Goal: Information Seeking & Learning: Compare options

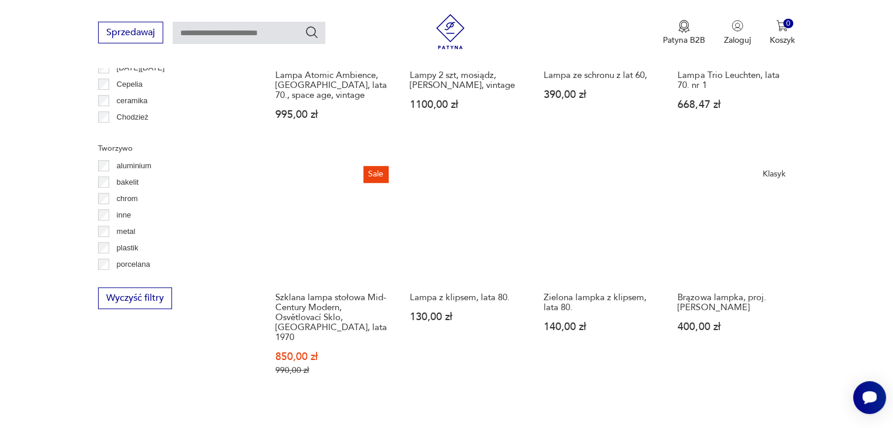
scroll to position [805, 0]
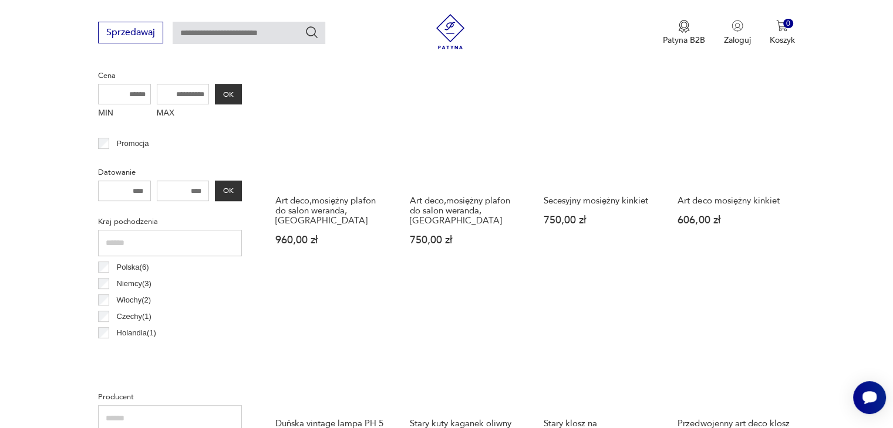
scroll to position [276, 0]
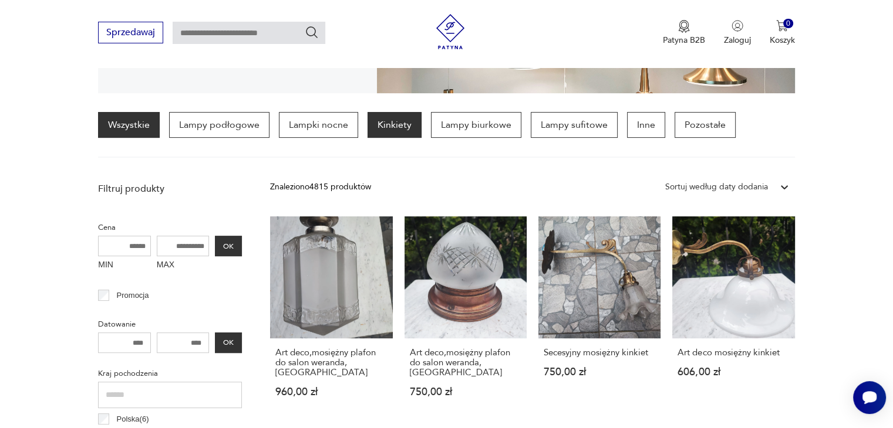
click at [376, 126] on p "Kinkiety" at bounding box center [394, 125] width 54 height 26
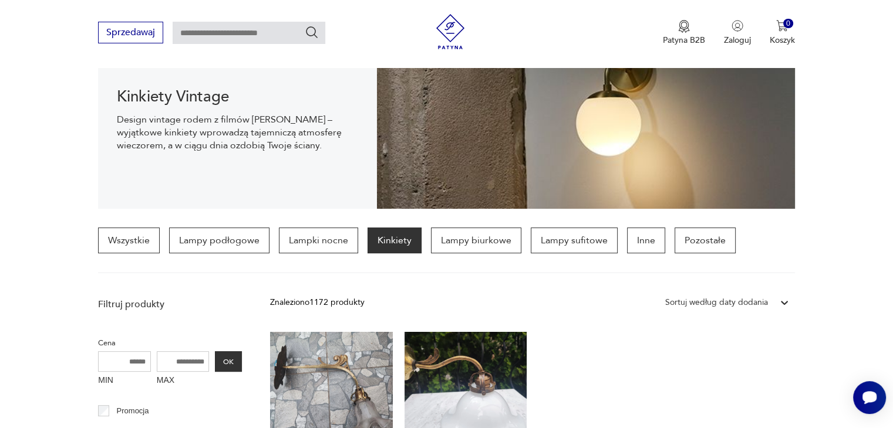
scroll to position [159, 0]
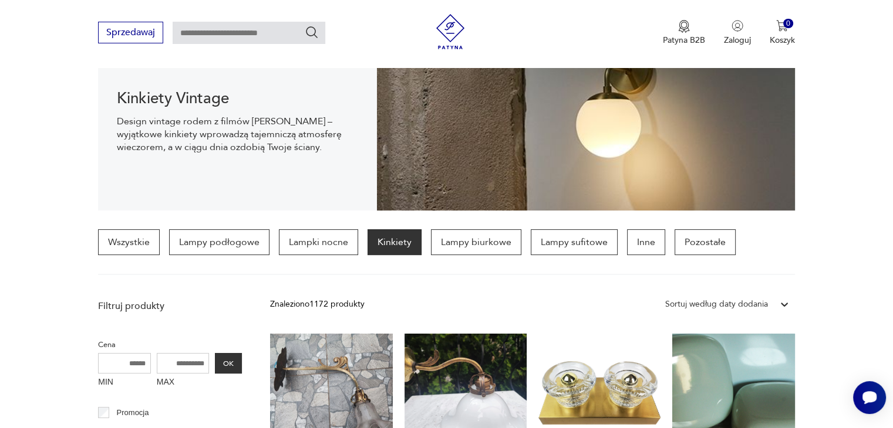
click at [702, 309] on div "Sortuj według daty dodania" at bounding box center [716, 304] width 103 height 13
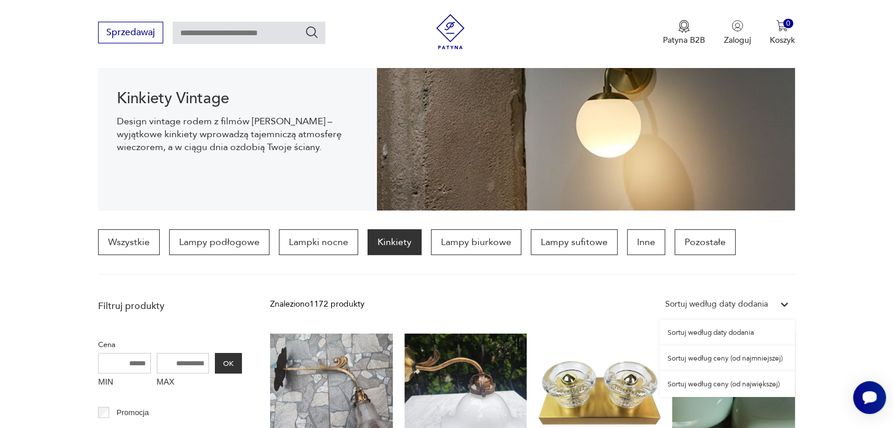
click at [690, 358] on div "Sortuj według ceny (od najmniejszej)" at bounding box center [727, 359] width 136 height 26
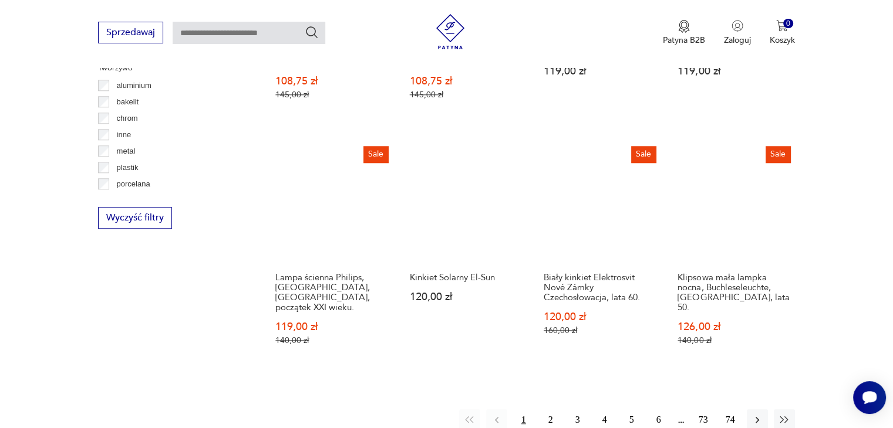
scroll to position [1274, 0]
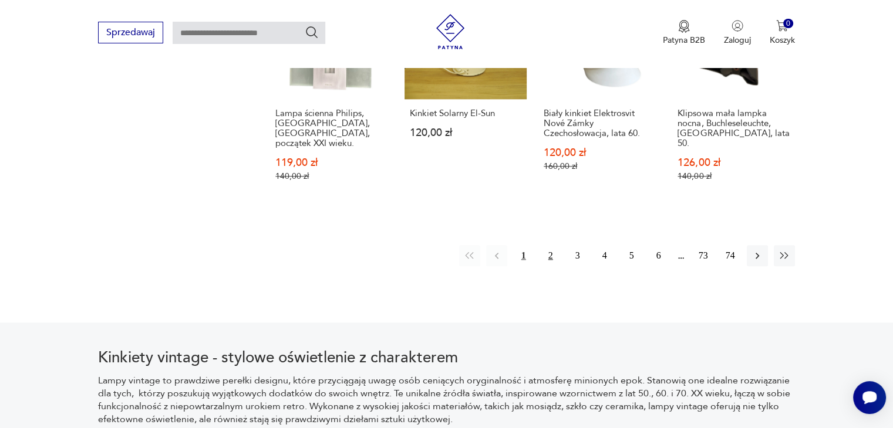
click at [552, 245] on button "2" at bounding box center [550, 255] width 21 height 21
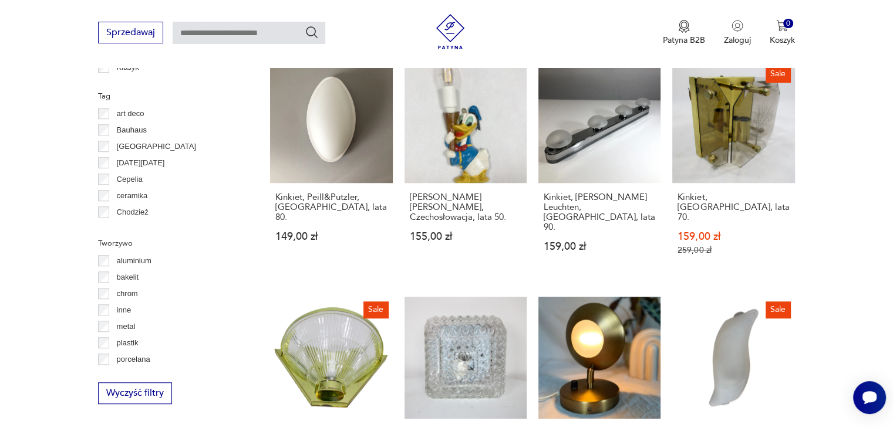
scroll to position [1098, 0]
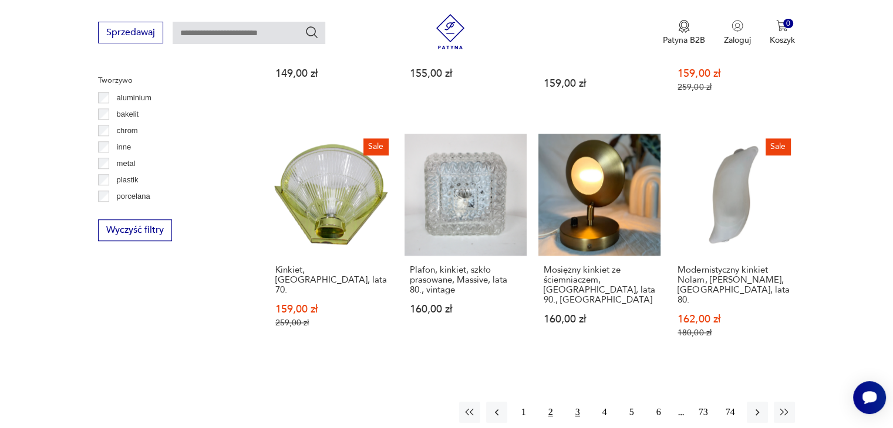
click at [575, 402] on button "3" at bounding box center [577, 412] width 21 height 21
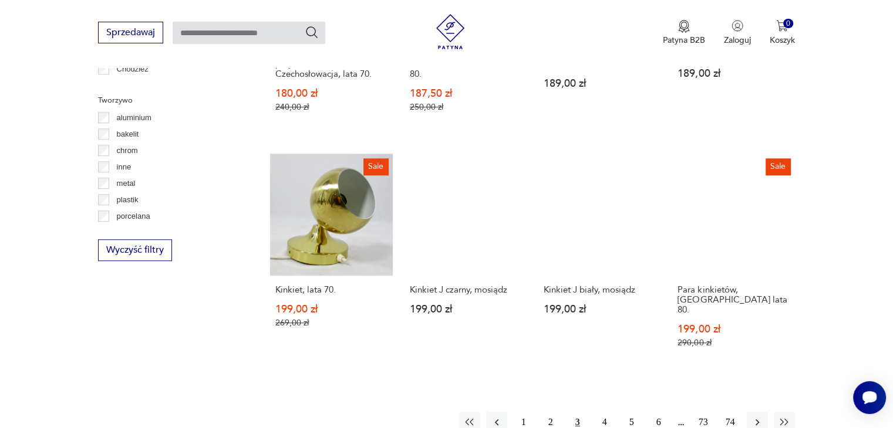
scroll to position [1098, 0]
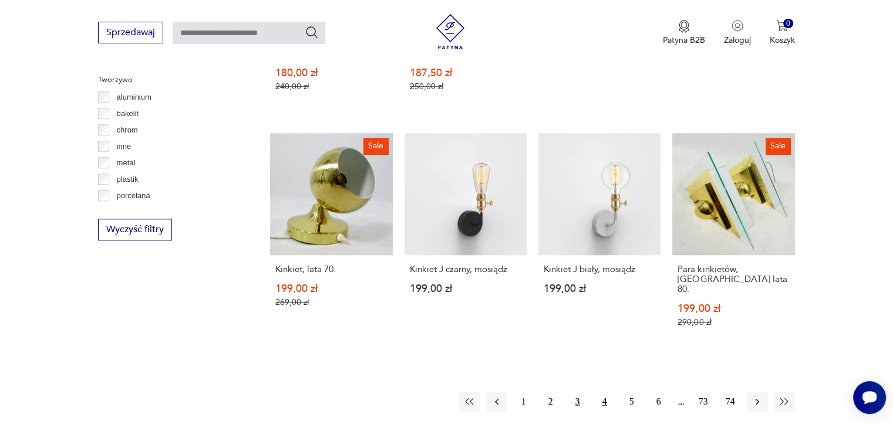
click at [608, 392] on button "4" at bounding box center [604, 402] width 21 height 21
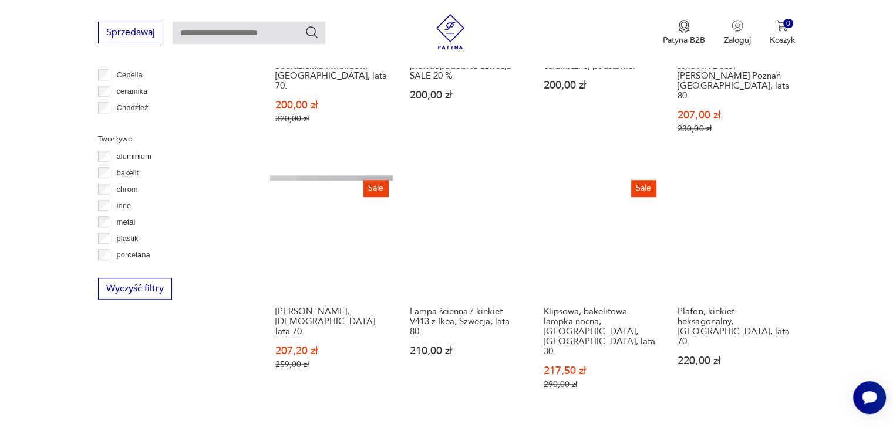
scroll to position [1156, 0]
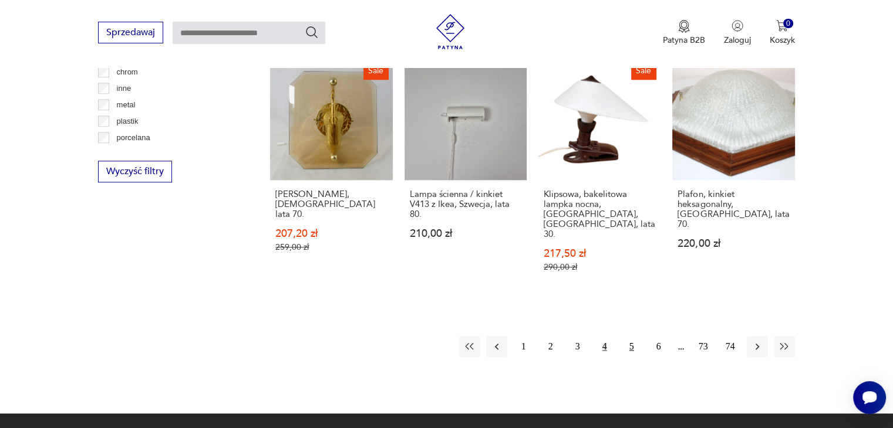
click at [626, 336] on button "5" at bounding box center [631, 346] width 21 height 21
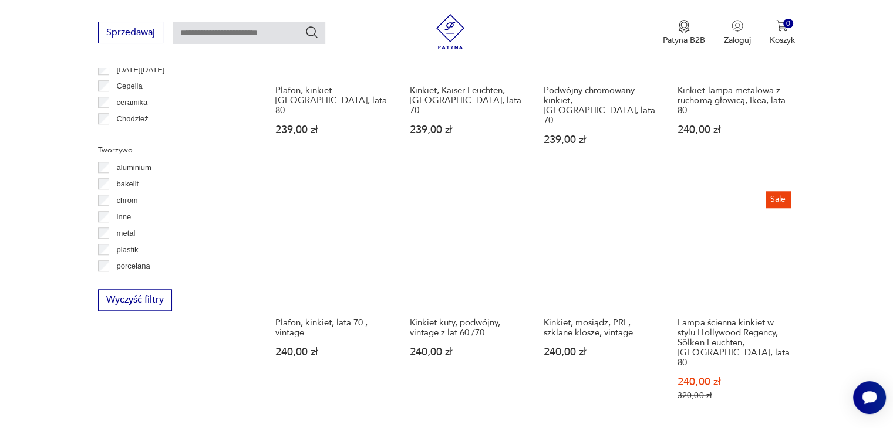
scroll to position [1040, 0]
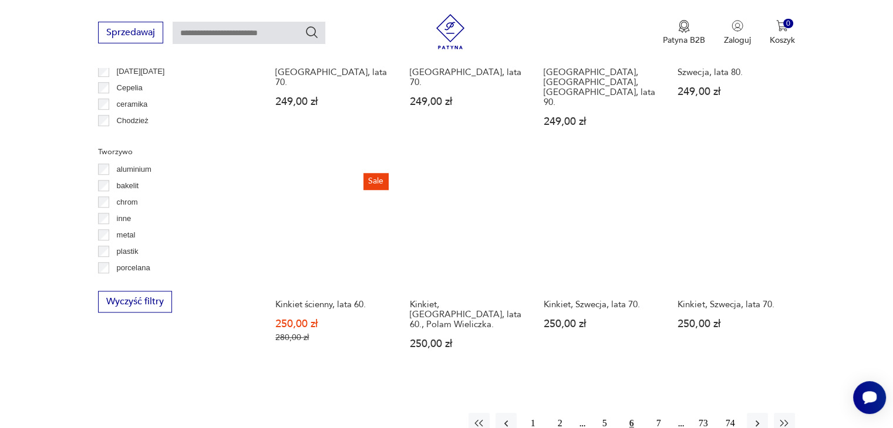
scroll to position [1156, 0]
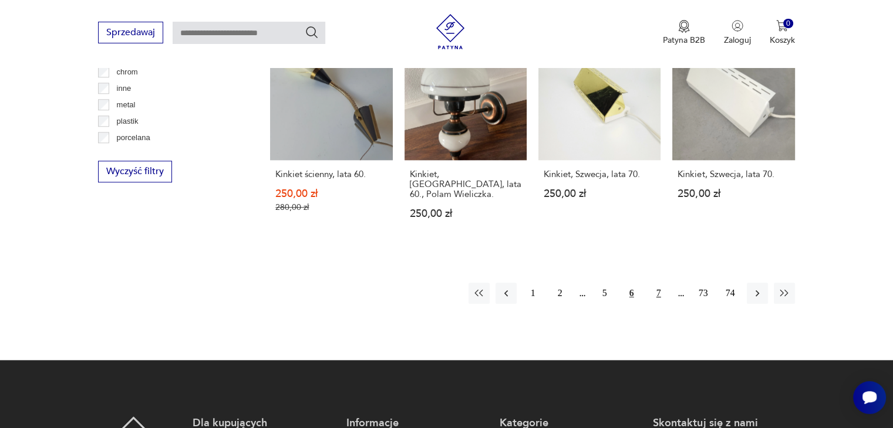
click at [650, 283] on button "7" at bounding box center [658, 293] width 21 height 21
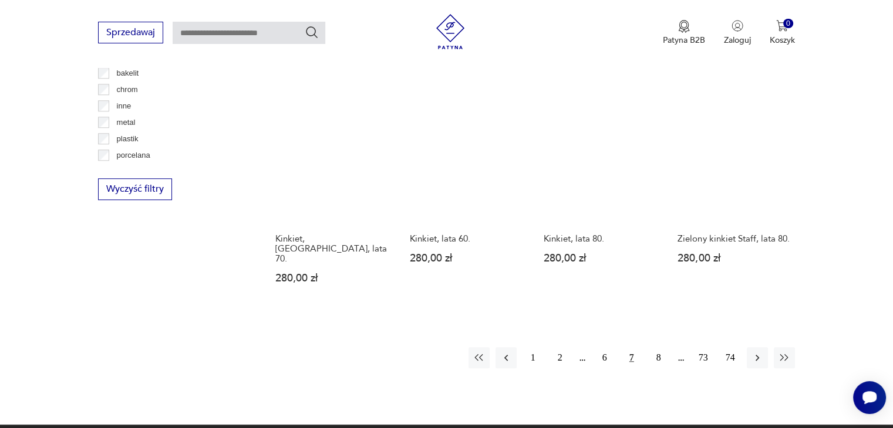
scroll to position [1157, 0]
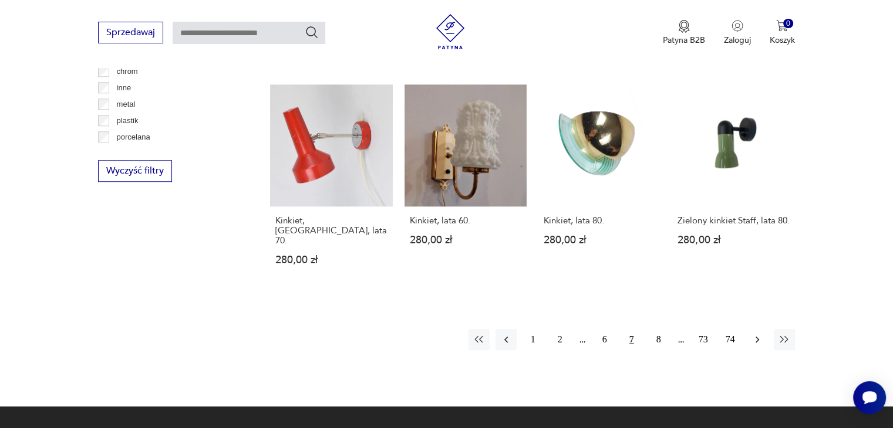
click at [752, 334] on icon "button" at bounding box center [757, 340] width 12 height 12
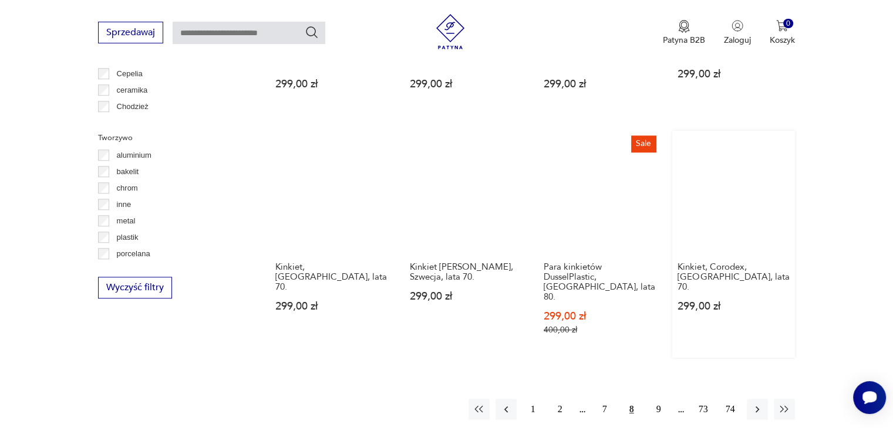
scroll to position [1039, 0]
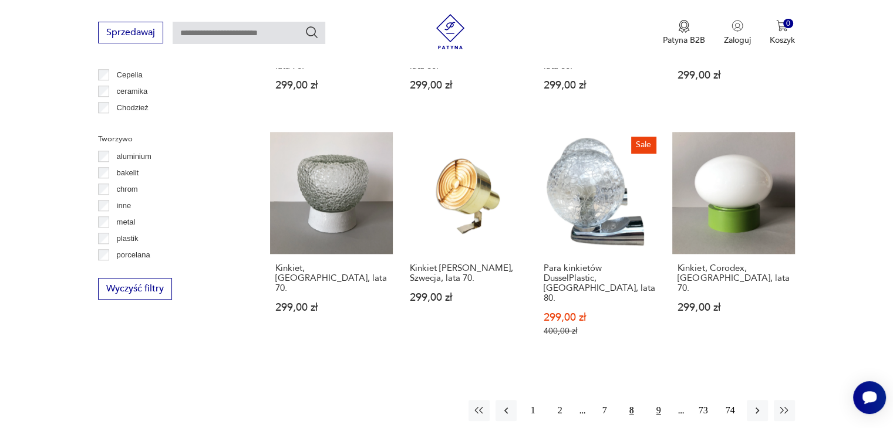
click at [658, 400] on button "9" at bounding box center [658, 410] width 21 height 21
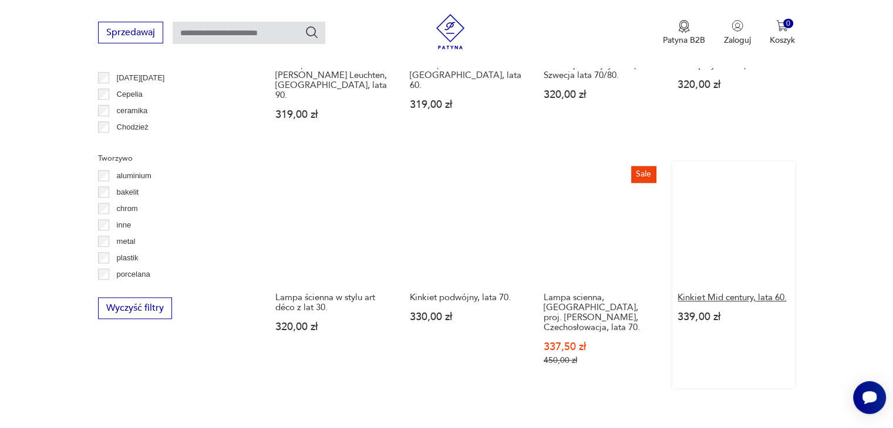
scroll to position [1040, 0]
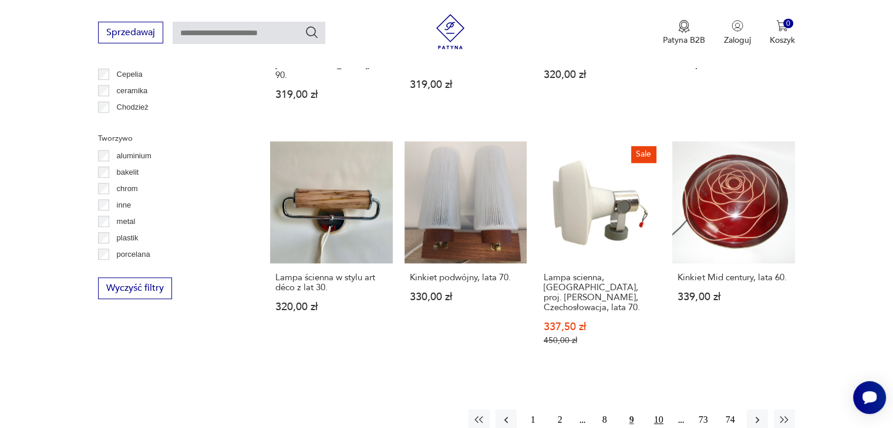
click at [657, 410] on button "10" at bounding box center [658, 420] width 21 height 21
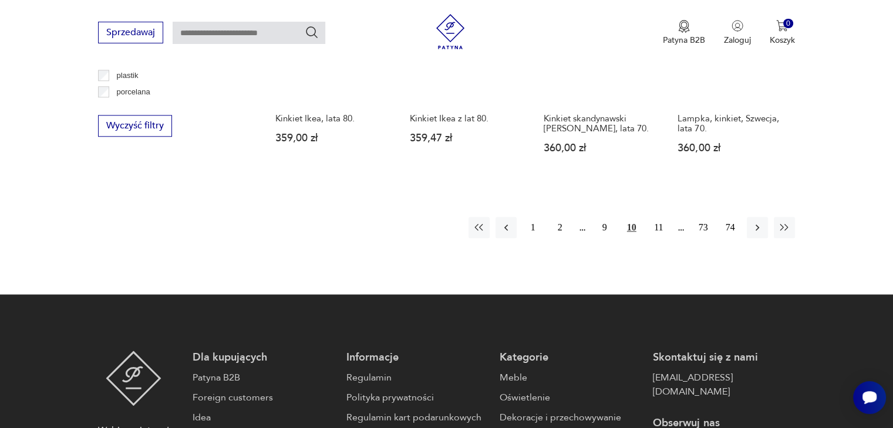
scroll to position [1215, 0]
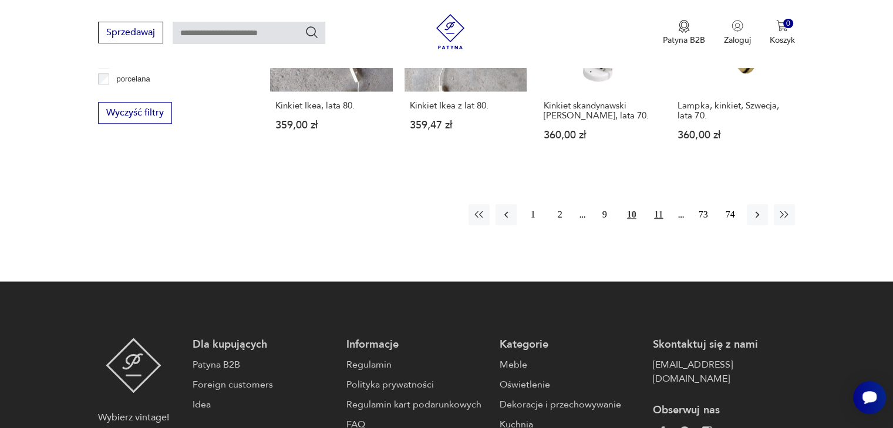
click at [659, 204] on button "11" at bounding box center [658, 214] width 21 height 21
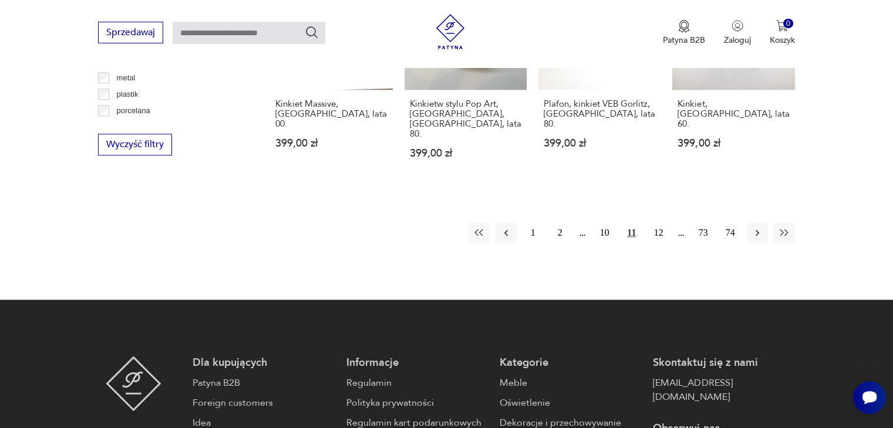
scroll to position [1215, 0]
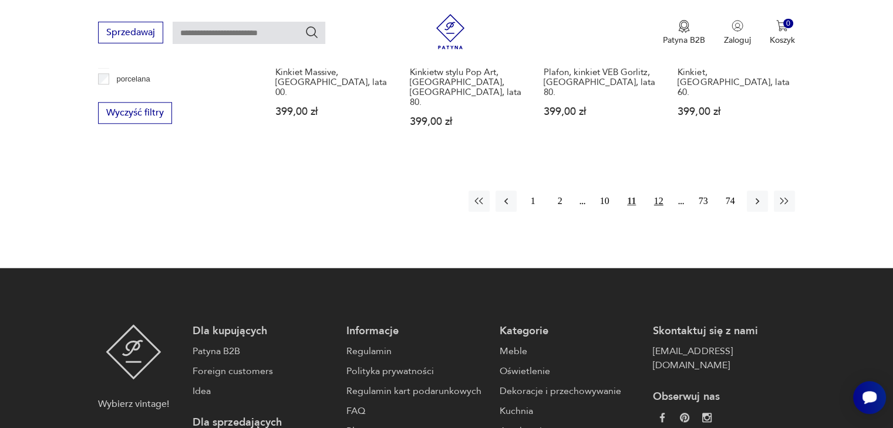
click at [659, 191] on button "12" at bounding box center [658, 201] width 21 height 21
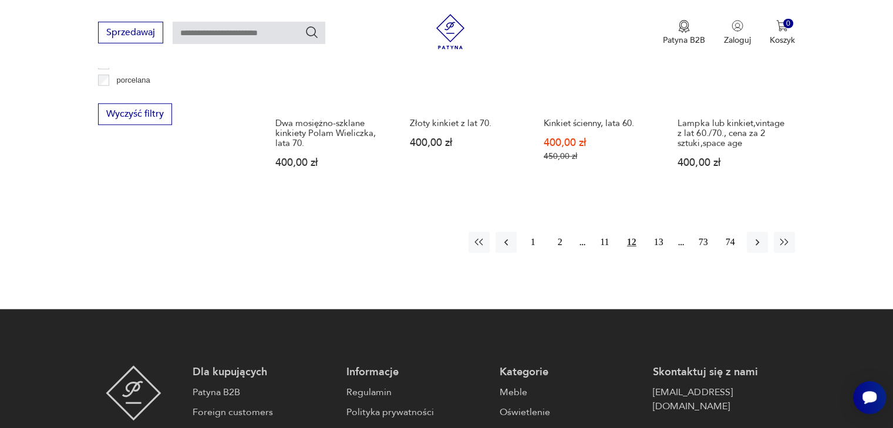
scroll to position [1215, 0]
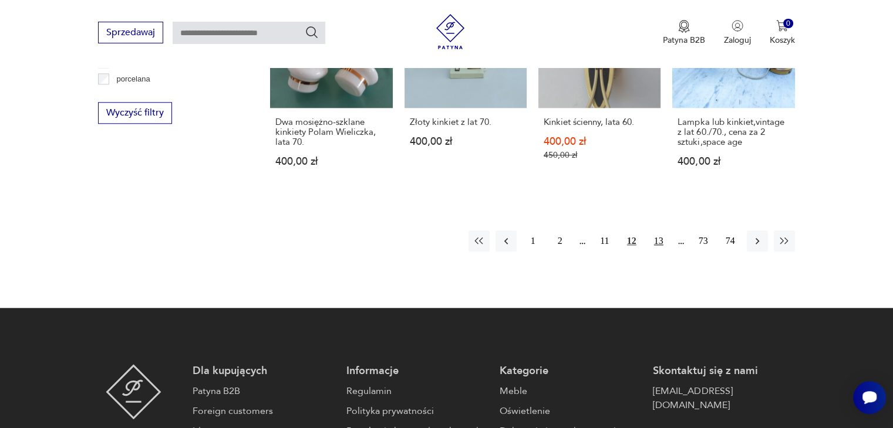
click at [662, 231] on button "13" at bounding box center [658, 241] width 21 height 21
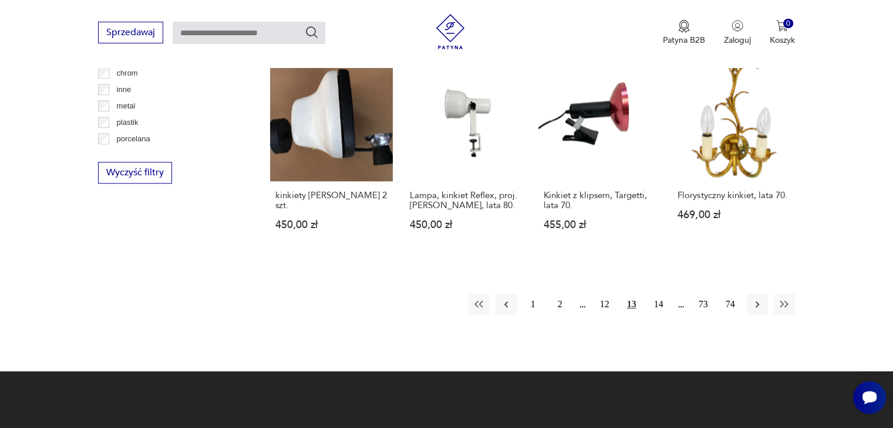
scroll to position [1156, 0]
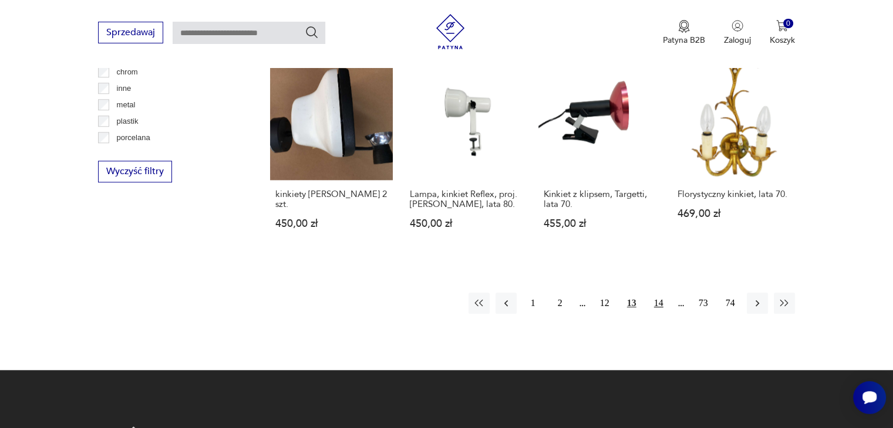
click at [656, 293] on button "14" at bounding box center [658, 303] width 21 height 21
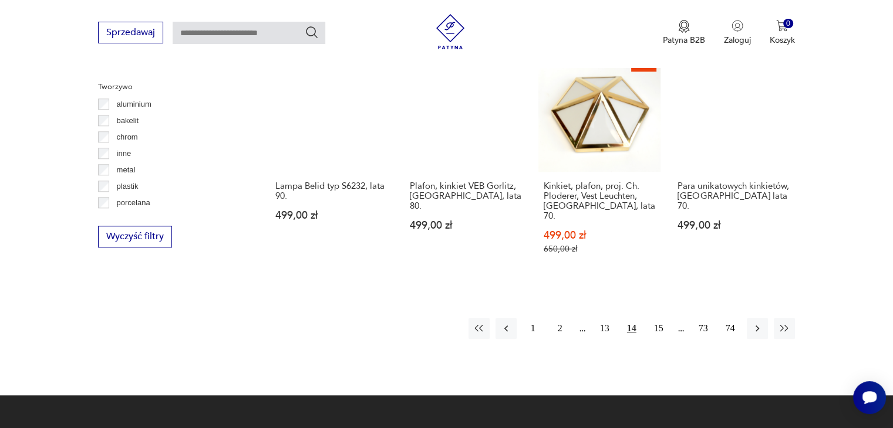
scroll to position [1098, 0]
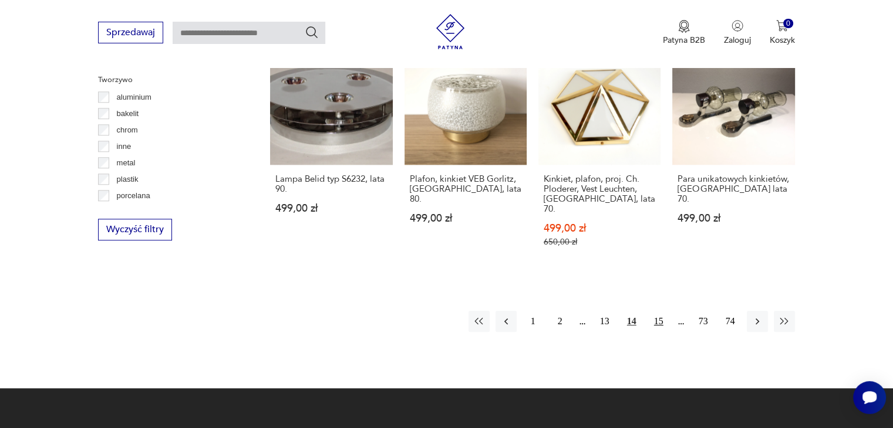
click at [662, 311] on button "15" at bounding box center [658, 321] width 21 height 21
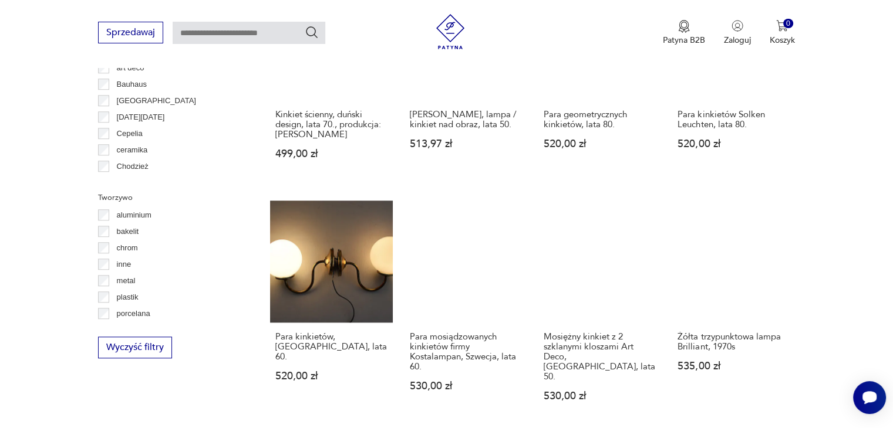
scroll to position [1098, 0]
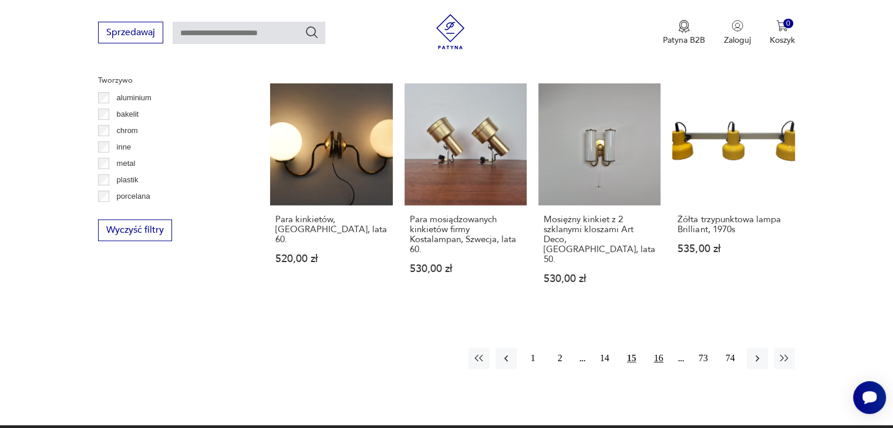
click at [652, 348] on button "16" at bounding box center [658, 358] width 21 height 21
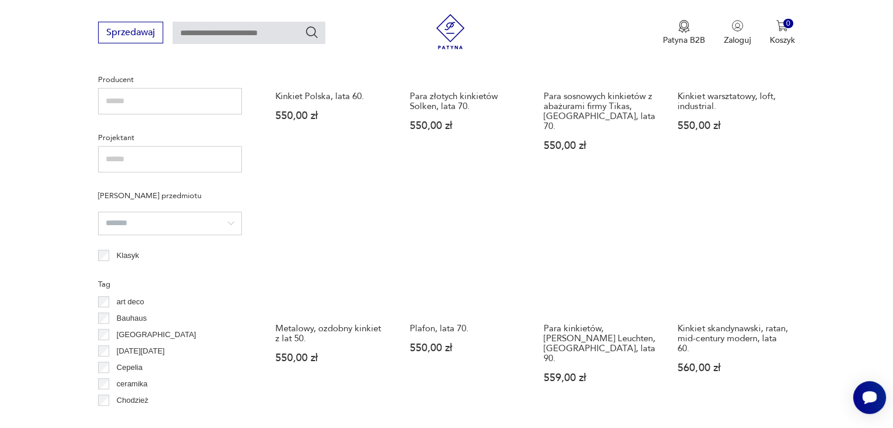
scroll to position [1040, 0]
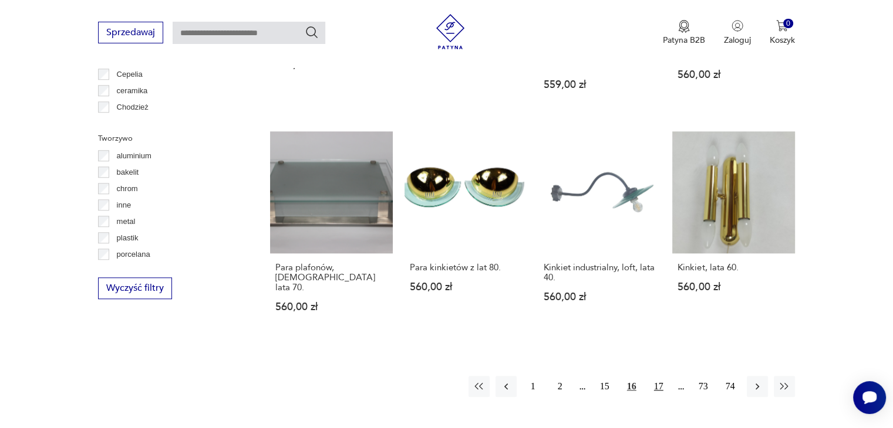
click at [664, 376] on button "17" at bounding box center [658, 386] width 21 height 21
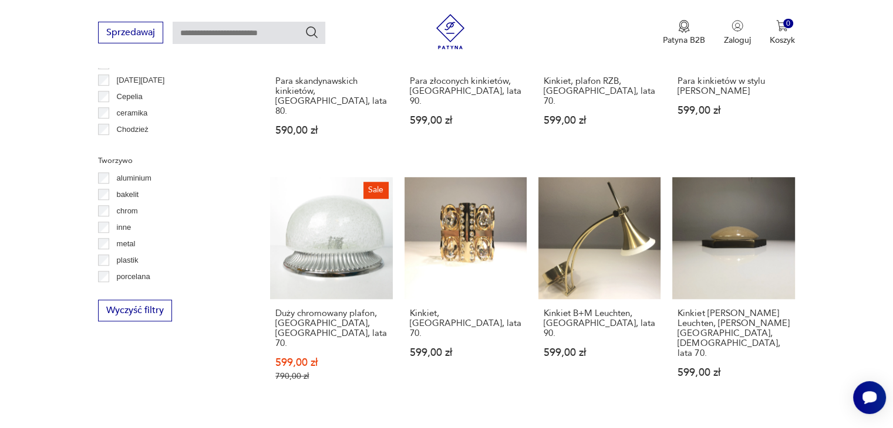
scroll to position [1039, 0]
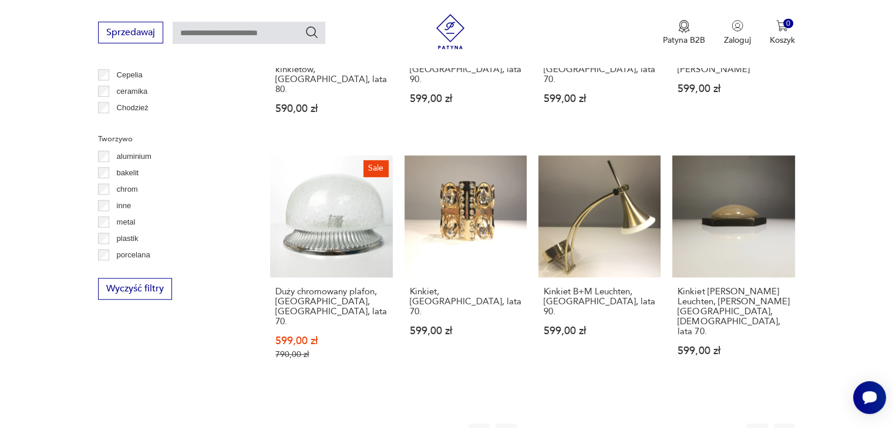
click at [654, 424] on button "18" at bounding box center [658, 434] width 21 height 21
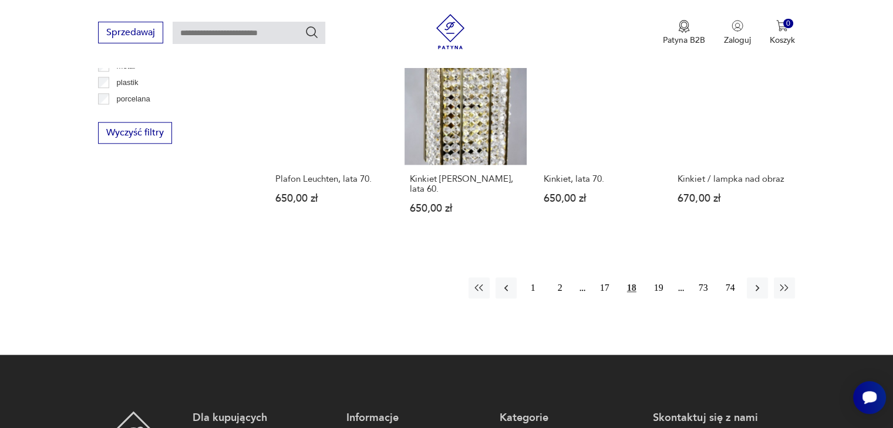
scroll to position [1216, 0]
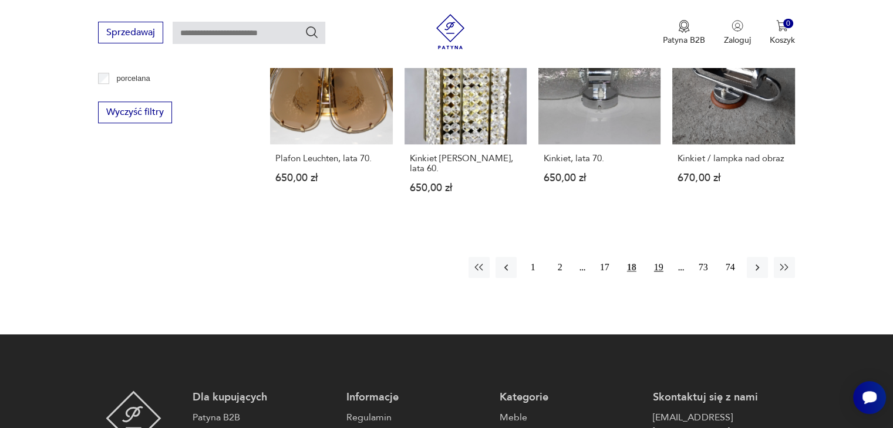
click at [648, 257] on button "19" at bounding box center [658, 267] width 21 height 21
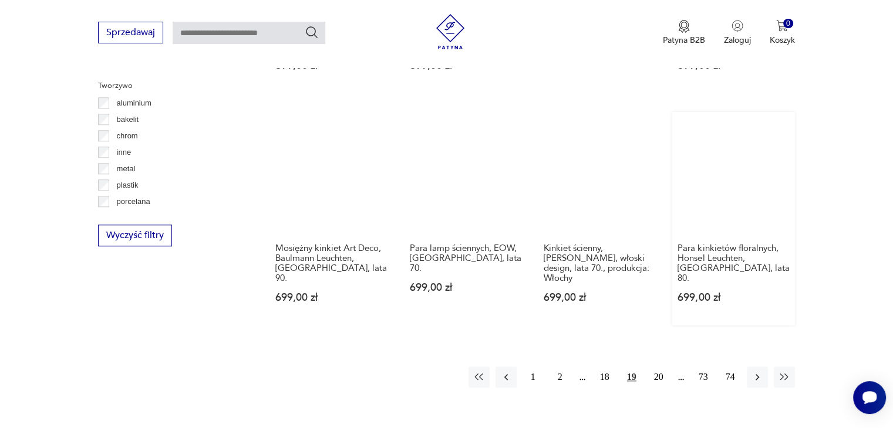
scroll to position [1098, 0]
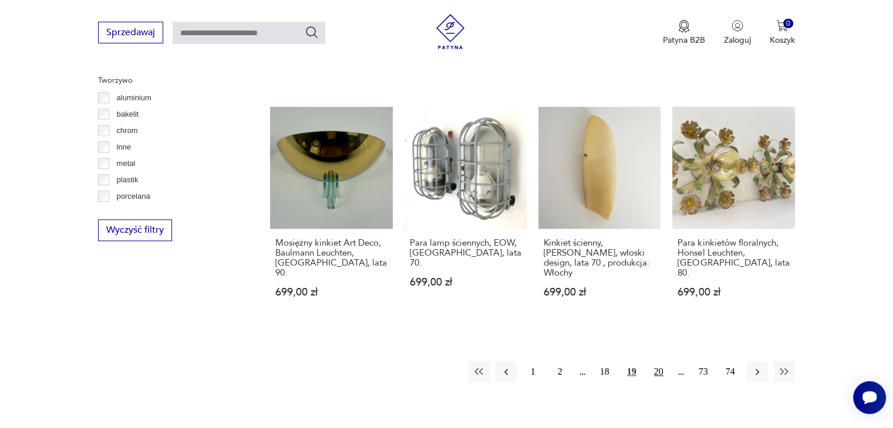
click at [648, 362] on button "20" at bounding box center [658, 372] width 21 height 21
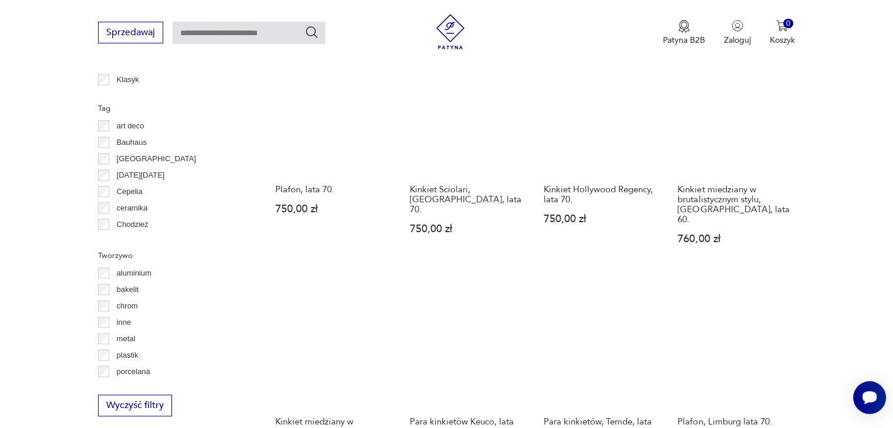
scroll to position [1040, 0]
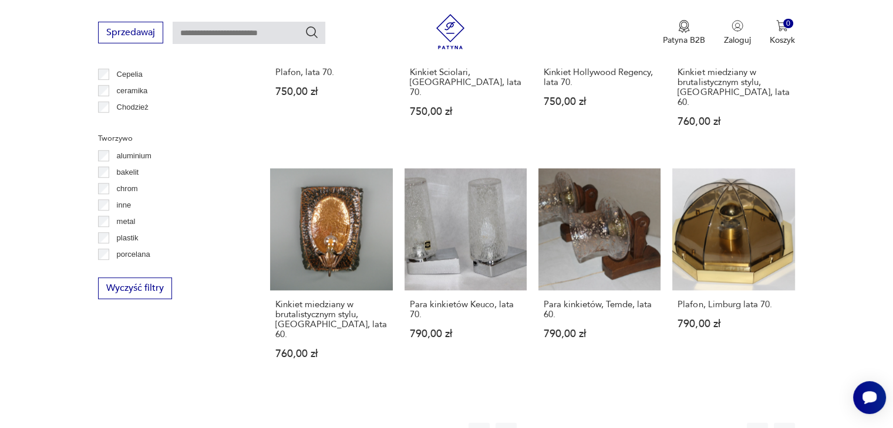
click at [661, 423] on button "21" at bounding box center [658, 433] width 21 height 21
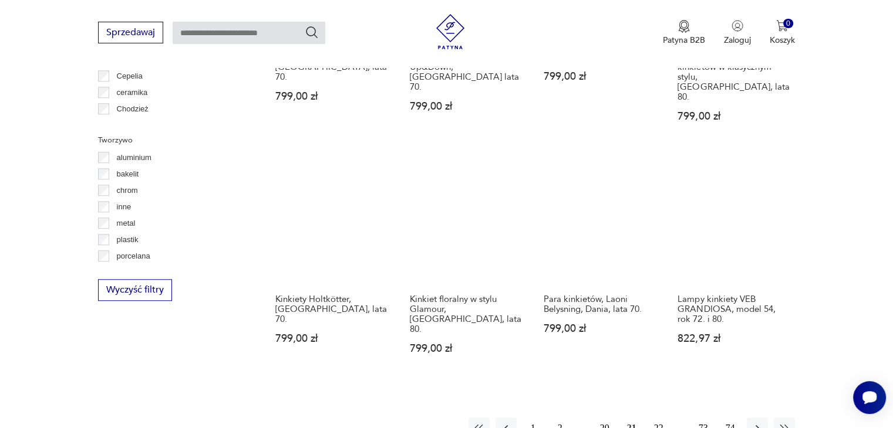
scroll to position [1039, 0]
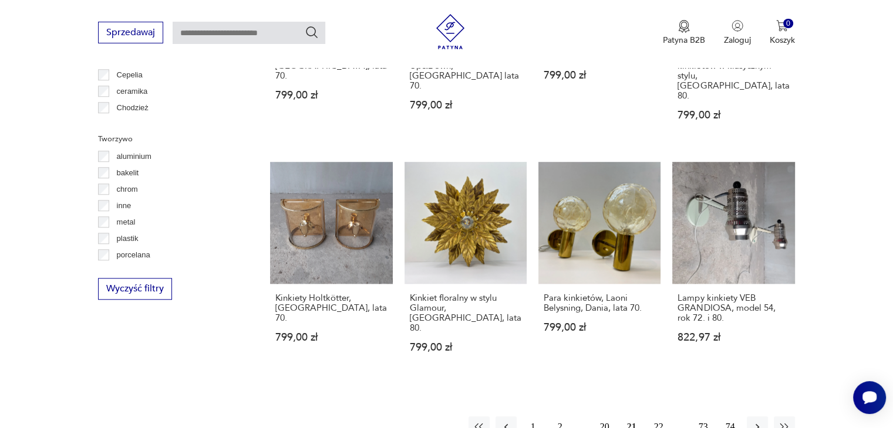
click at [654, 417] on button "22" at bounding box center [658, 427] width 21 height 21
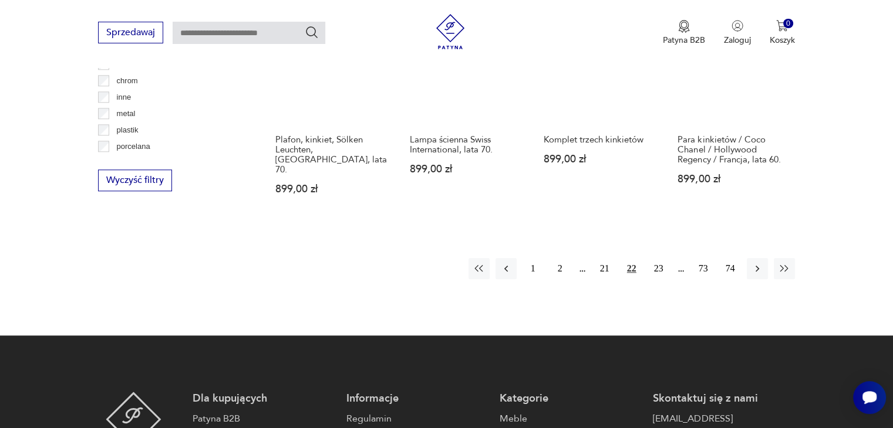
scroll to position [1157, 0]
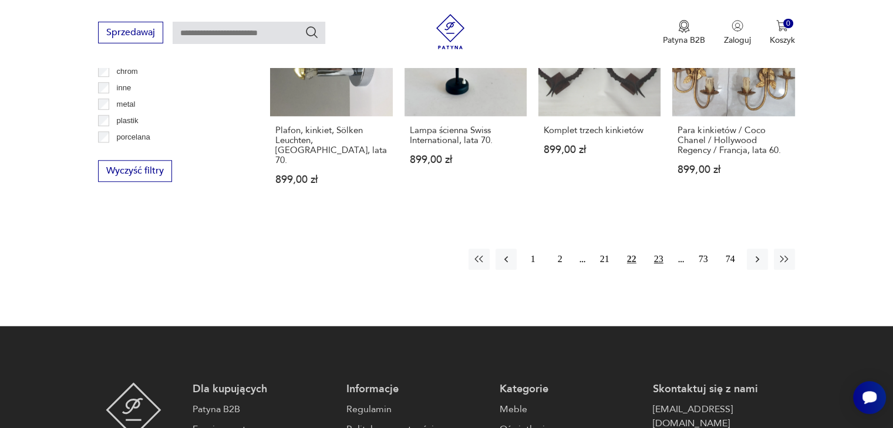
click at [662, 249] on button "23" at bounding box center [658, 259] width 21 height 21
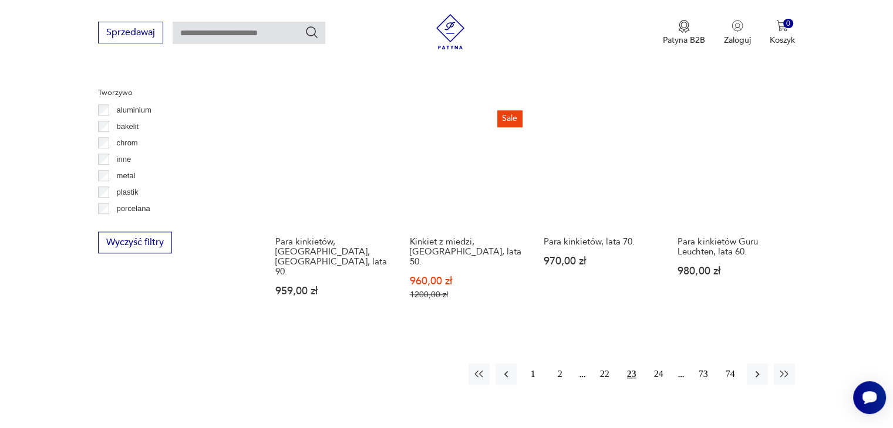
scroll to position [1156, 0]
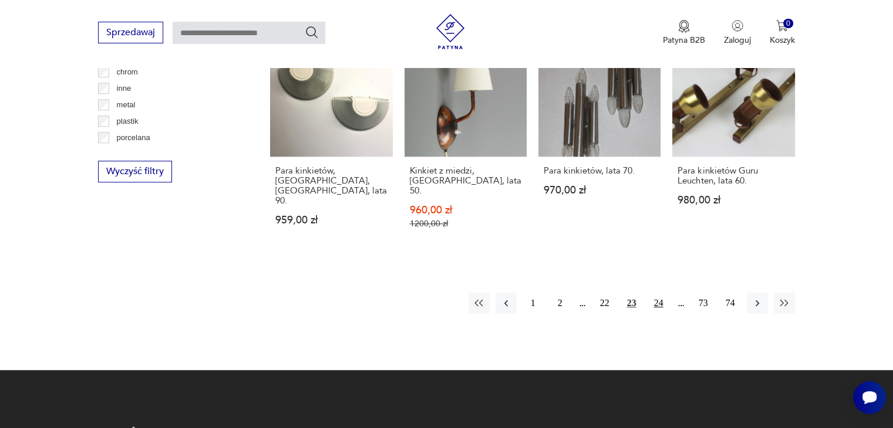
click at [665, 293] on button "24" at bounding box center [658, 303] width 21 height 21
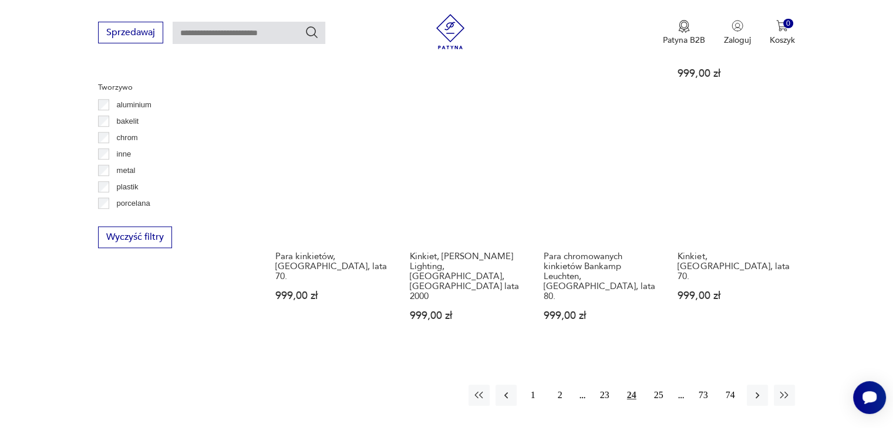
scroll to position [1098, 0]
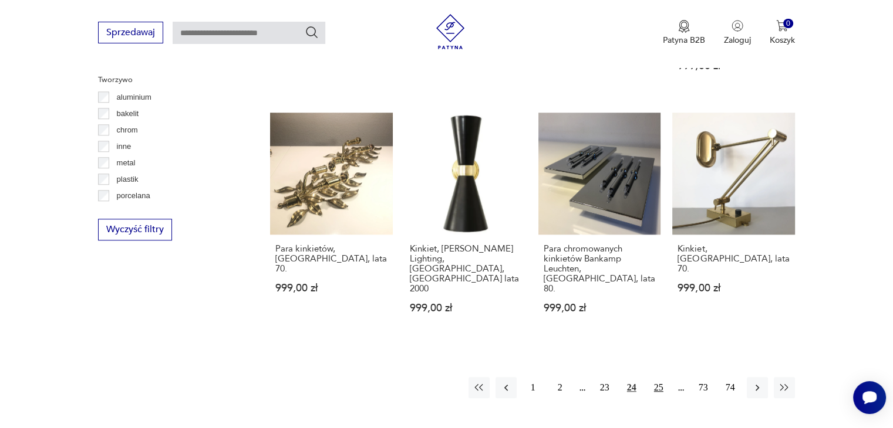
click at [657, 377] on button "25" at bounding box center [658, 387] width 21 height 21
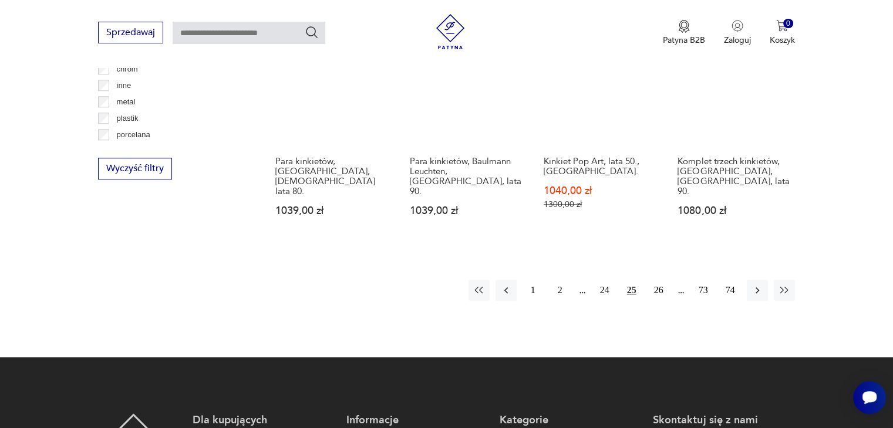
scroll to position [1215, 0]
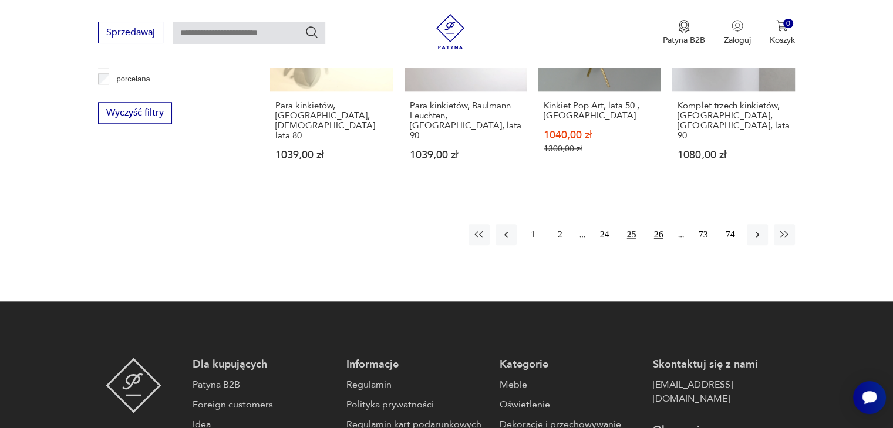
click at [653, 224] on button "26" at bounding box center [658, 234] width 21 height 21
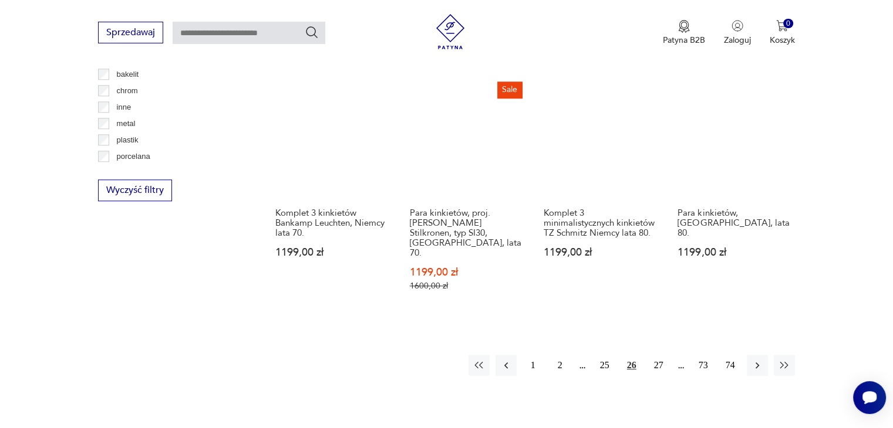
scroll to position [1215, 0]
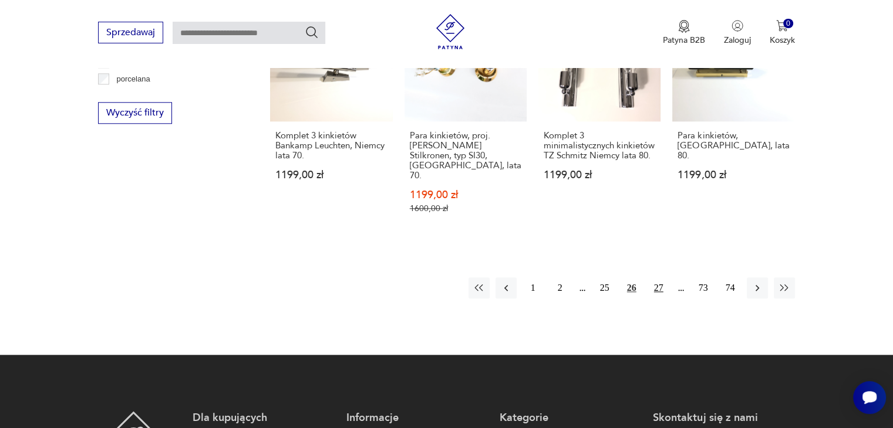
click at [654, 278] on button "27" at bounding box center [658, 288] width 21 height 21
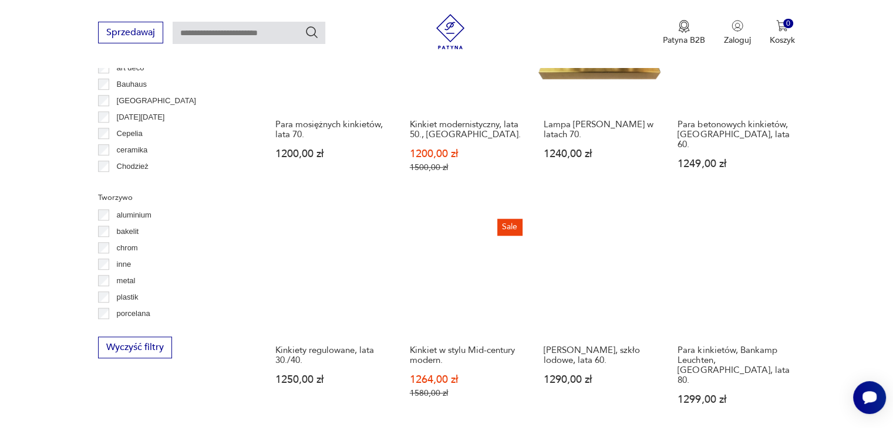
scroll to position [1156, 0]
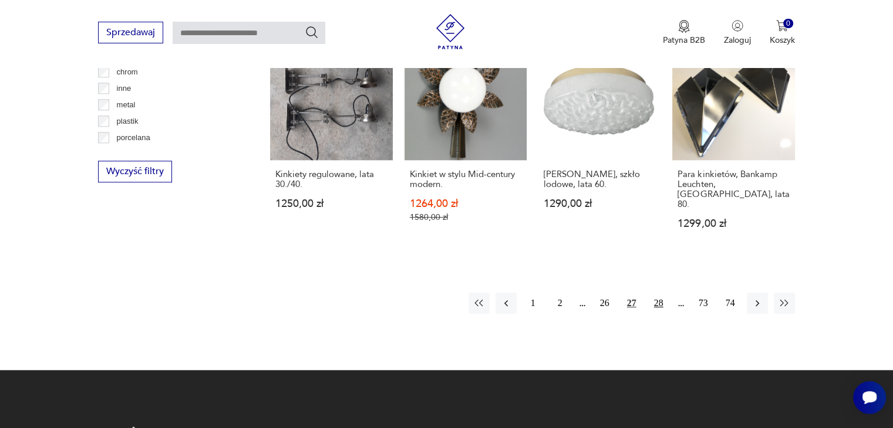
click at [655, 293] on button "28" at bounding box center [658, 303] width 21 height 21
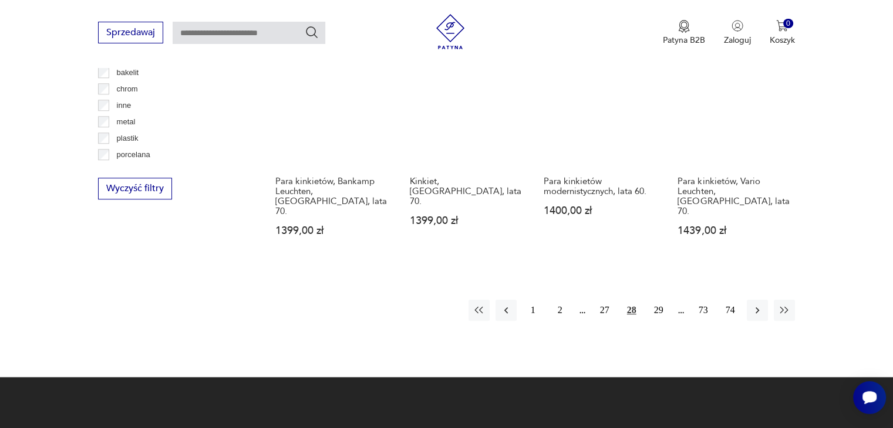
scroll to position [1157, 0]
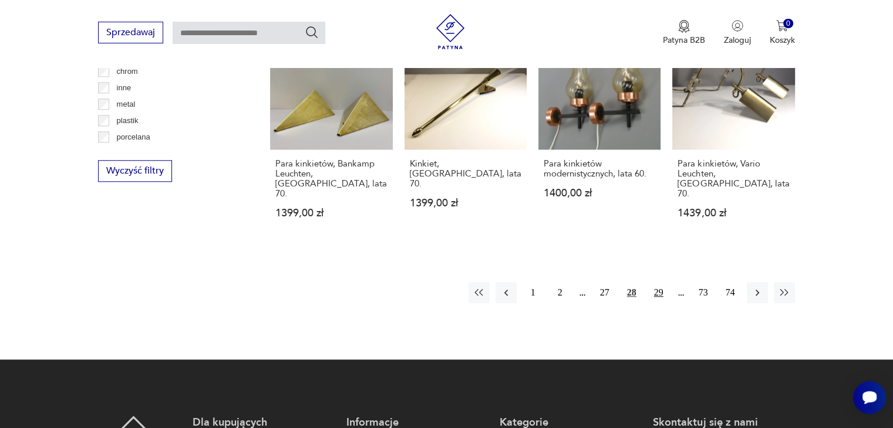
click at [659, 282] on button "29" at bounding box center [658, 292] width 21 height 21
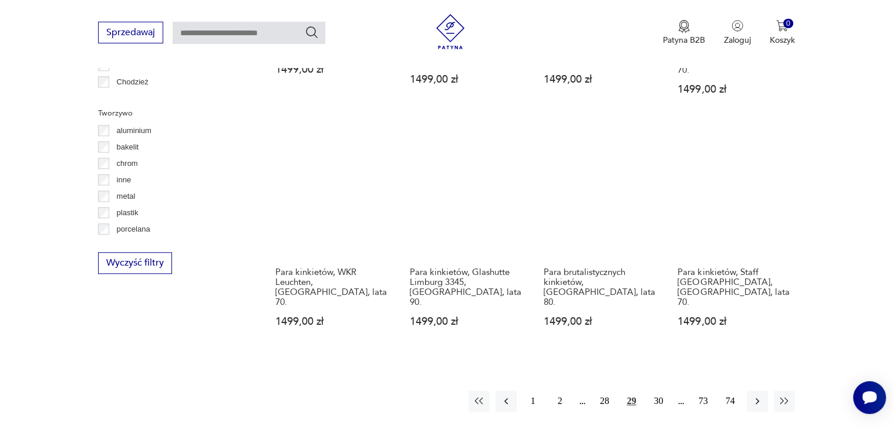
scroll to position [1215, 0]
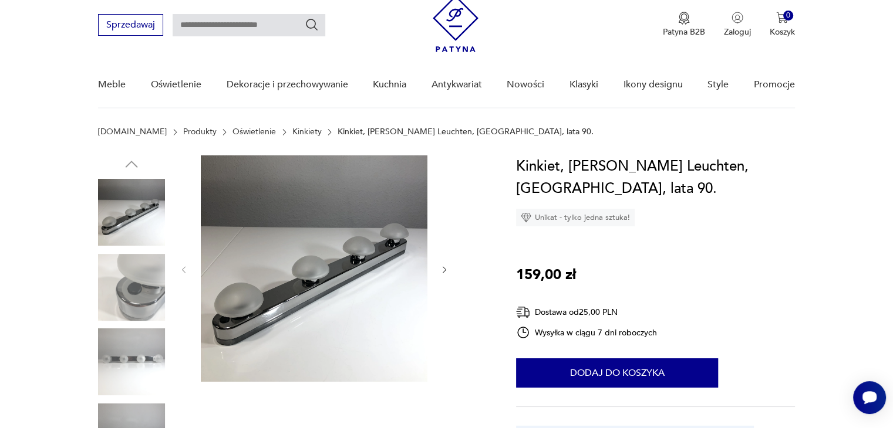
scroll to position [59, 0]
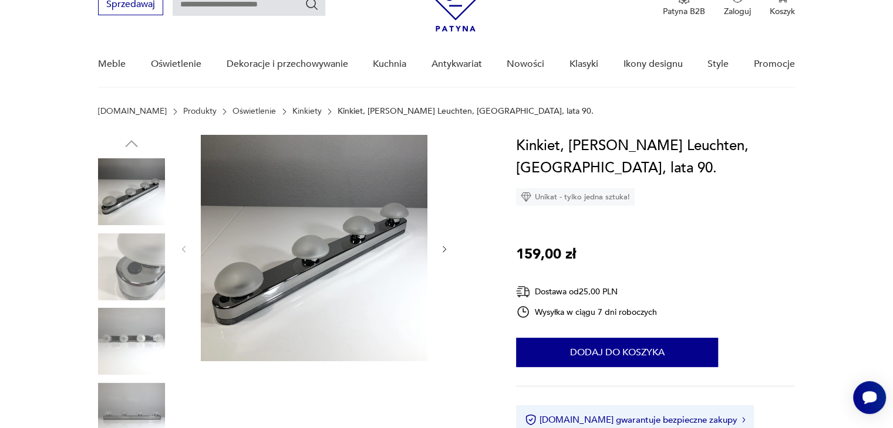
click at [120, 191] on img at bounding box center [131, 191] width 67 height 67
click at [133, 280] on img at bounding box center [131, 267] width 67 height 67
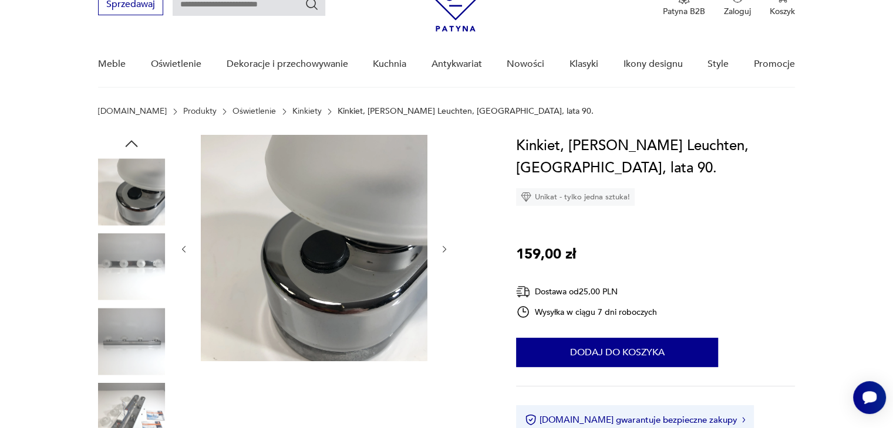
click at [131, 348] on img at bounding box center [131, 341] width 67 height 67
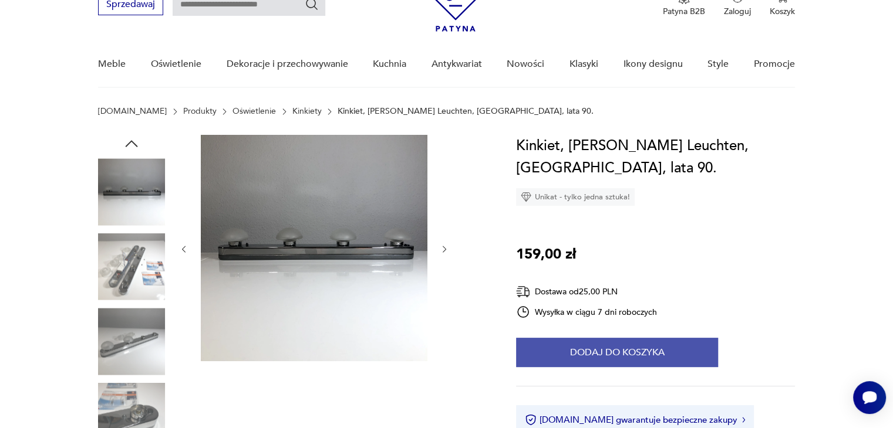
scroll to position [235, 0]
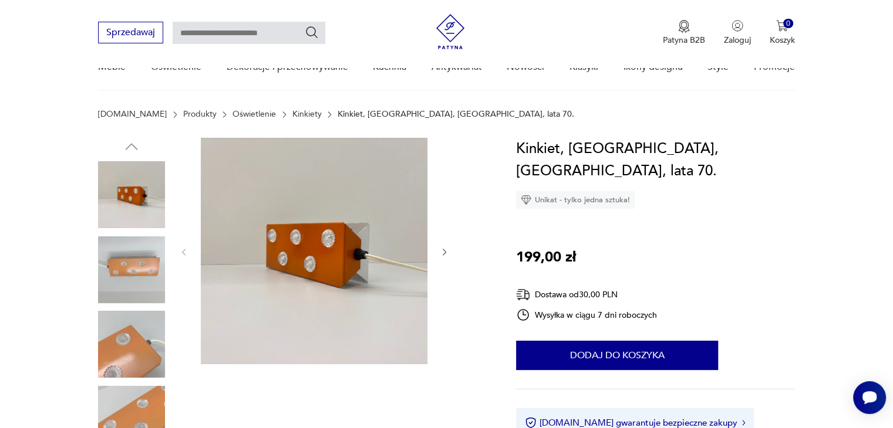
scroll to position [117, 0]
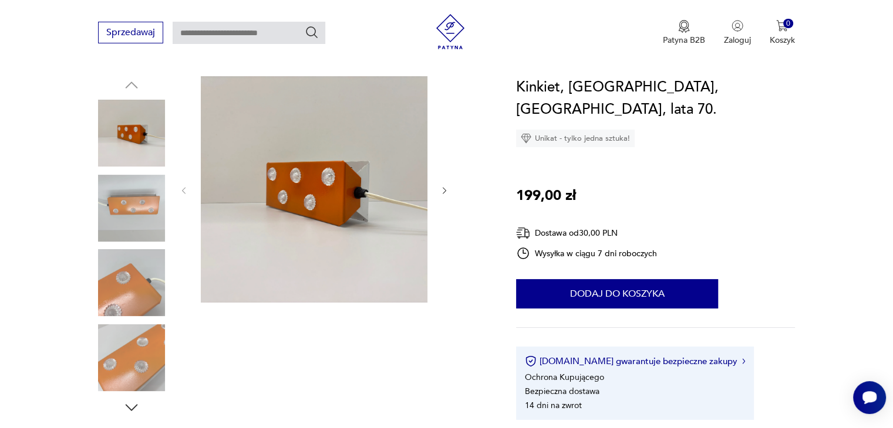
click at [125, 402] on icon "button" at bounding box center [132, 408] width 18 height 18
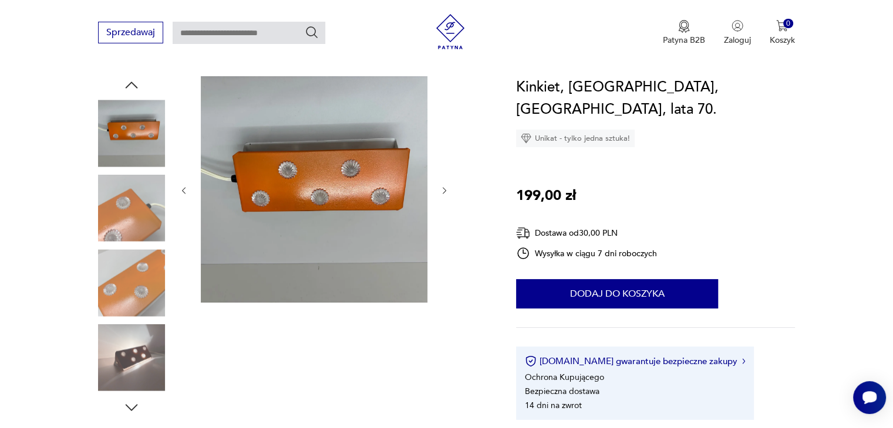
click at [131, 406] on icon "button" at bounding box center [132, 408] width 18 height 18
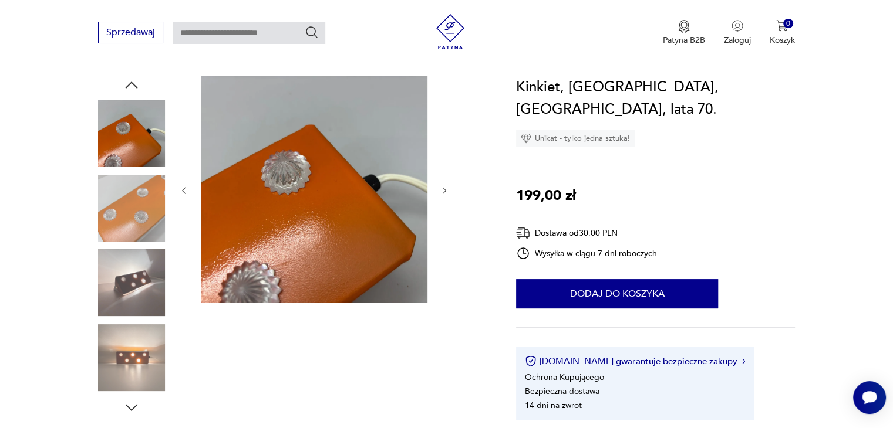
click at [140, 296] on img at bounding box center [131, 282] width 67 height 67
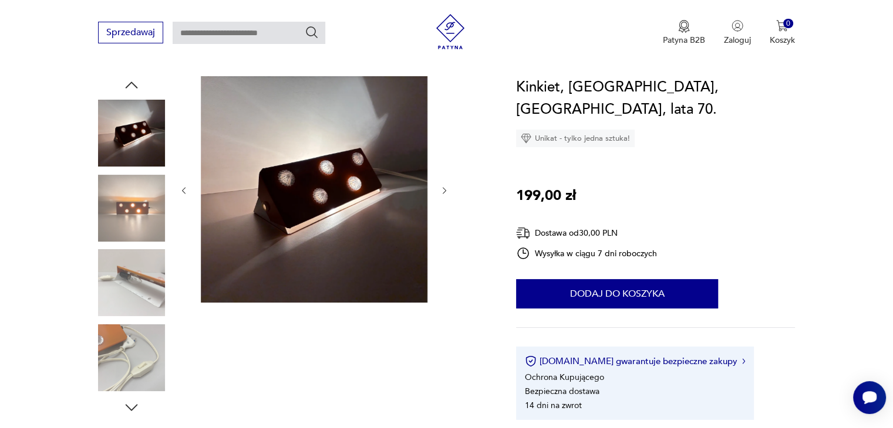
click at [144, 286] on img at bounding box center [131, 282] width 67 height 67
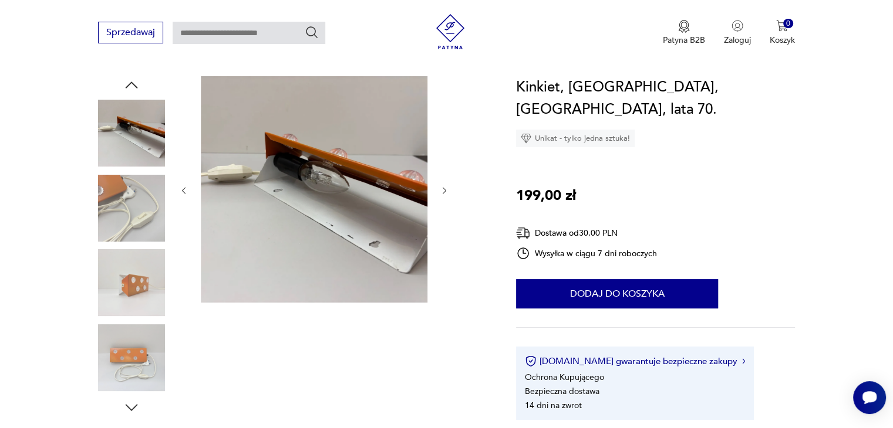
click at [129, 150] on img at bounding box center [131, 133] width 67 height 67
click at [135, 137] on img at bounding box center [131, 133] width 67 height 67
click at [150, 289] on img at bounding box center [131, 282] width 67 height 67
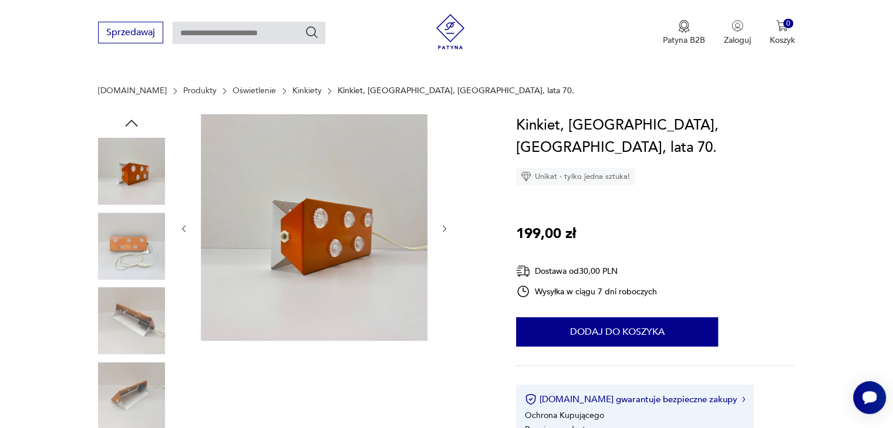
scroll to position [59, 0]
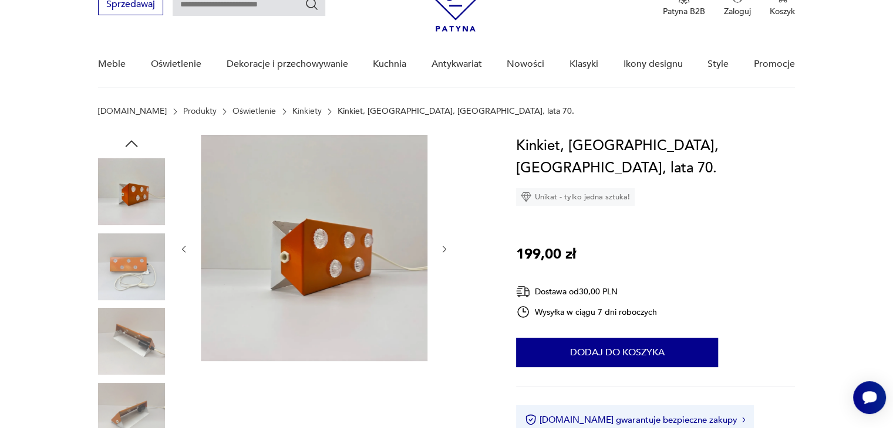
click at [140, 193] on img at bounding box center [131, 191] width 67 height 67
click at [126, 132] on section "Patyna.pl Produkty Oświetlenie Kinkiety Kinkiet, Orange, Niemcy, lata 70." at bounding box center [446, 121] width 893 height 28
click at [129, 141] on icon "button" at bounding box center [132, 144] width 18 height 18
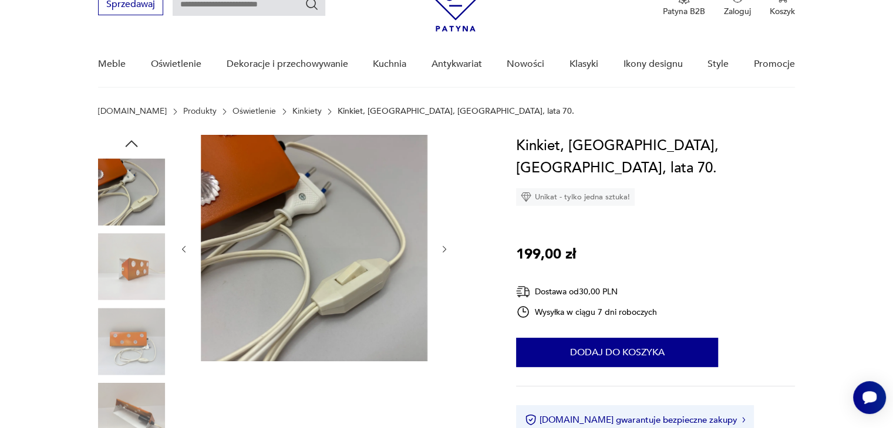
click at [136, 141] on icon "button" at bounding box center [132, 144] width 18 height 18
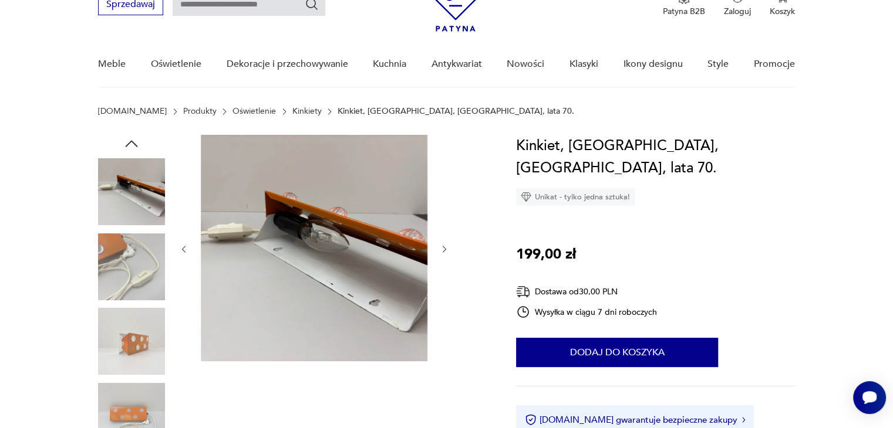
click at [136, 141] on icon "button" at bounding box center [132, 144] width 18 height 18
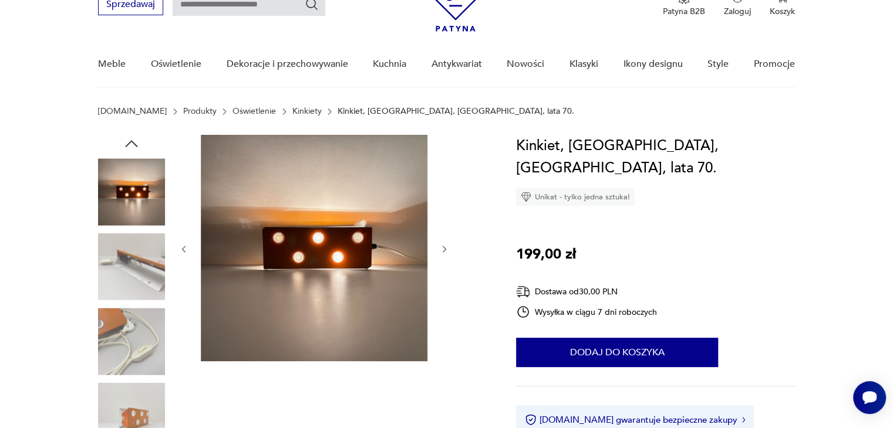
click at [139, 200] on img at bounding box center [131, 191] width 67 height 67
click at [128, 144] on icon "button" at bounding box center [132, 144] width 18 height 18
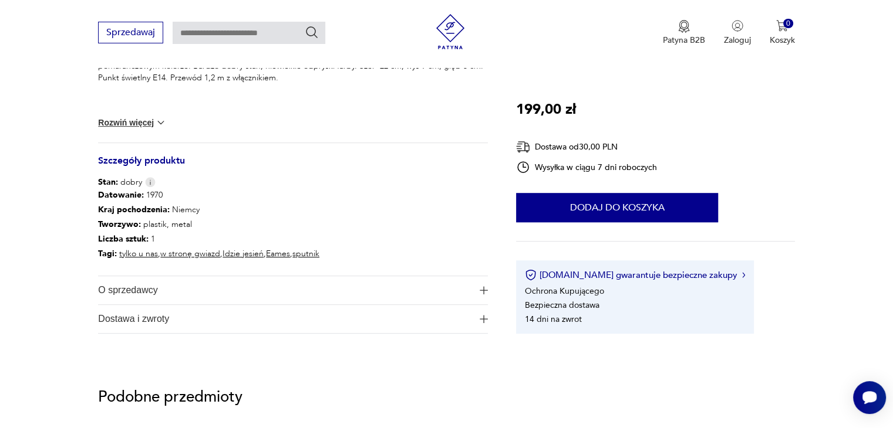
scroll to position [411, 0]
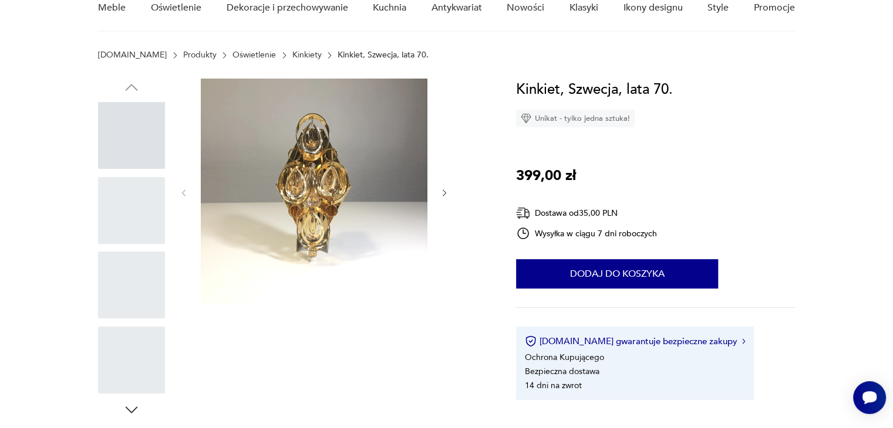
scroll to position [117, 0]
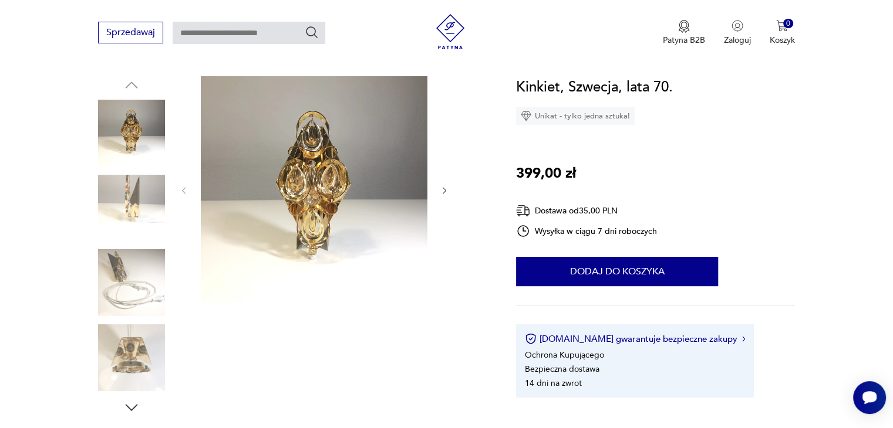
click at [130, 195] on img at bounding box center [131, 208] width 67 height 67
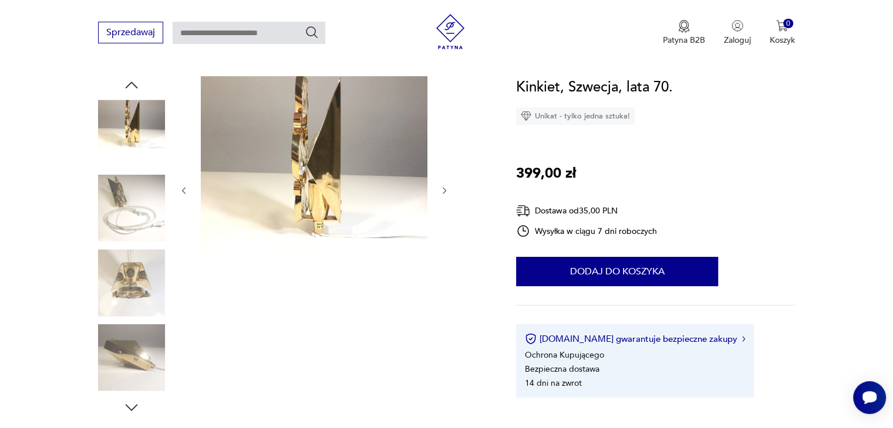
click at [118, 342] on img at bounding box center [131, 358] width 67 height 67
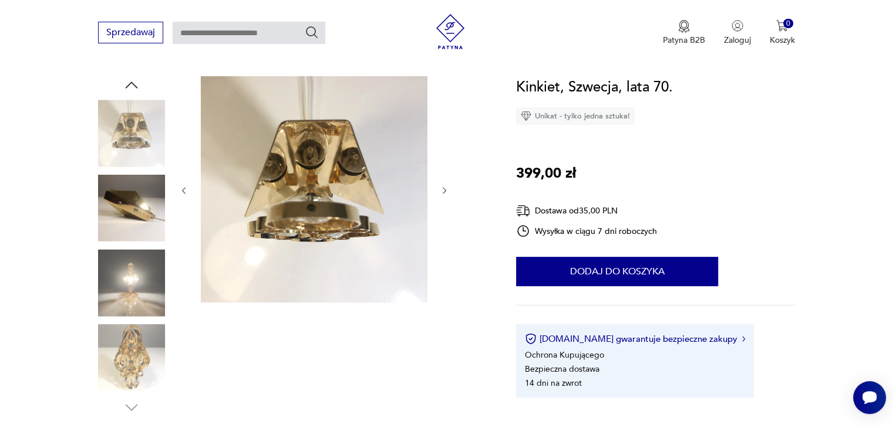
click at [129, 379] on img at bounding box center [131, 358] width 67 height 67
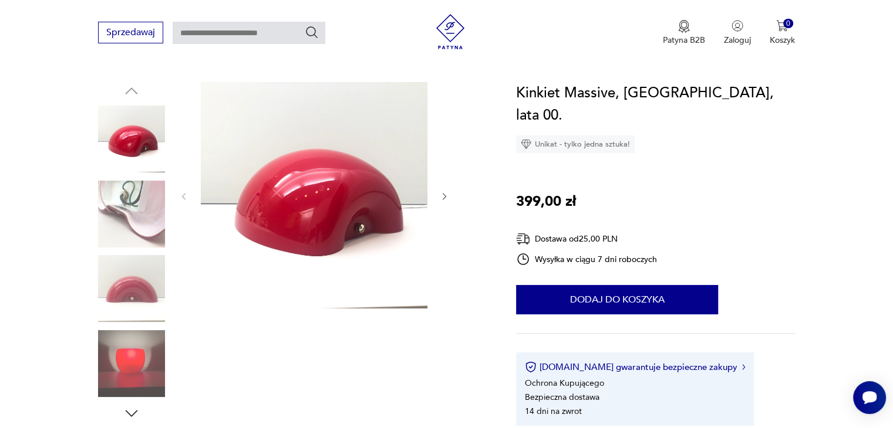
scroll to position [117, 0]
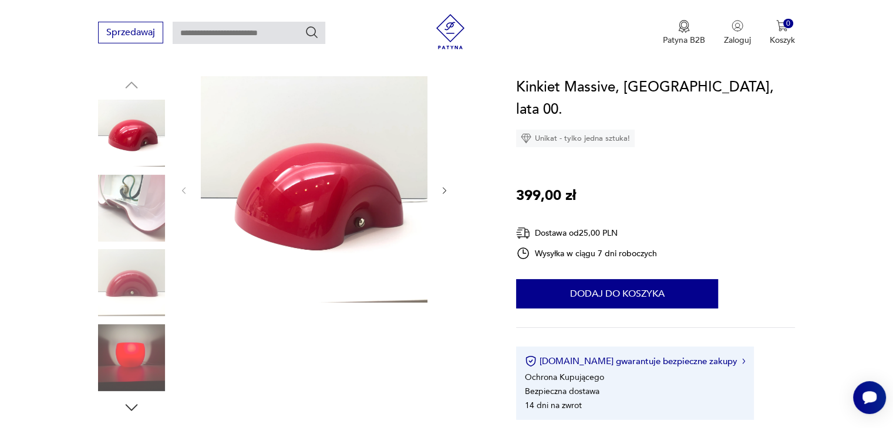
click at [126, 356] on img at bounding box center [131, 358] width 67 height 67
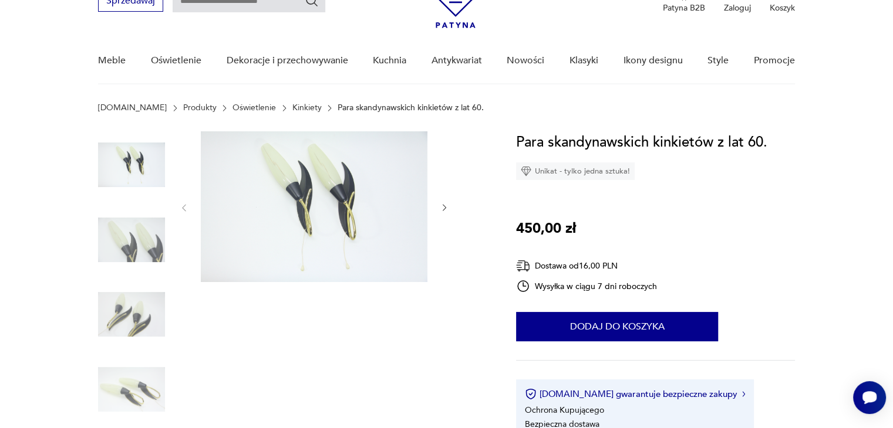
scroll to position [59, 0]
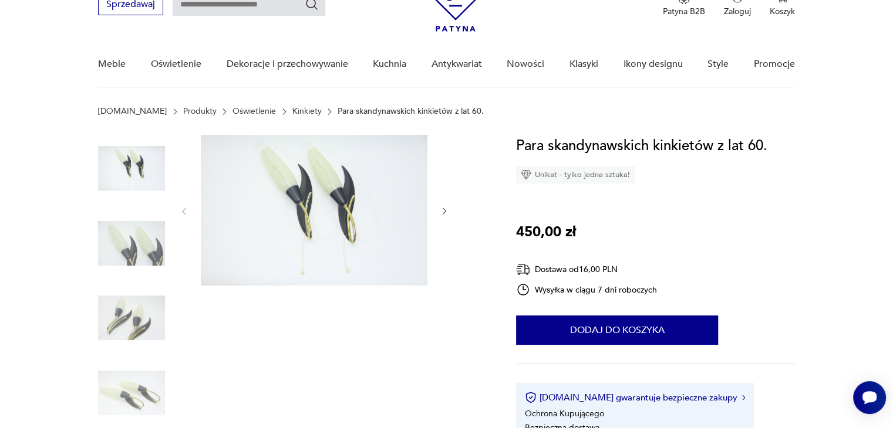
click at [129, 235] on img at bounding box center [131, 243] width 67 height 67
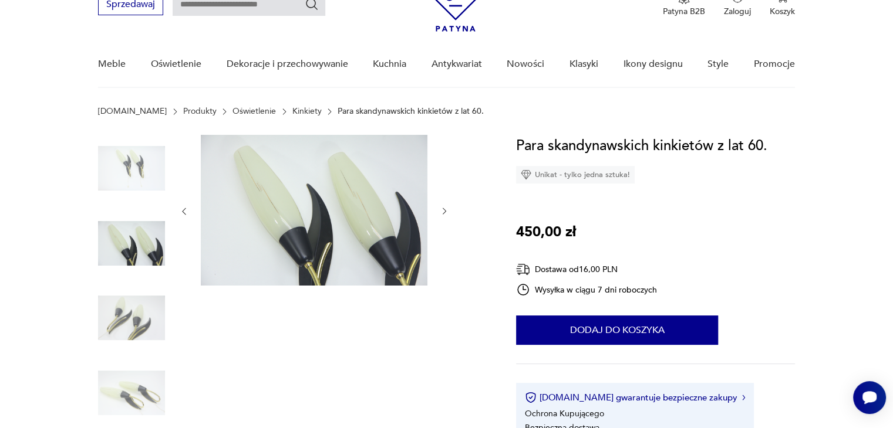
click at [132, 320] on img at bounding box center [131, 318] width 67 height 67
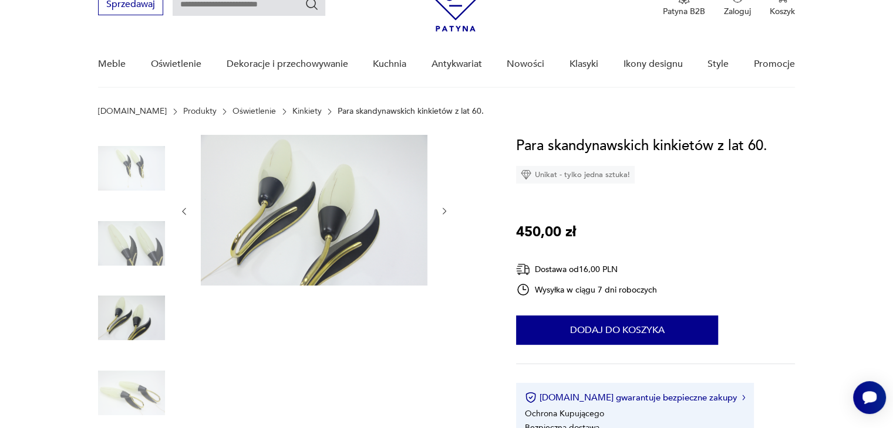
click at [132, 177] on img at bounding box center [131, 168] width 67 height 67
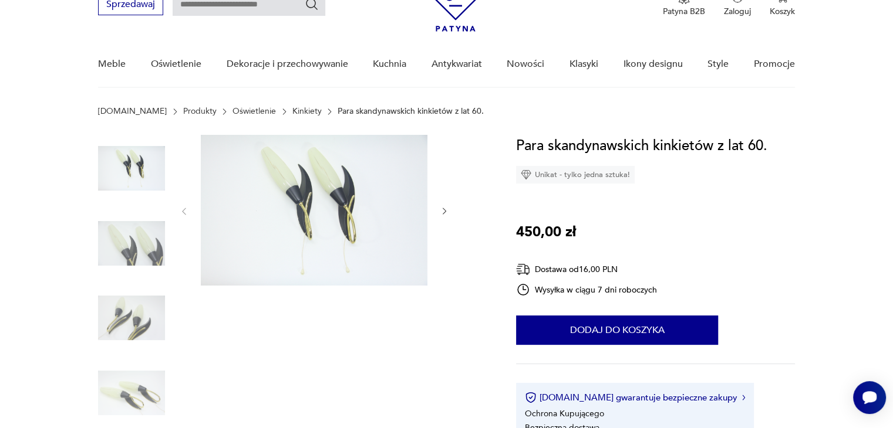
scroll to position [293, 0]
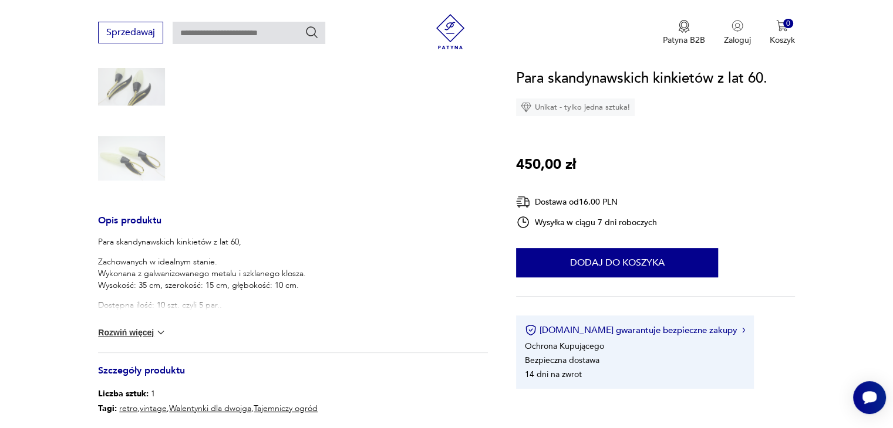
click at [139, 103] on img at bounding box center [131, 83] width 67 height 67
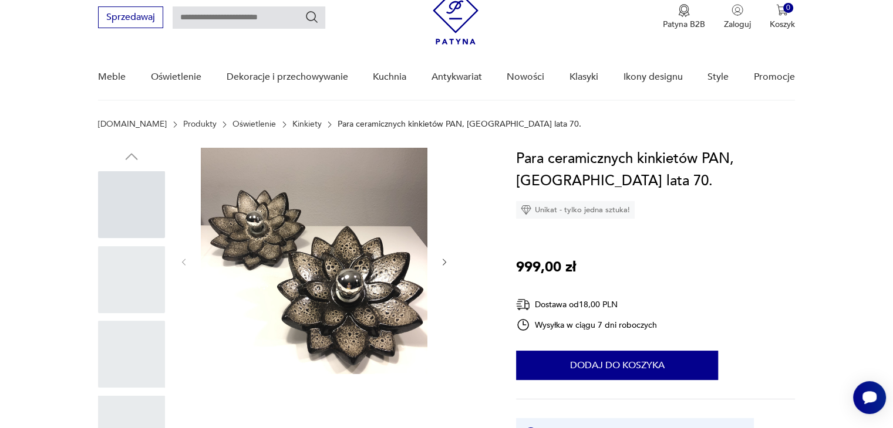
scroll to position [59, 0]
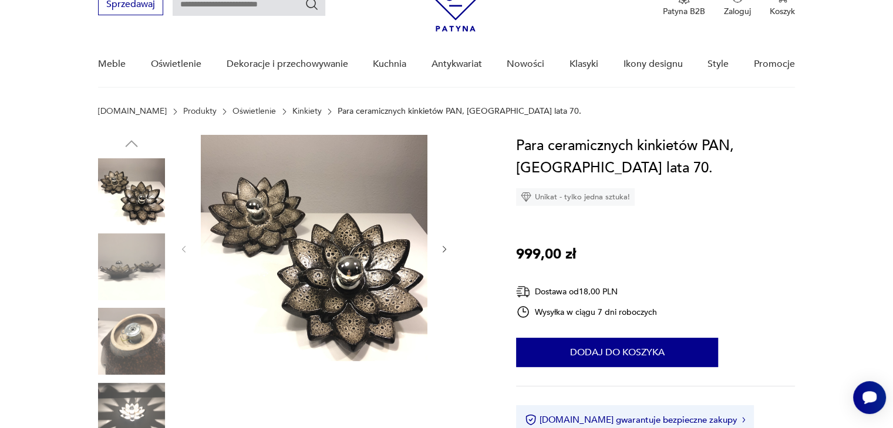
click at [133, 259] on img at bounding box center [131, 267] width 67 height 67
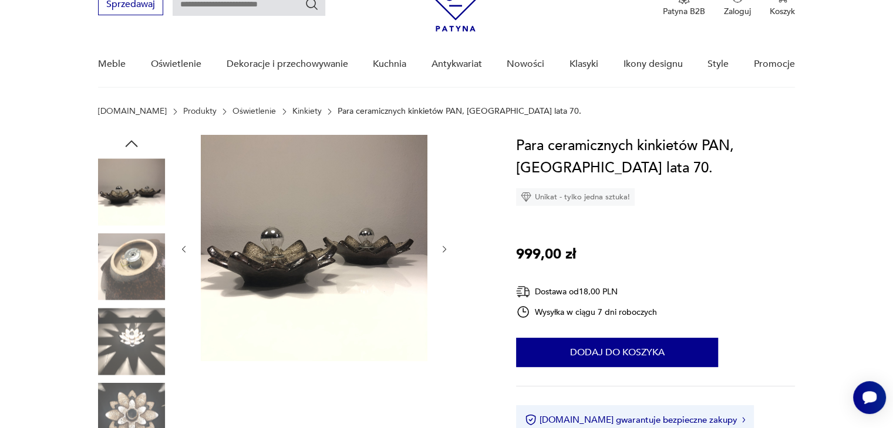
click at [133, 187] on img at bounding box center [131, 191] width 67 height 67
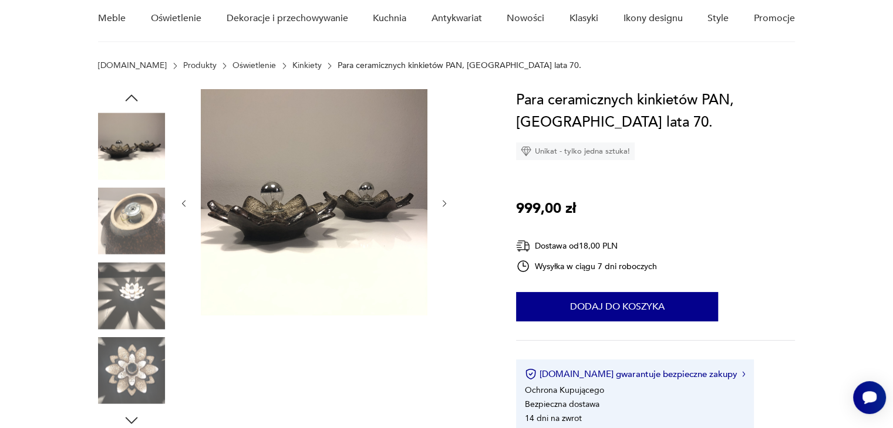
scroll to position [176, 0]
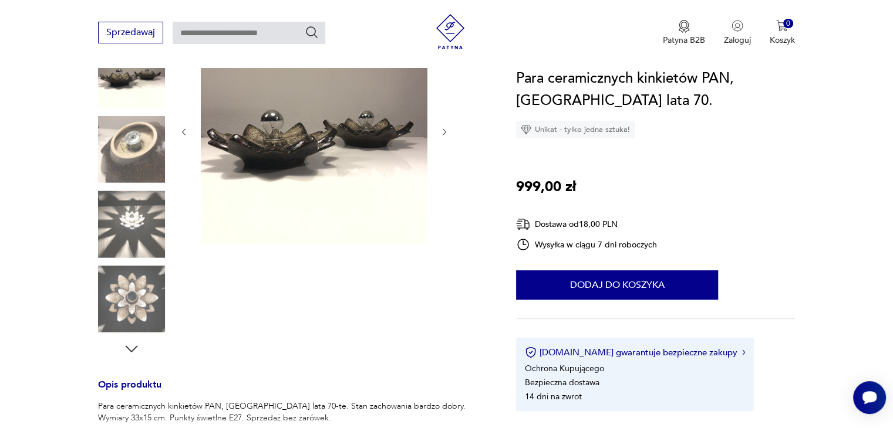
click at [131, 338] on div at bounding box center [131, 188] width 67 height 340
click at [133, 217] on img at bounding box center [131, 224] width 67 height 67
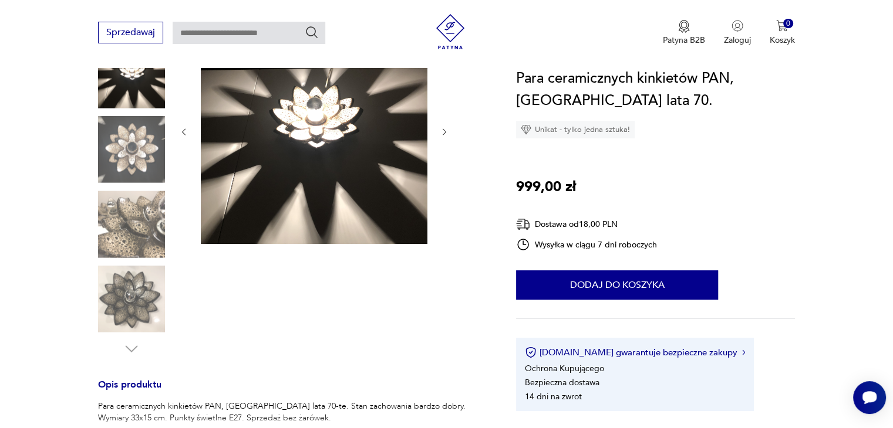
scroll to position [117, 0]
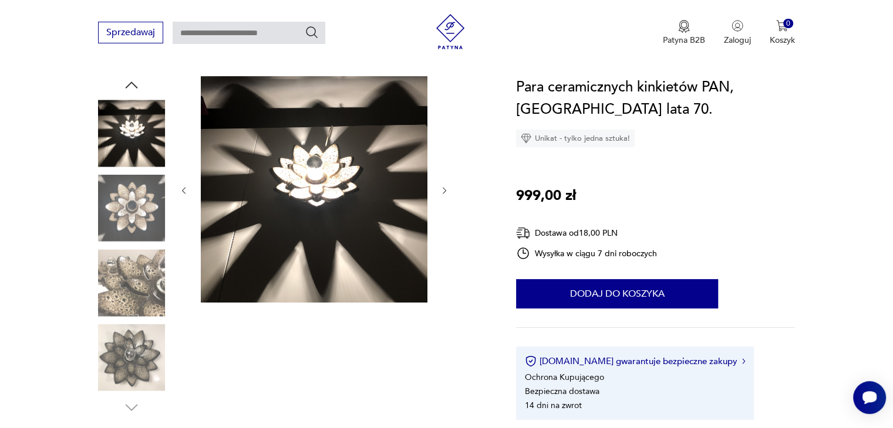
click at [139, 347] on img at bounding box center [131, 358] width 67 height 67
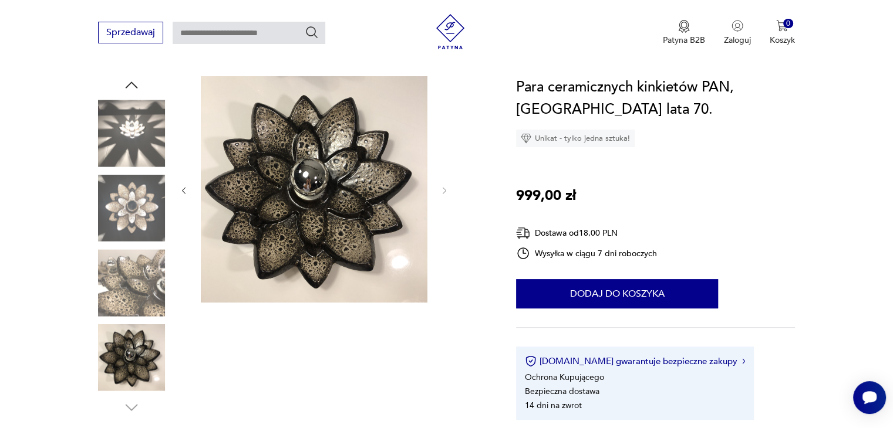
click at [138, 287] on img at bounding box center [131, 282] width 67 height 67
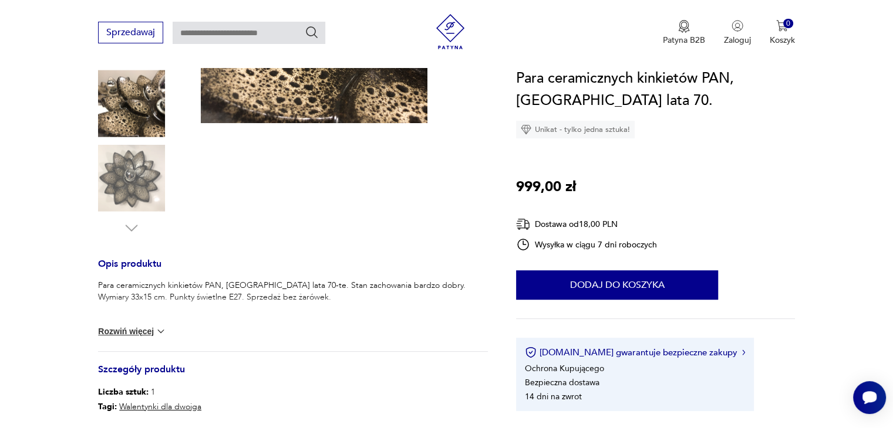
scroll to position [411, 0]
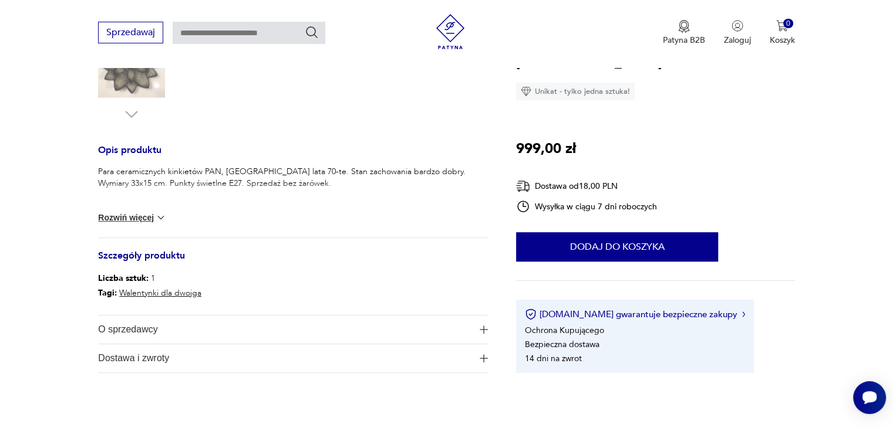
click at [134, 221] on button "Rozwiń więcej" at bounding box center [132, 218] width 68 height 12
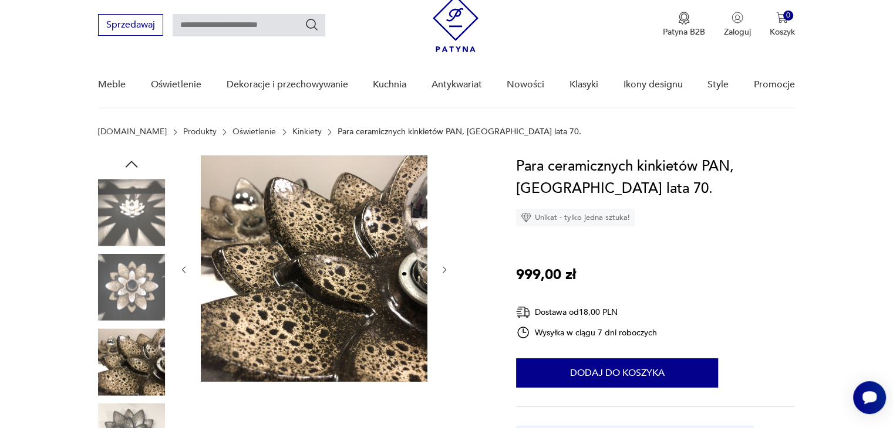
scroll to position [59, 0]
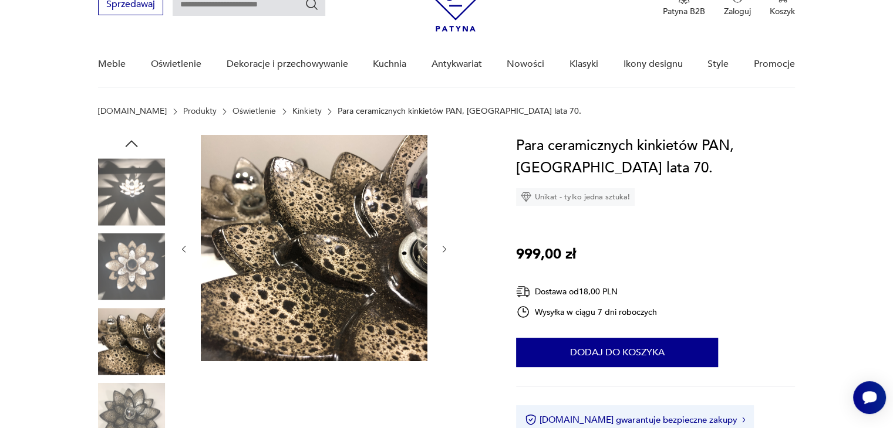
click at [128, 328] on img at bounding box center [131, 341] width 67 height 67
click at [127, 350] on img at bounding box center [131, 341] width 67 height 67
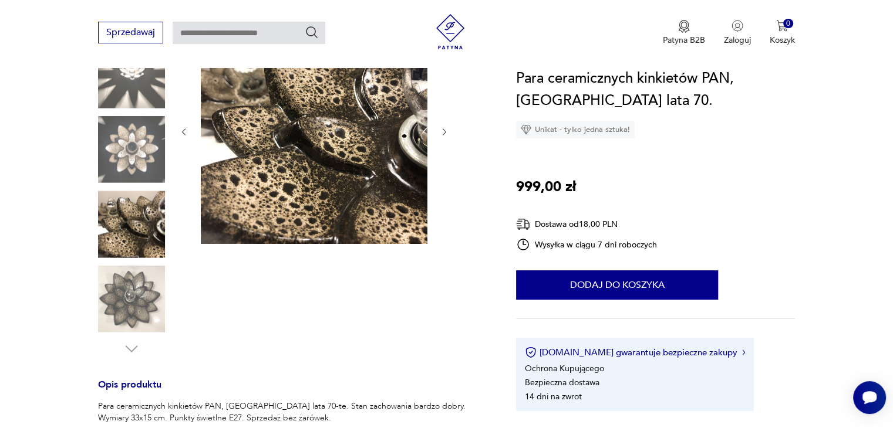
click at [131, 303] on img at bounding box center [131, 299] width 67 height 67
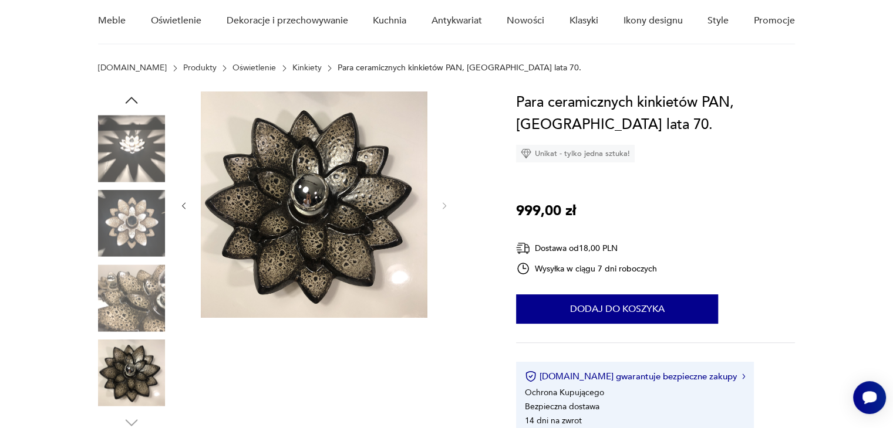
scroll to position [0, 0]
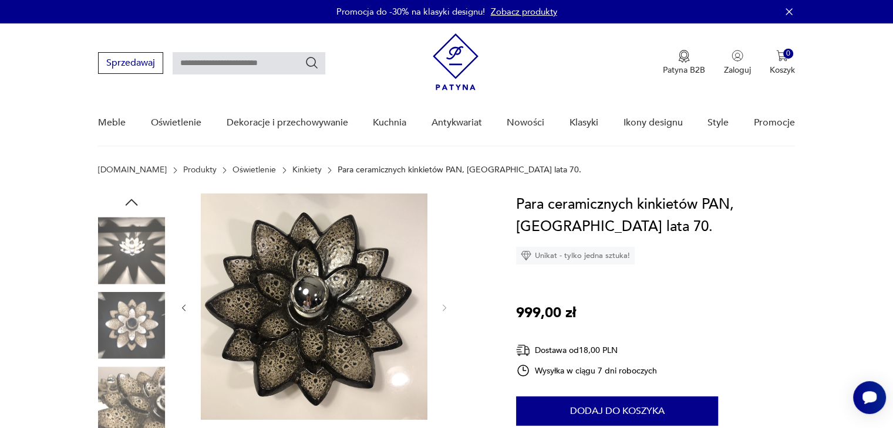
click at [126, 202] on icon "button" at bounding box center [132, 203] width 18 height 18
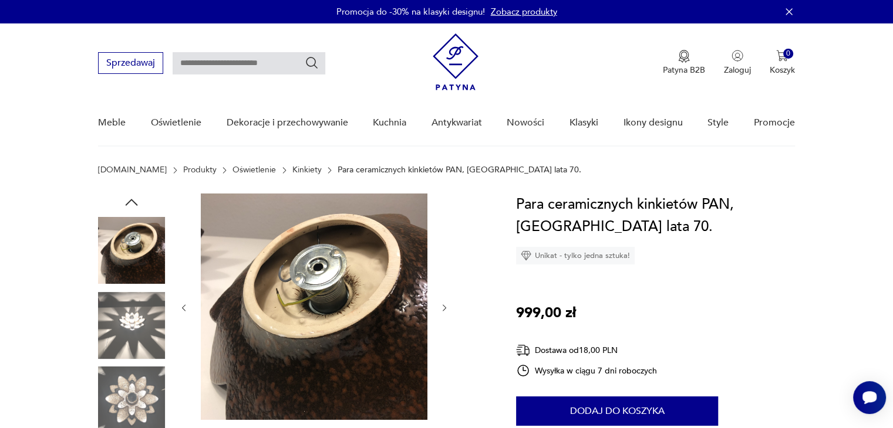
click at [126, 202] on icon "button" at bounding box center [132, 203] width 18 height 18
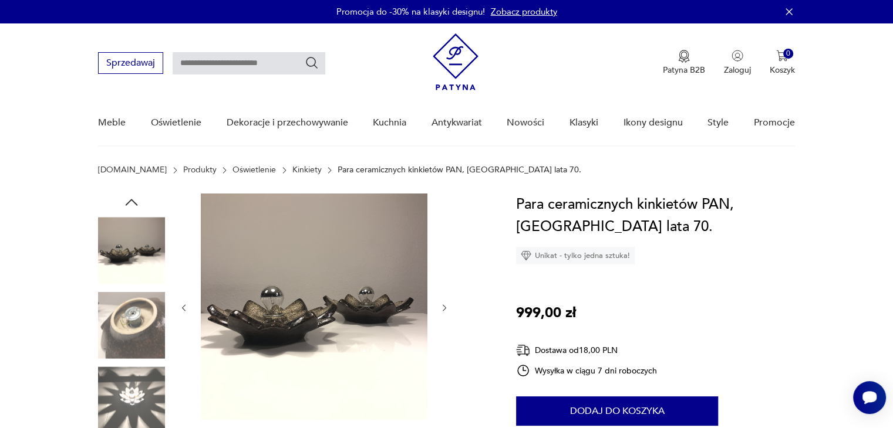
click at [126, 202] on icon "button" at bounding box center [132, 203] width 18 height 18
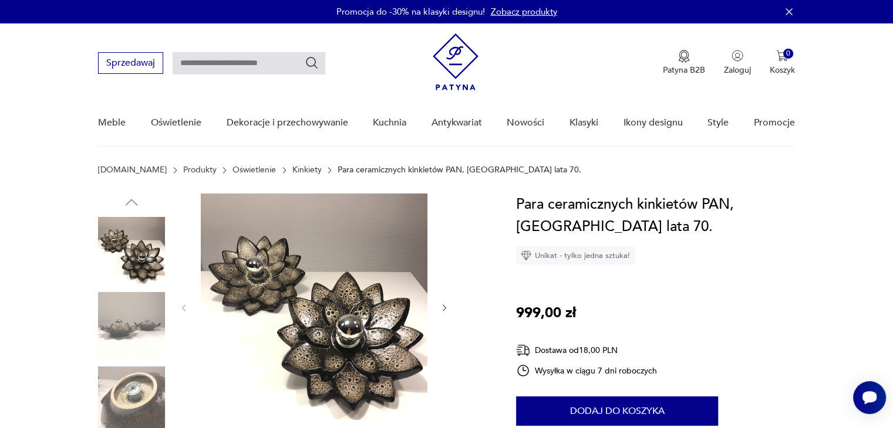
click at [141, 254] on img at bounding box center [131, 250] width 67 height 67
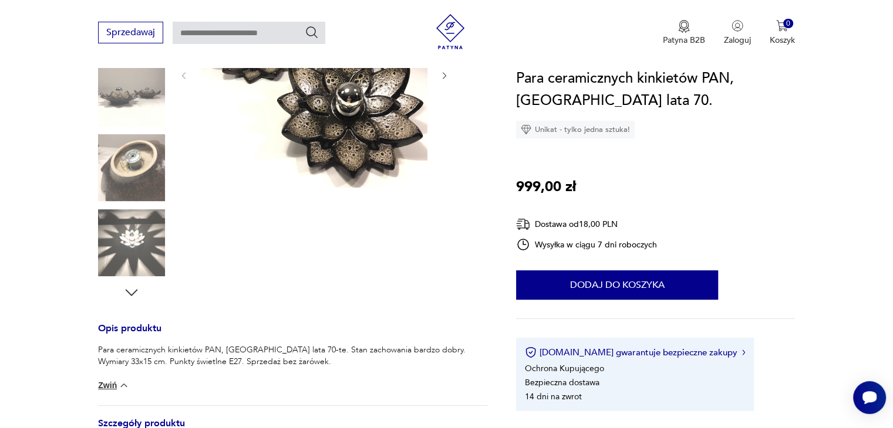
scroll to position [235, 0]
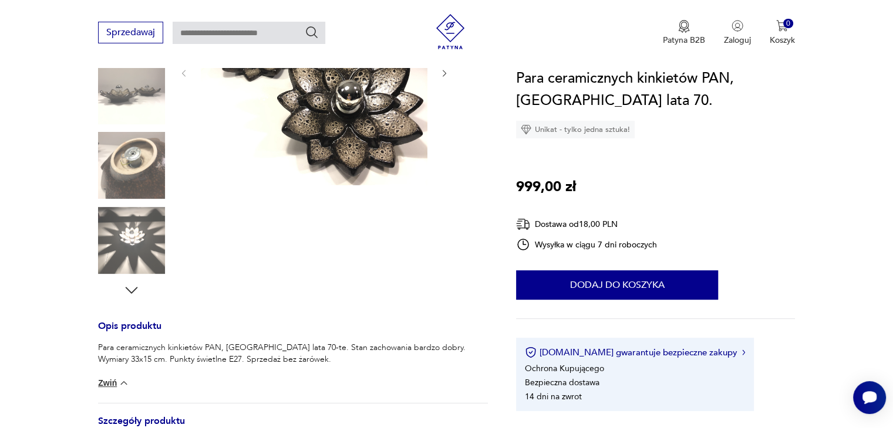
click at [132, 249] on img at bounding box center [131, 240] width 67 height 67
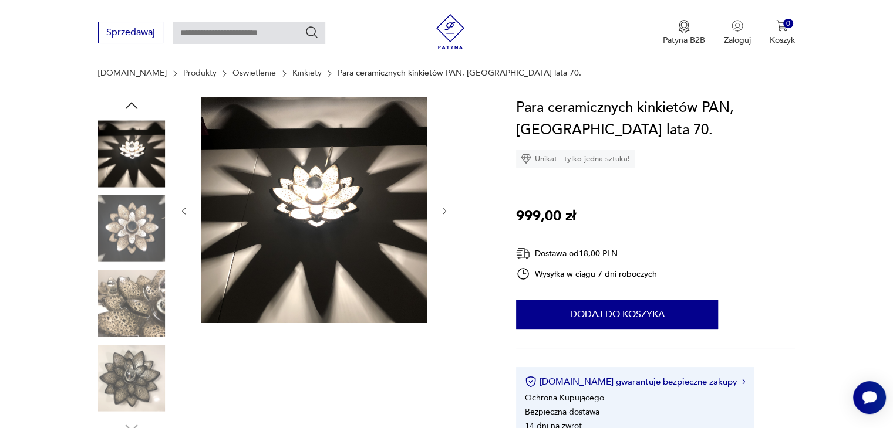
scroll to position [117, 0]
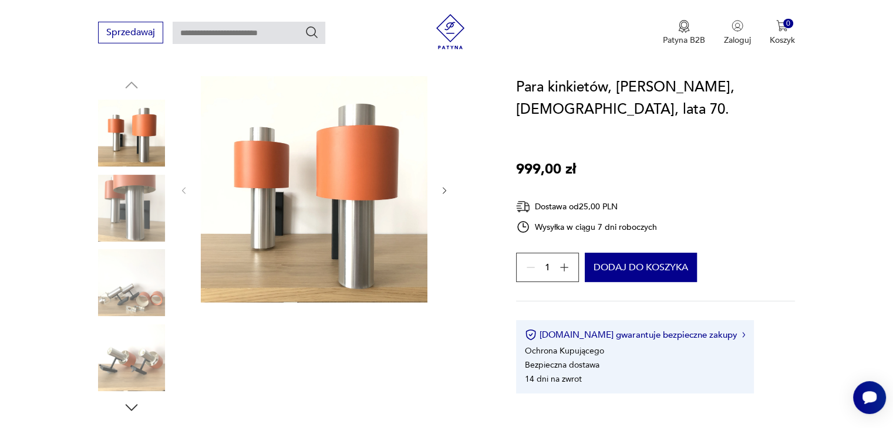
scroll to position [235, 0]
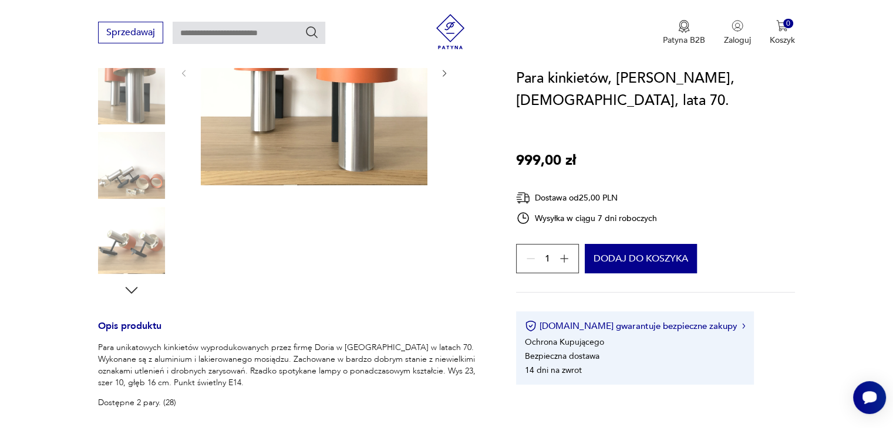
click at [134, 288] on icon "button" at bounding box center [132, 291] width 18 height 18
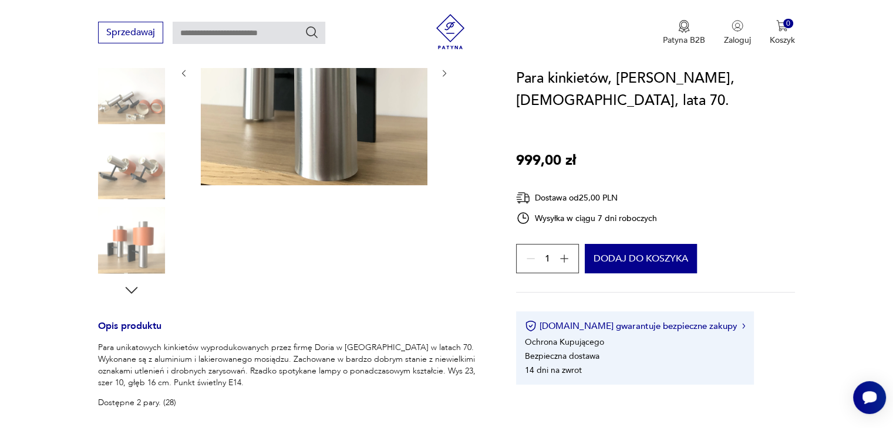
click at [134, 284] on icon "button" at bounding box center [132, 291] width 18 height 18
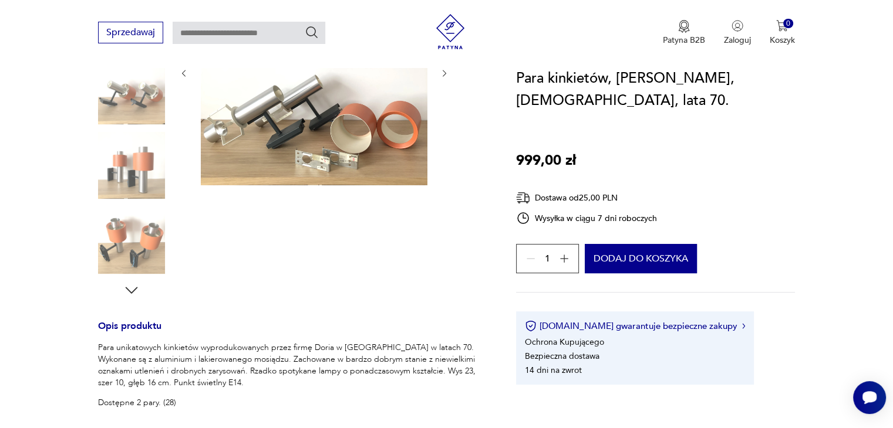
click at [134, 284] on icon "button" at bounding box center [132, 291] width 18 height 18
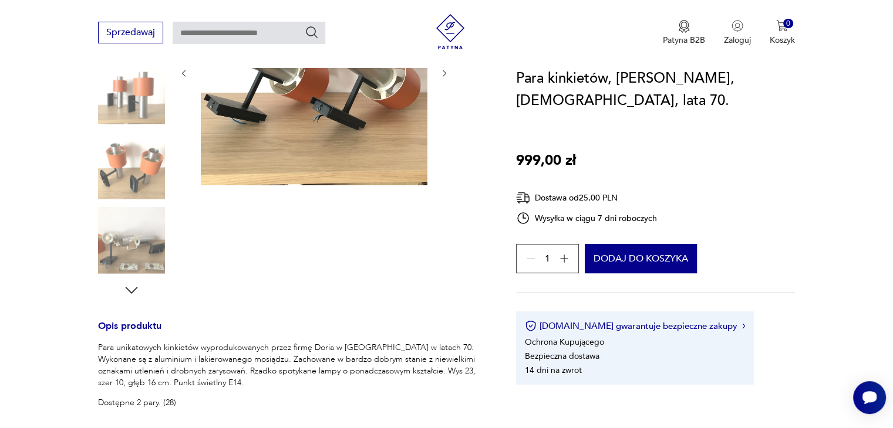
click at [135, 288] on icon "button" at bounding box center [132, 291] width 18 height 18
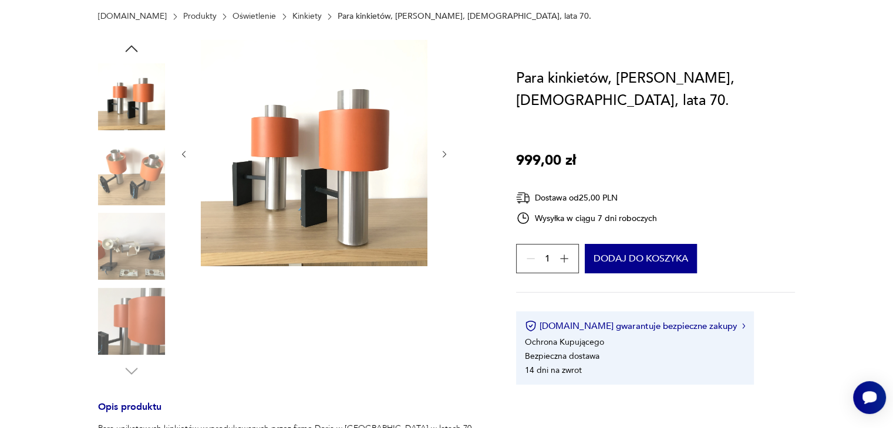
scroll to position [59, 0]
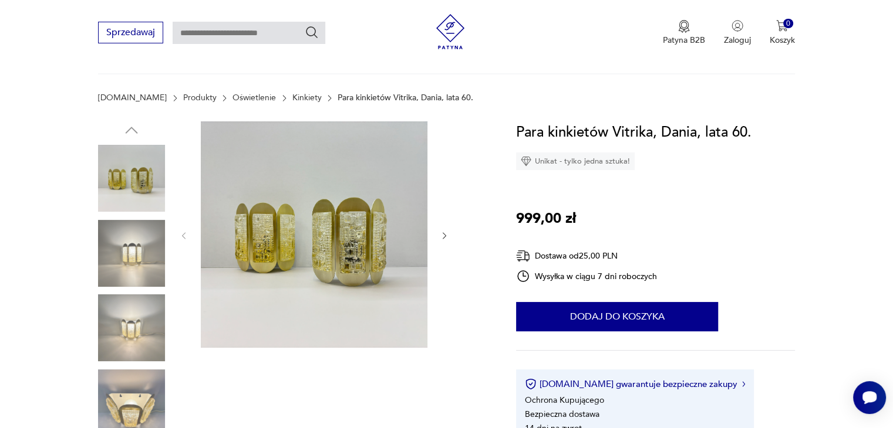
scroll to position [59, 0]
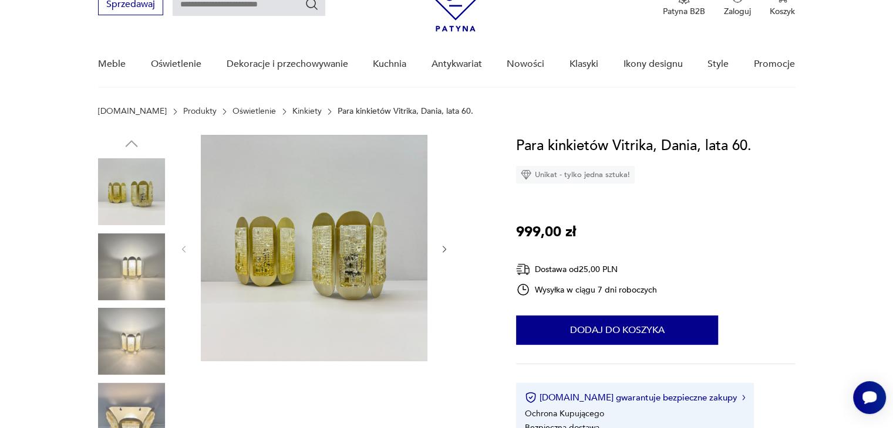
click at [150, 262] on img at bounding box center [131, 267] width 67 height 67
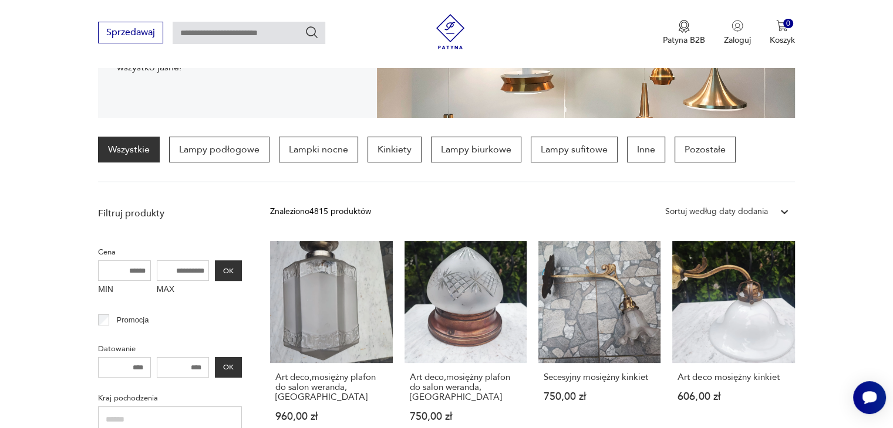
click at [618, 145] on div "Wszystkie Lampy podłogowe Lampki nocne Kinkiety Lampy biurkowe Lampy sufitowe I…" at bounding box center [416, 150] width 637 height 26
click at [630, 151] on p "Inne" at bounding box center [646, 150] width 38 height 26
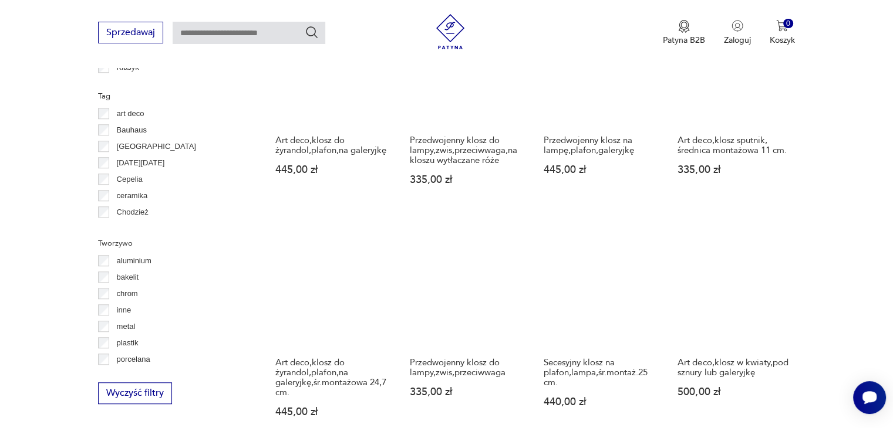
scroll to position [1040, 0]
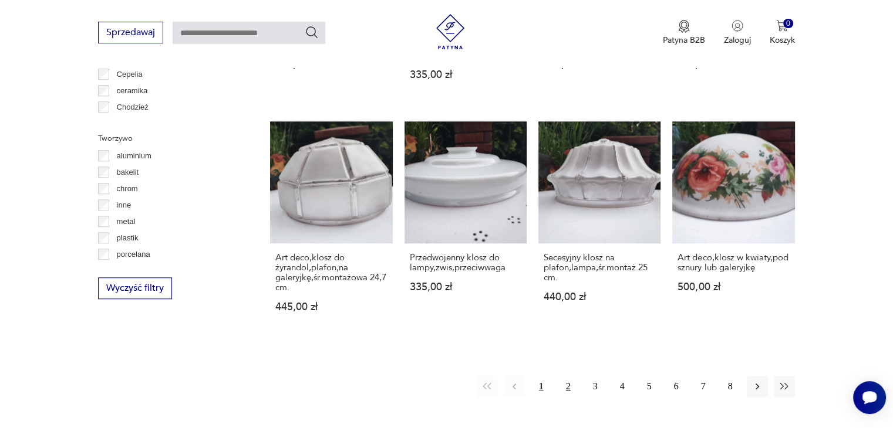
click at [568, 376] on button "2" at bounding box center [568, 386] width 21 height 21
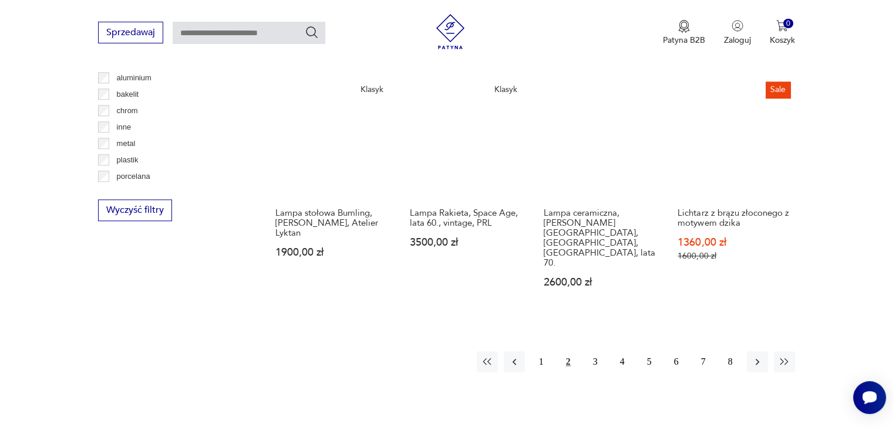
scroll to position [1098, 0]
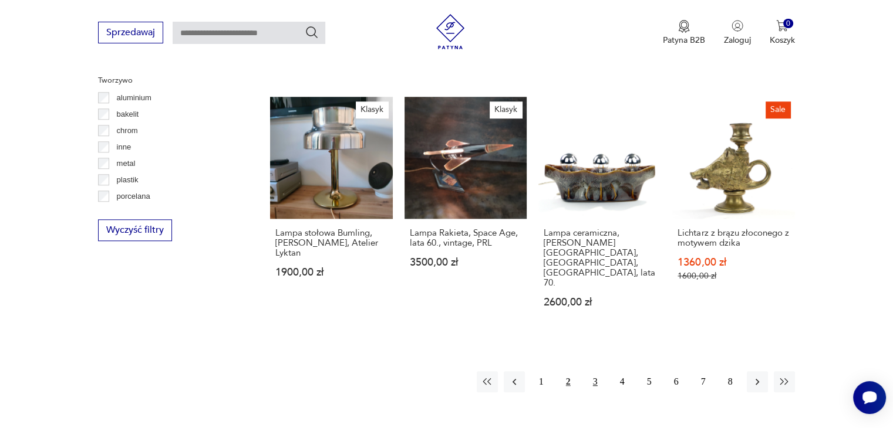
click at [589, 372] on button "3" at bounding box center [595, 382] width 21 height 21
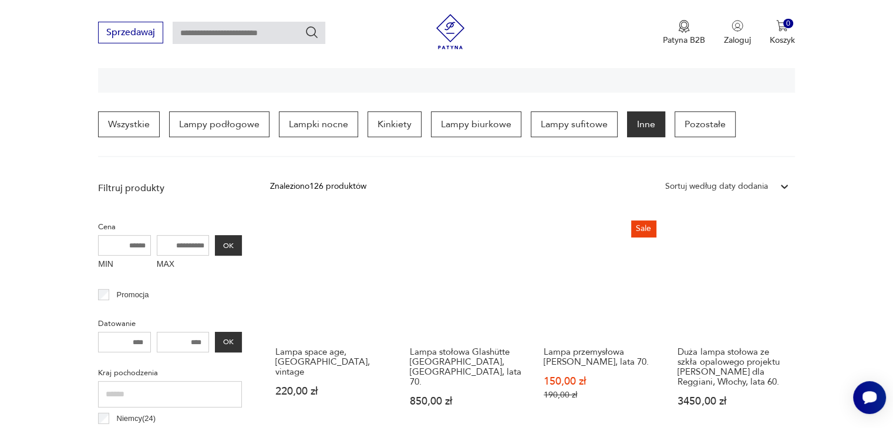
scroll to position [276, 0]
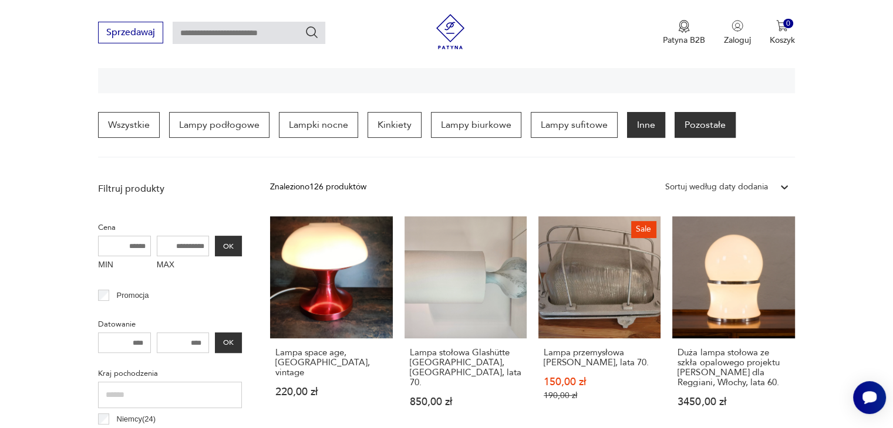
click at [675, 123] on p "Pozostałe" at bounding box center [704, 125] width 61 height 26
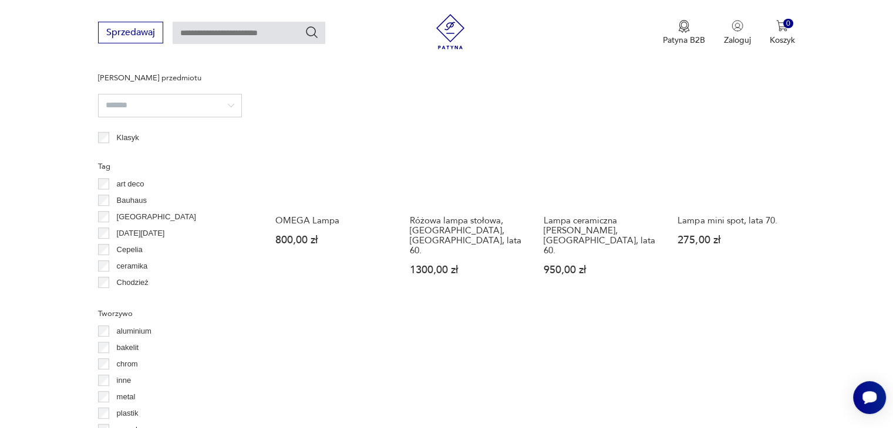
scroll to position [903, 0]
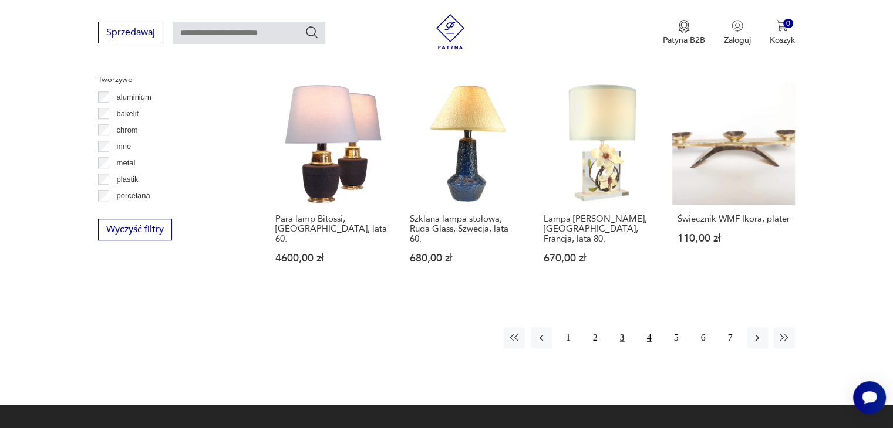
click at [645, 328] on button "4" at bounding box center [649, 338] width 21 height 21
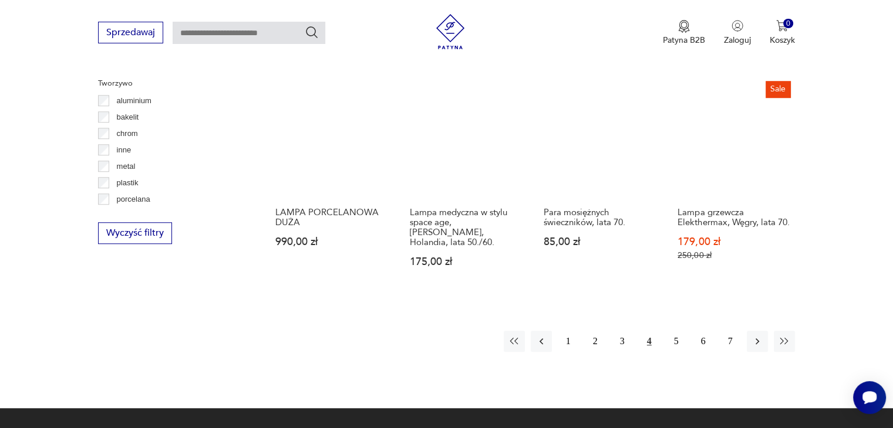
scroll to position [903, 0]
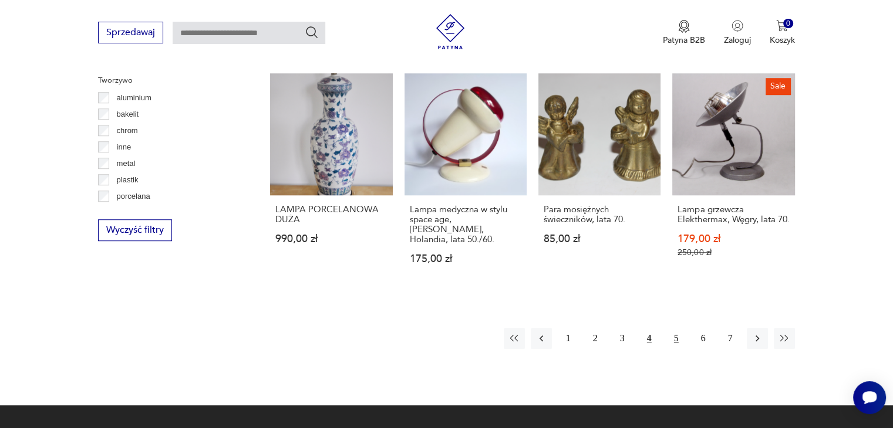
click at [675, 328] on button "5" at bounding box center [676, 338] width 21 height 21
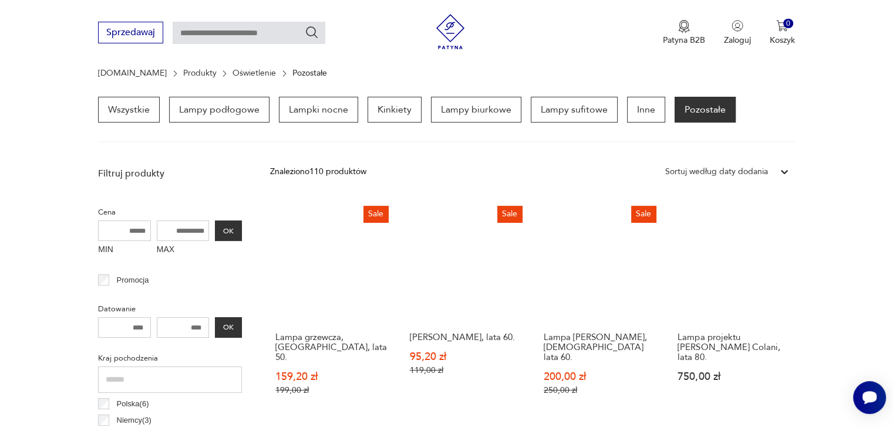
scroll to position [23, 0]
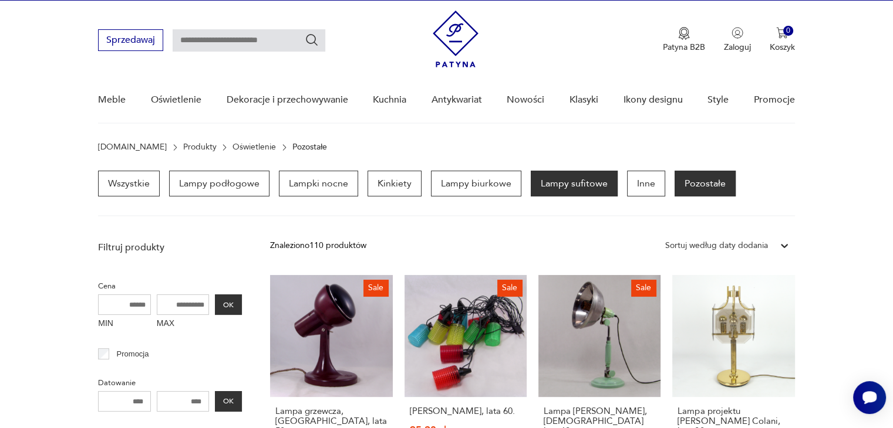
click at [554, 182] on p "Lampy sufitowe" at bounding box center [574, 184] width 87 height 26
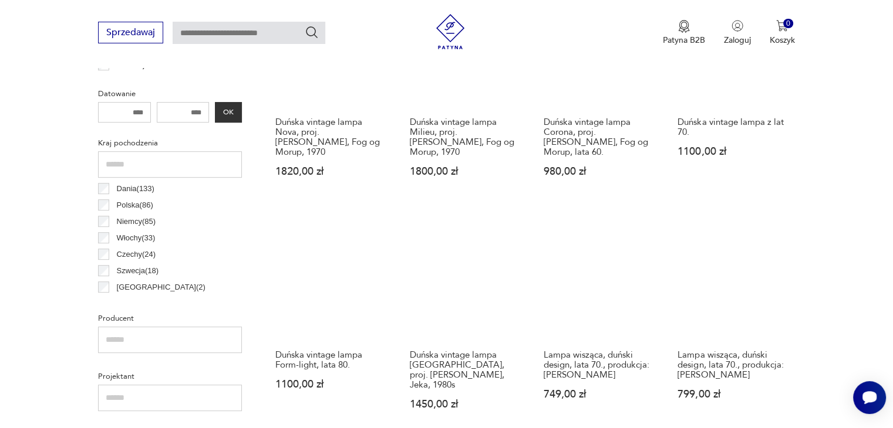
scroll to position [335, 0]
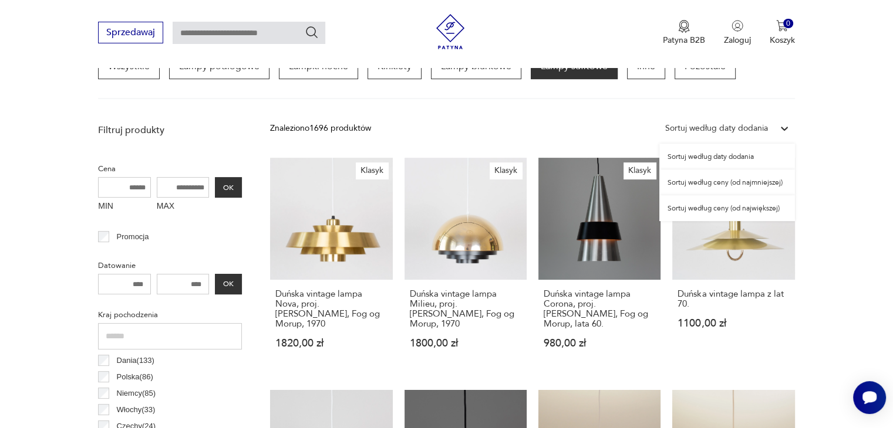
click at [722, 130] on div "Sortuj według daty dodania" at bounding box center [716, 128] width 103 height 13
click at [702, 180] on div "Sortuj według ceny (od najmniejszej)" at bounding box center [727, 183] width 136 height 26
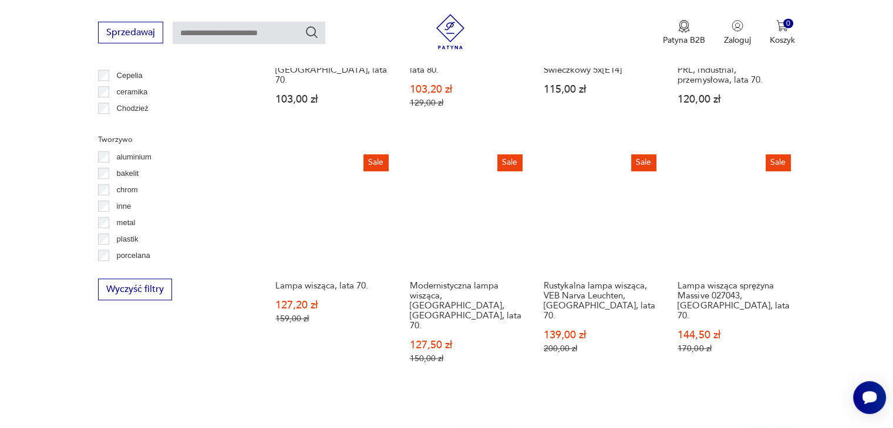
scroll to position [1040, 0]
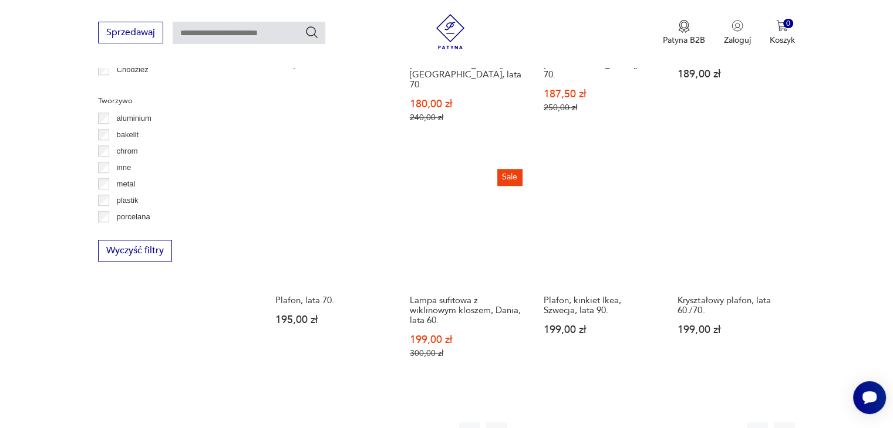
scroll to position [1098, 0]
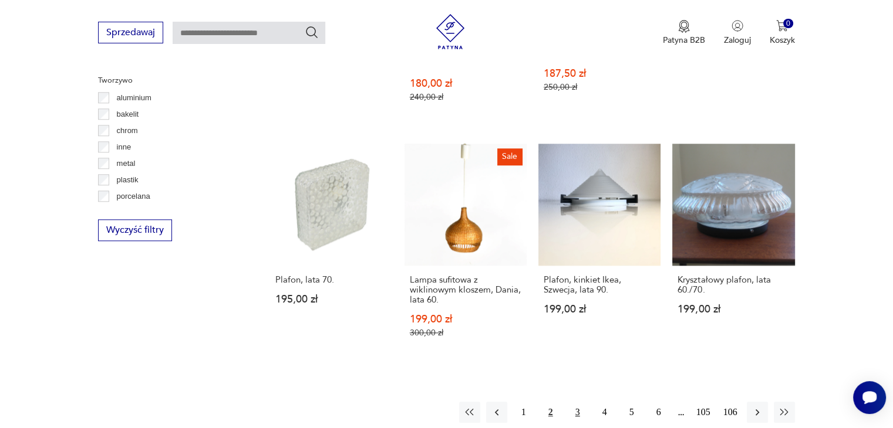
click at [576, 402] on button "3" at bounding box center [577, 412] width 21 height 21
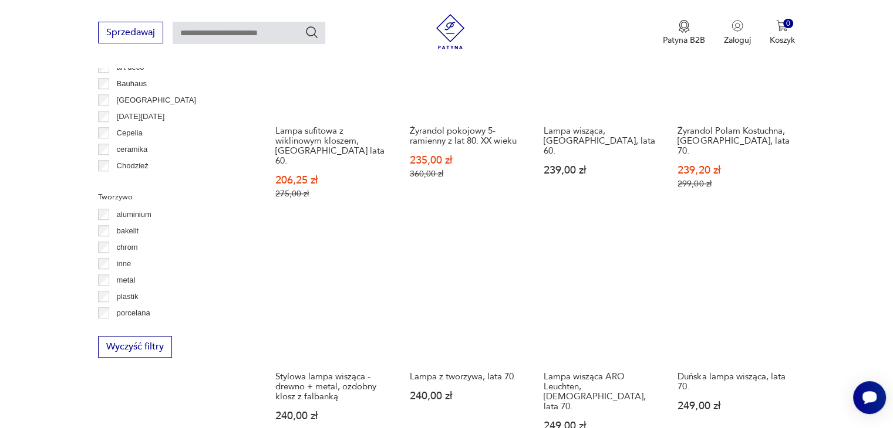
scroll to position [1157, 0]
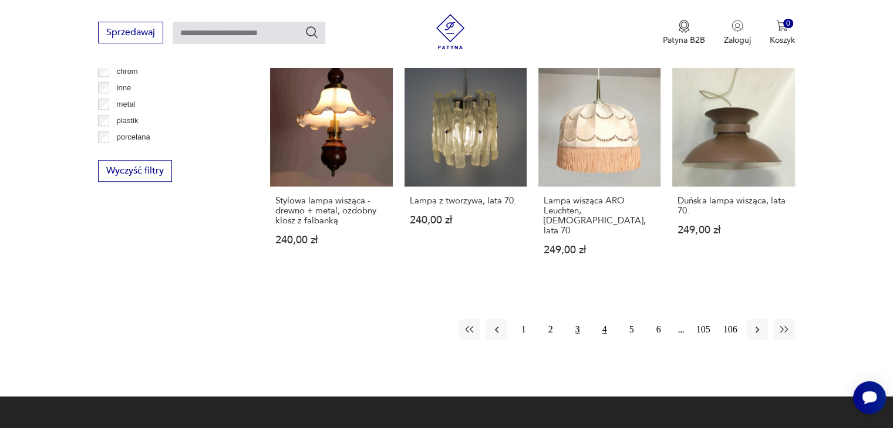
click at [610, 319] on button "4" at bounding box center [604, 329] width 21 height 21
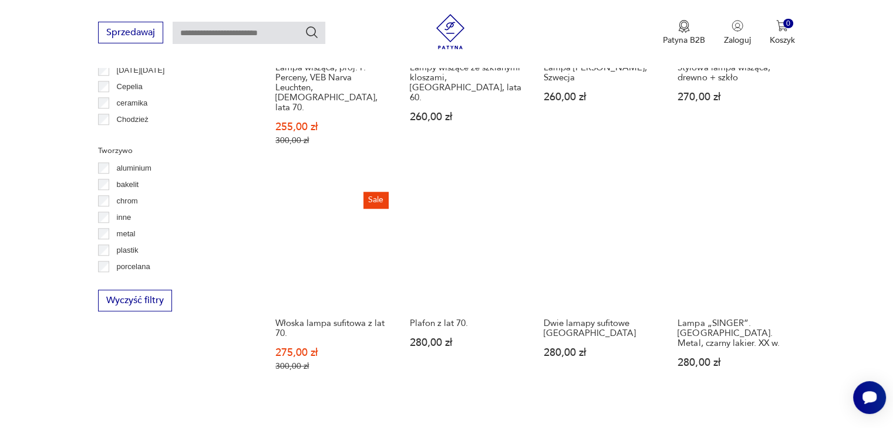
scroll to position [1098, 0]
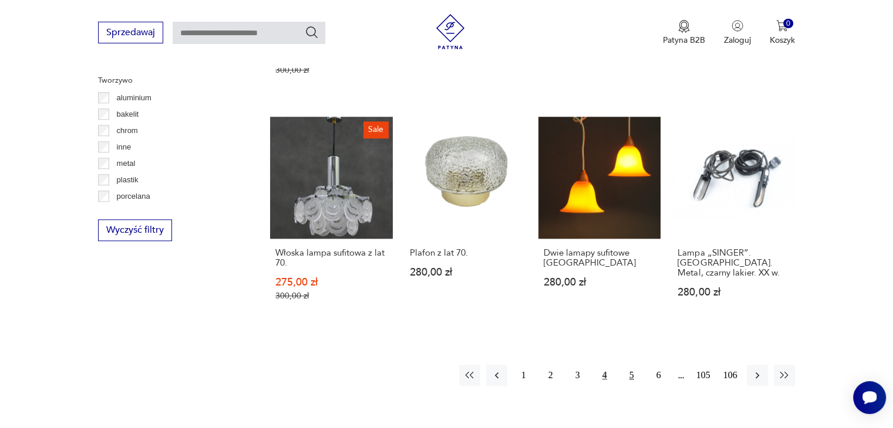
click at [627, 365] on button "5" at bounding box center [631, 375] width 21 height 21
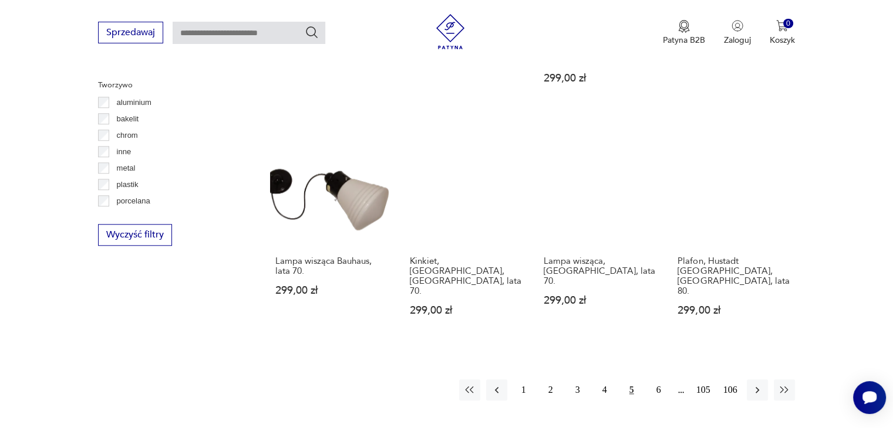
scroll to position [1157, 0]
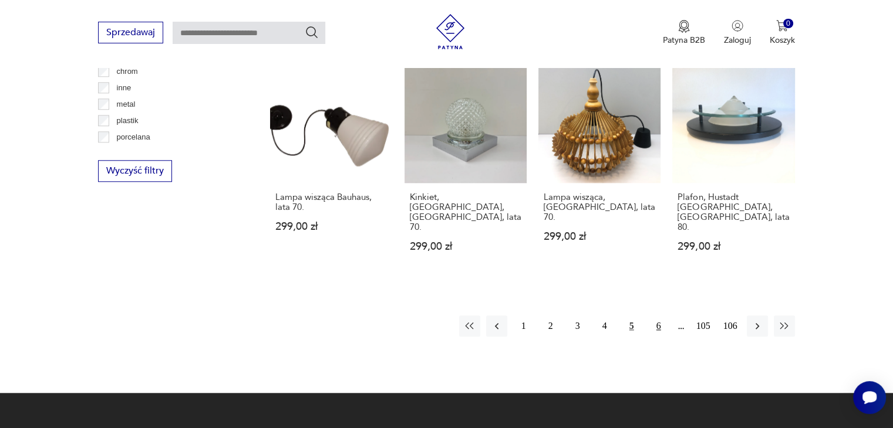
click at [653, 316] on button "6" at bounding box center [658, 326] width 21 height 21
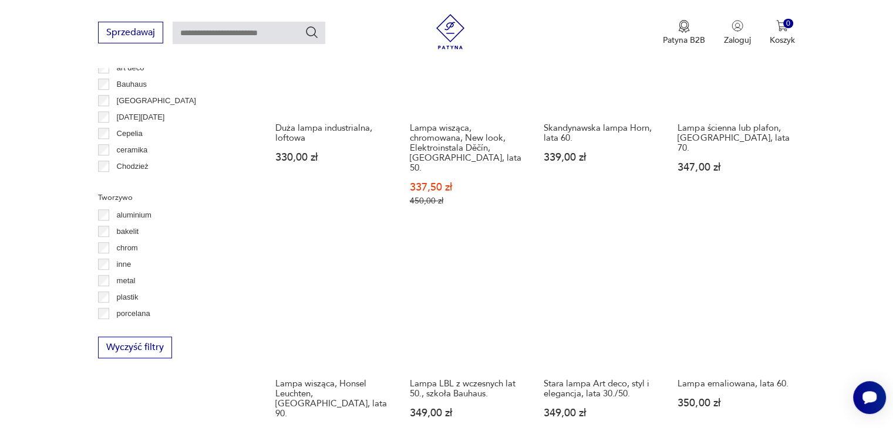
scroll to position [1215, 0]
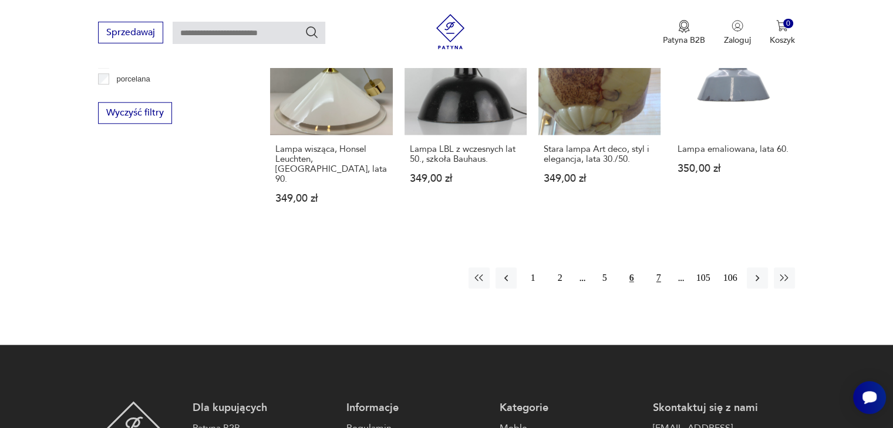
click at [655, 268] on button "7" at bounding box center [658, 278] width 21 height 21
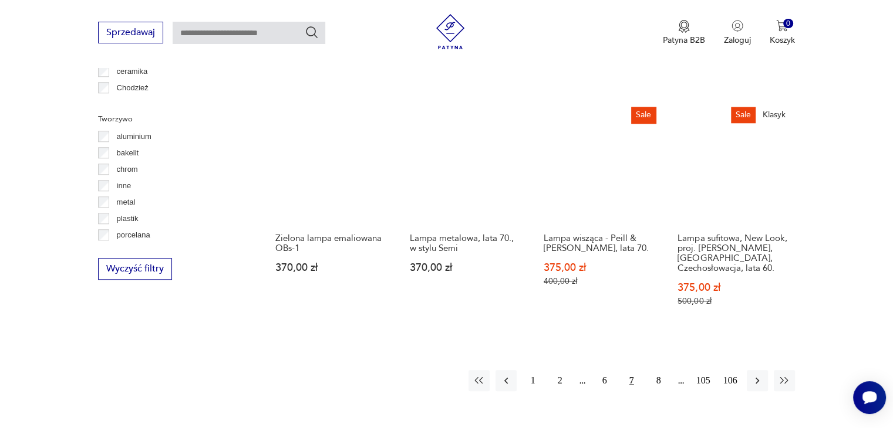
scroll to position [1039, 0]
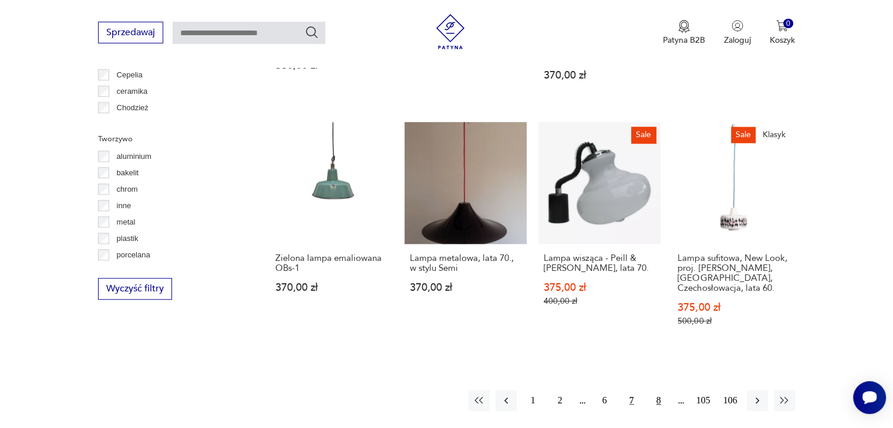
click at [654, 390] on button "8" at bounding box center [658, 400] width 21 height 21
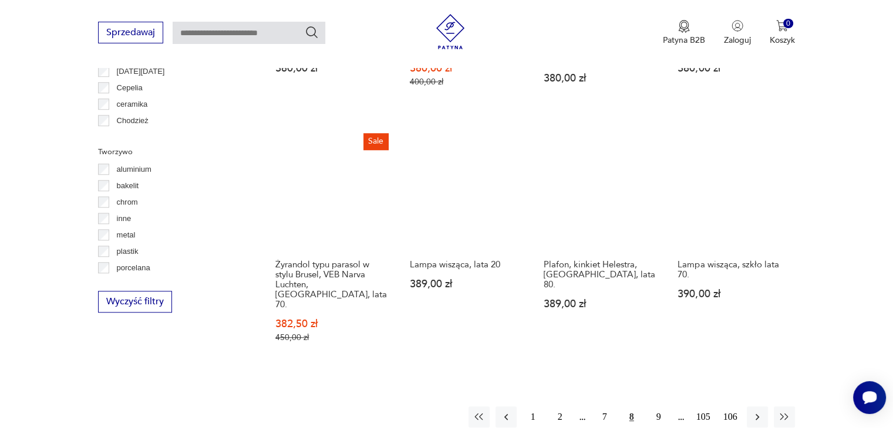
scroll to position [1040, 0]
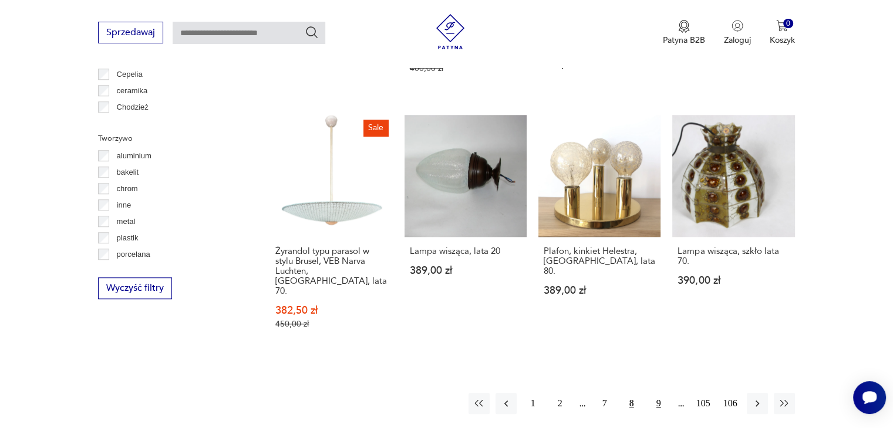
click at [655, 393] on button "9" at bounding box center [658, 403] width 21 height 21
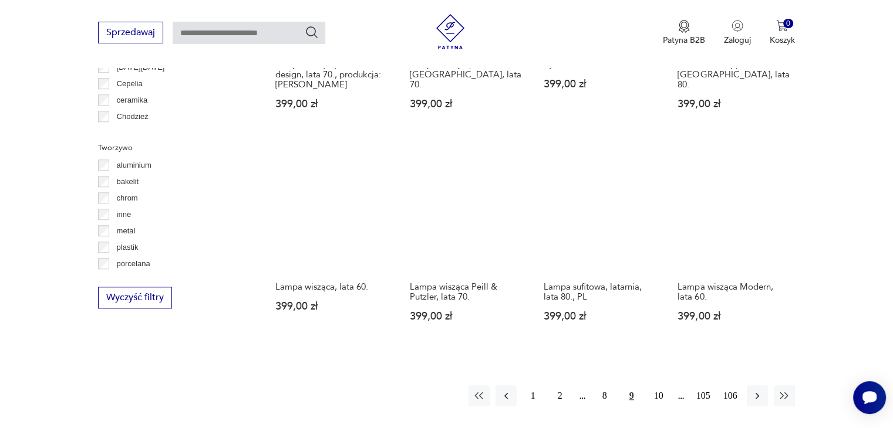
scroll to position [1215, 0]
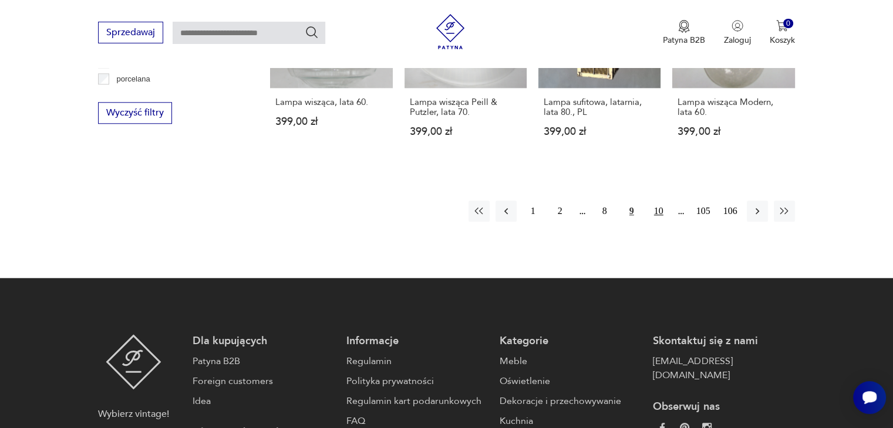
click at [655, 201] on button "10" at bounding box center [658, 211] width 21 height 21
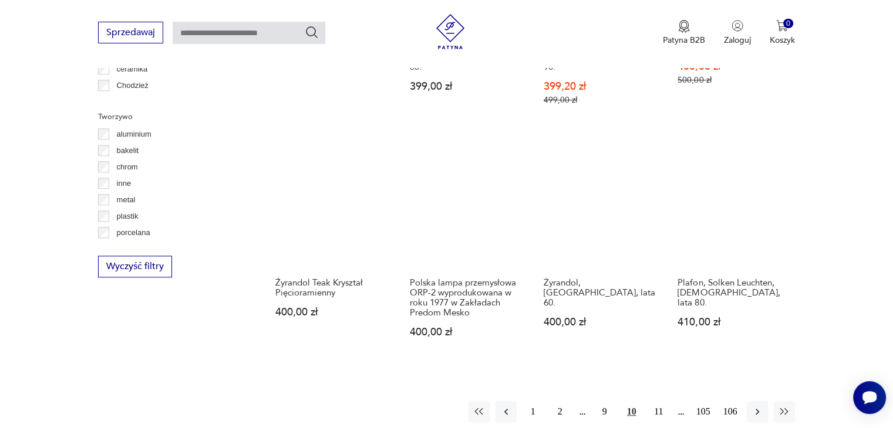
scroll to position [1215, 0]
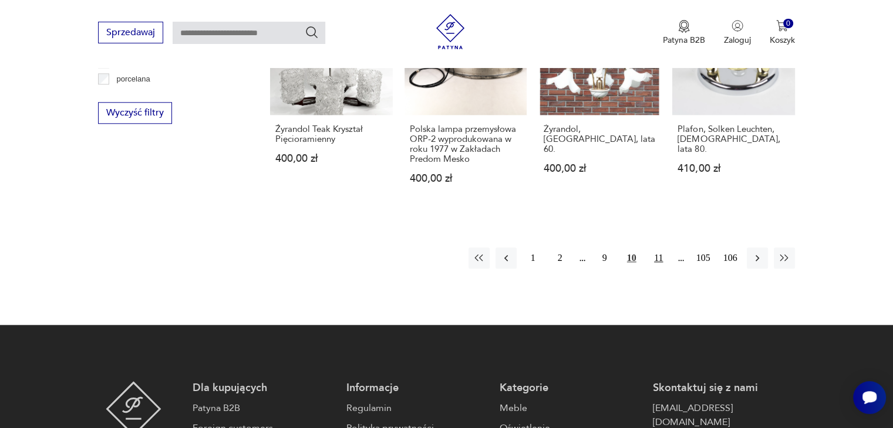
click at [657, 248] on button "11" at bounding box center [658, 258] width 21 height 21
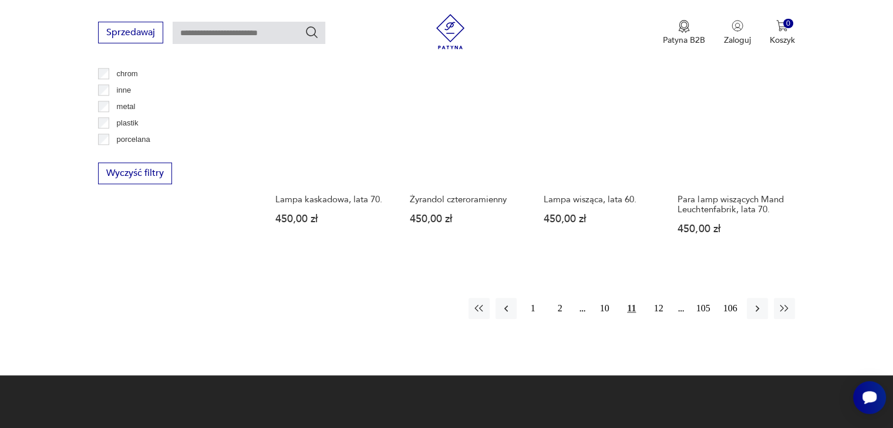
scroll to position [1156, 0]
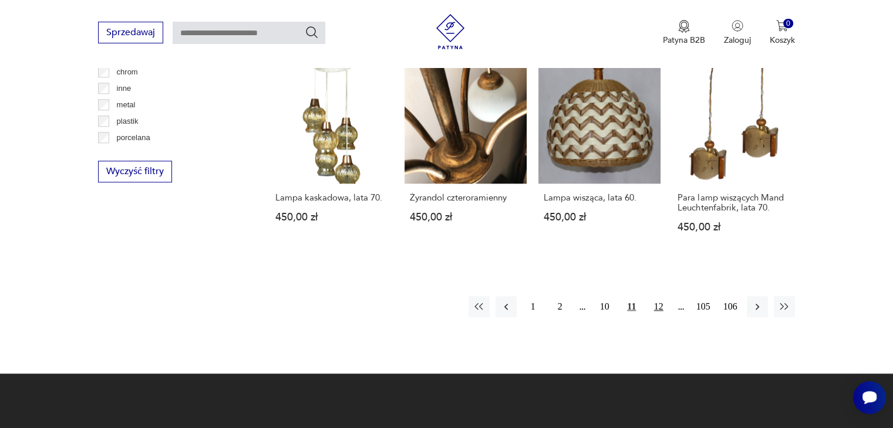
click at [663, 296] on button "12" at bounding box center [658, 306] width 21 height 21
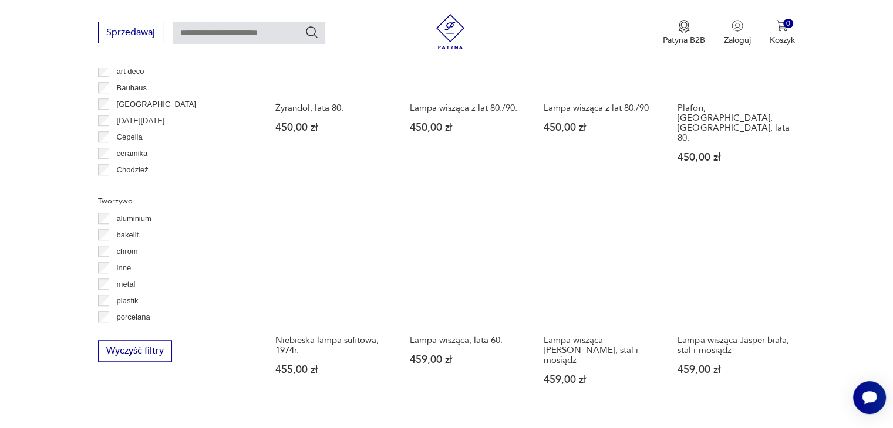
scroll to position [981, 0]
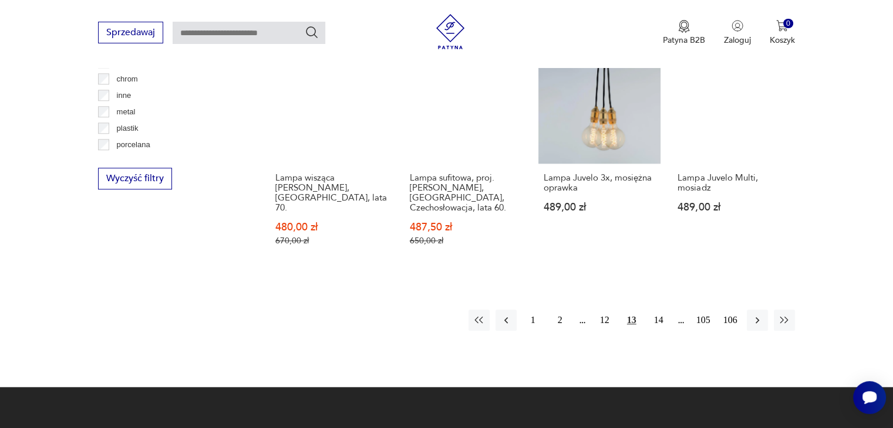
scroll to position [1156, 0]
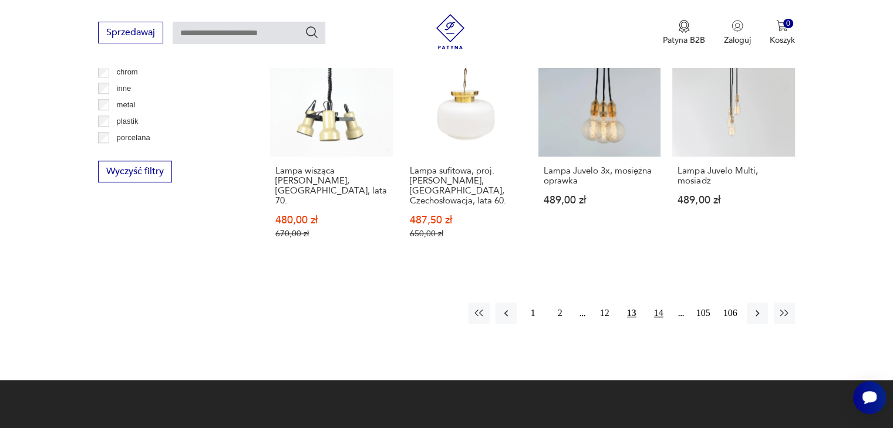
click at [668, 303] on button "14" at bounding box center [658, 313] width 21 height 21
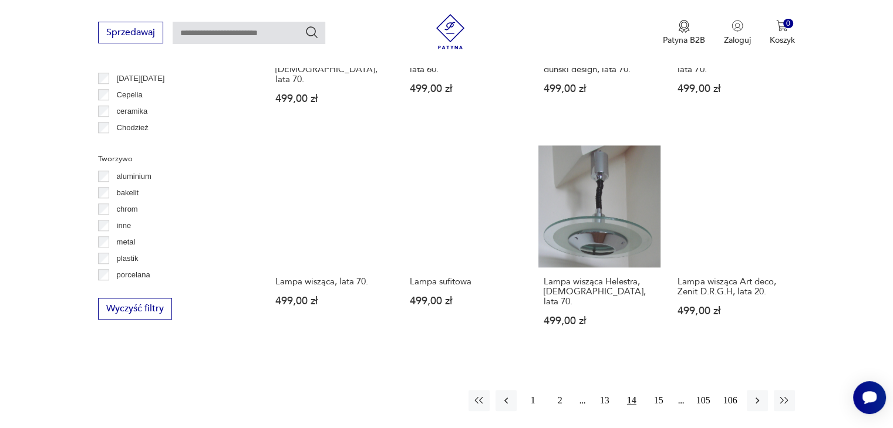
scroll to position [1040, 0]
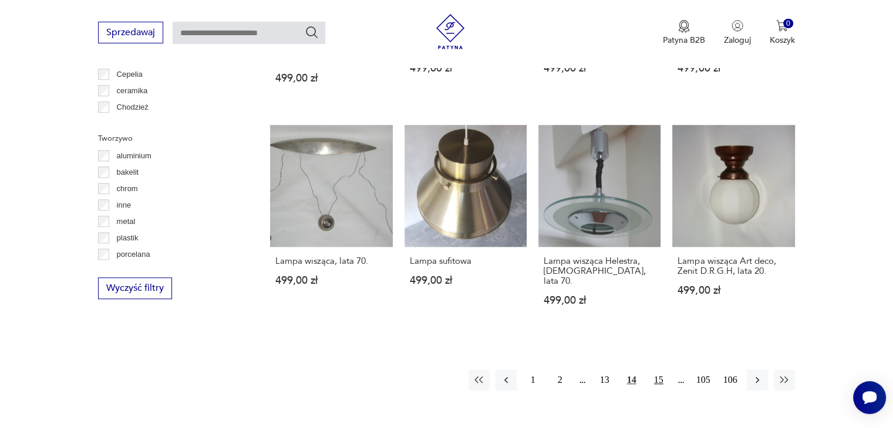
click at [660, 370] on button "15" at bounding box center [658, 380] width 21 height 21
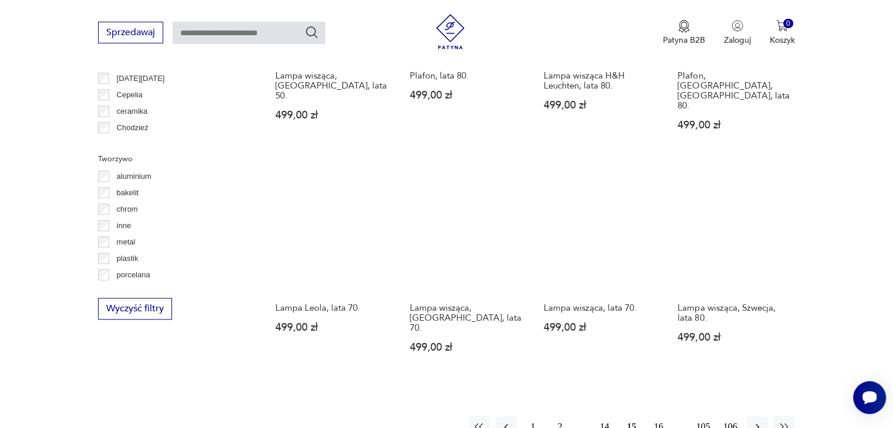
scroll to position [1039, 0]
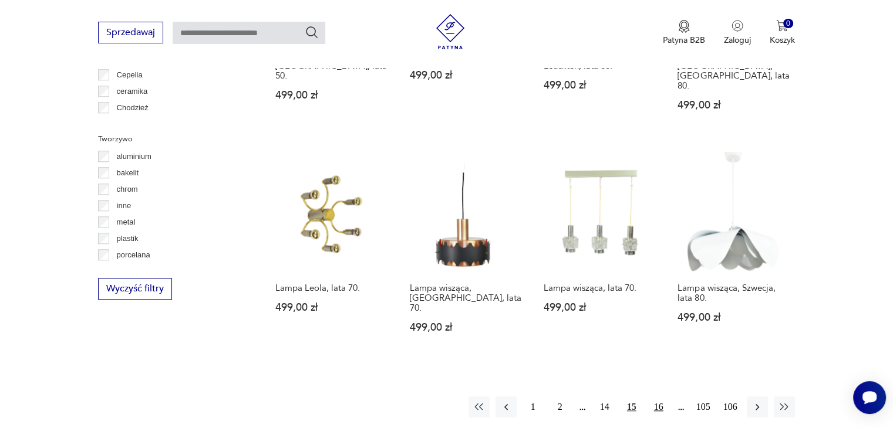
click at [661, 397] on button "16" at bounding box center [658, 407] width 21 height 21
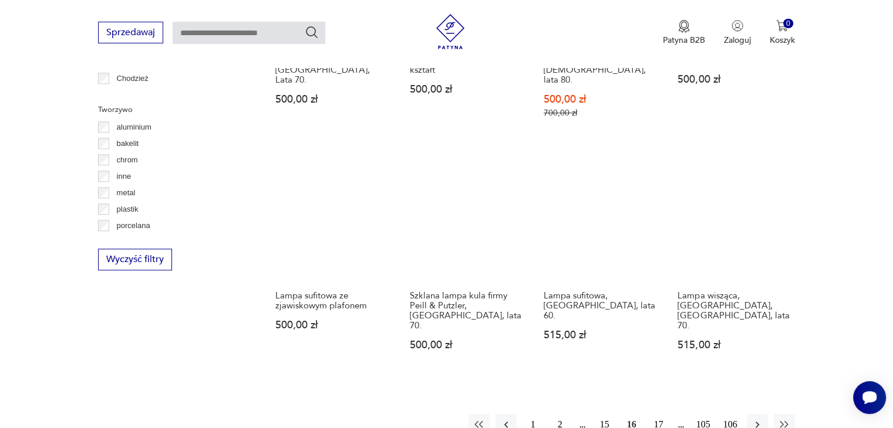
scroll to position [1157, 0]
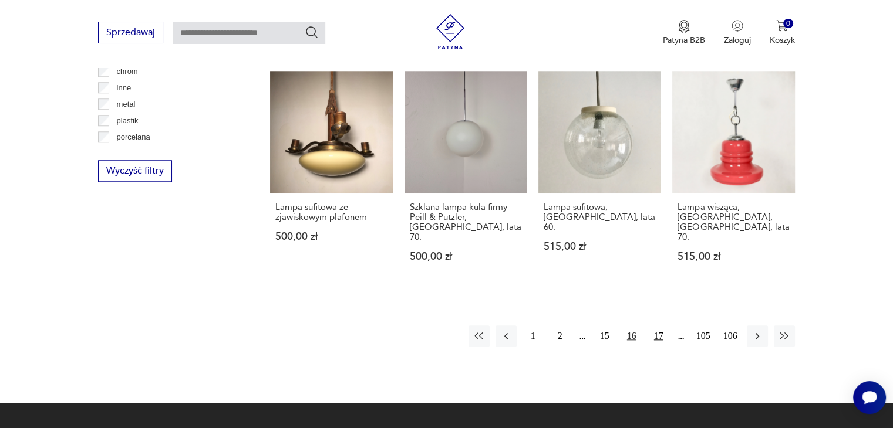
click at [653, 326] on button "17" at bounding box center [658, 336] width 21 height 21
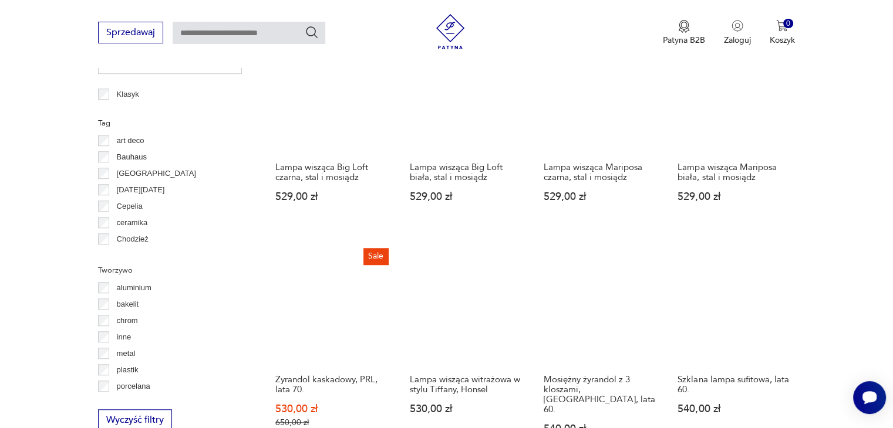
scroll to position [1039, 0]
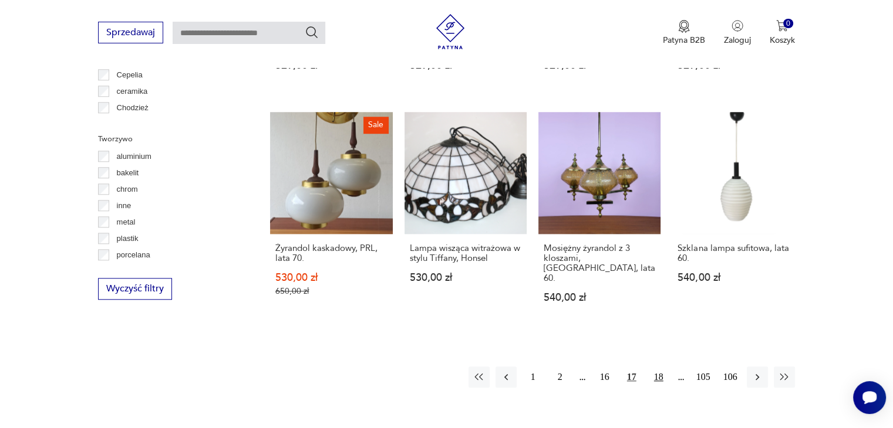
click at [660, 367] on button "18" at bounding box center [658, 377] width 21 height 21
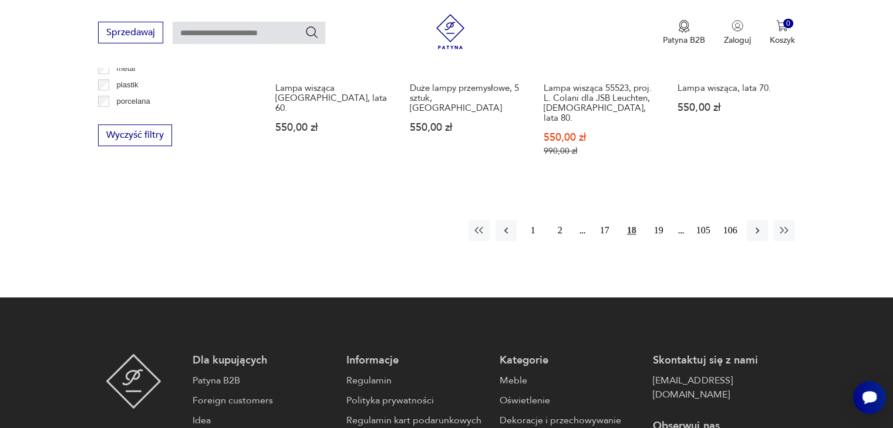
scroll to position [1216, 0]
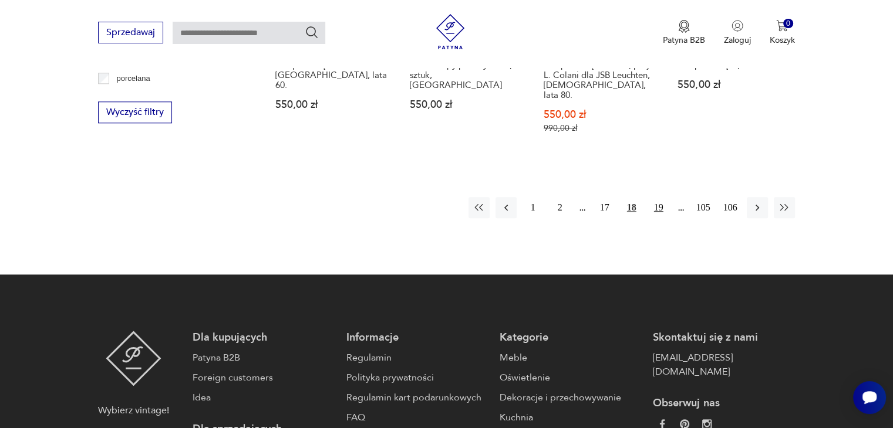
click at [663, 197] on button "19" at bounding box center [658, 207] width 21 height 21
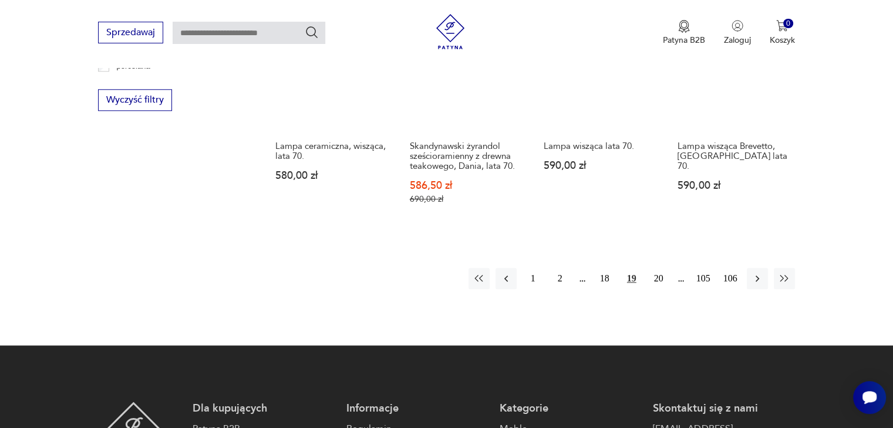
scroll to position [1274, 0]
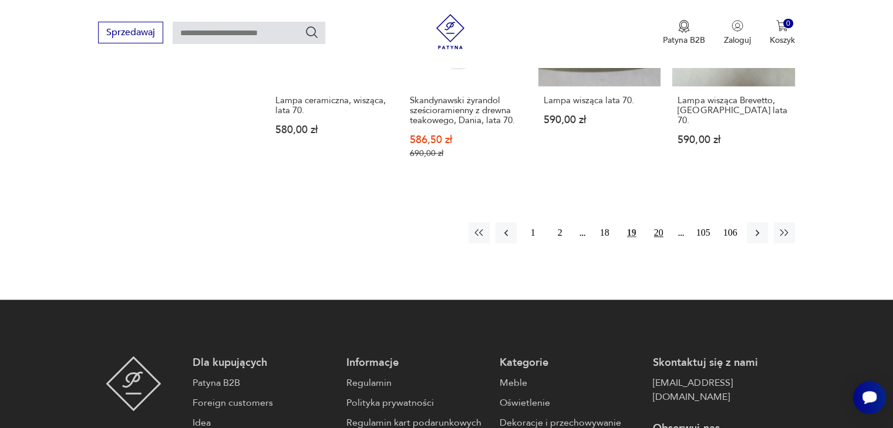
click at [657, 222] on button "20" at bounding box center [658, 232] width 21 height 21
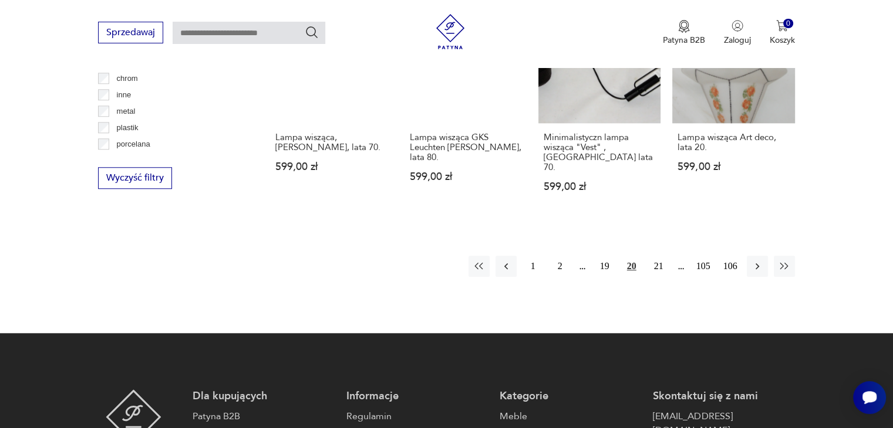
scroll to position [1215, 0]
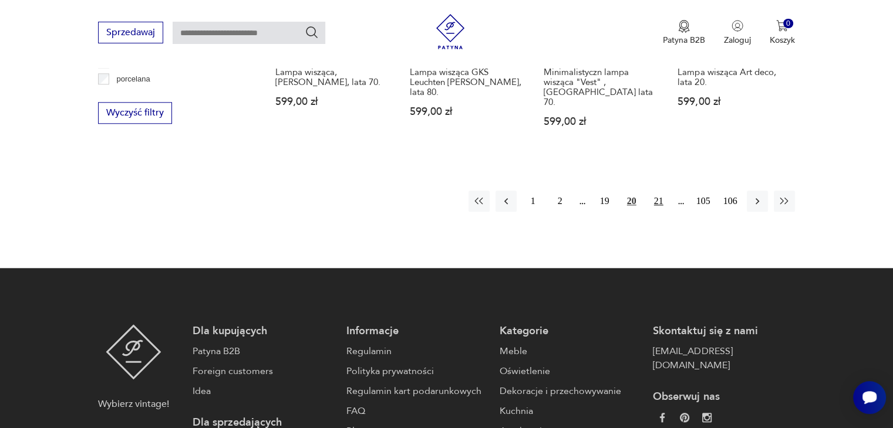
click at [653, 191] on button "21" at bounding box center [658, 201] width 21 height 21
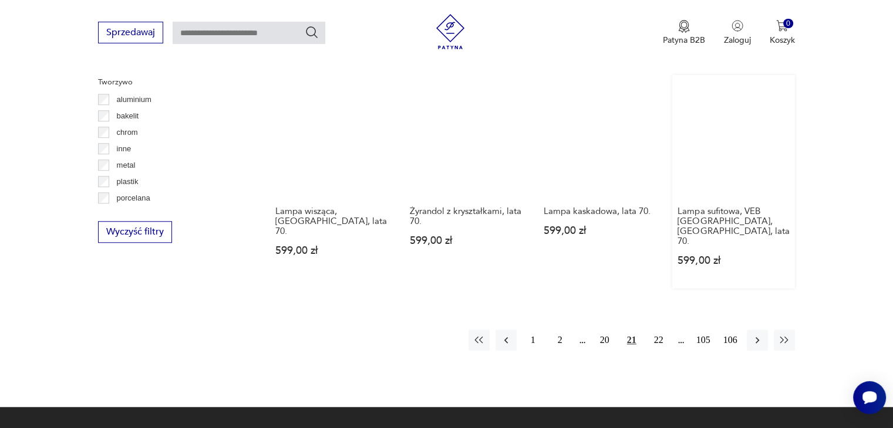
scroll to position [1098, 0]
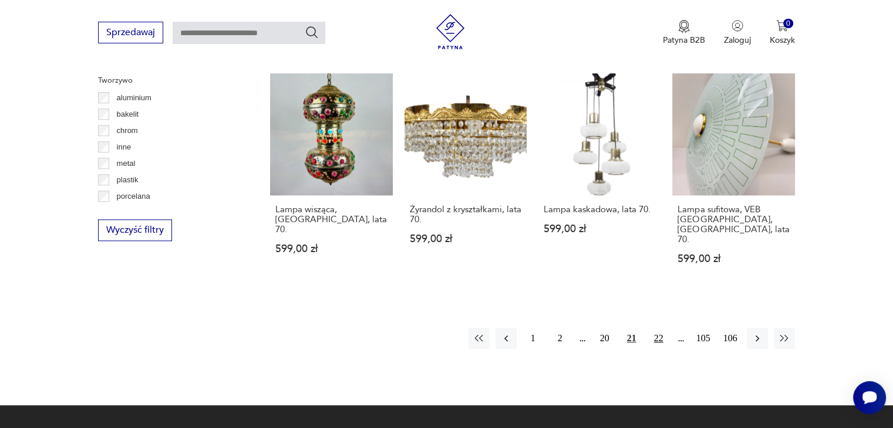
click at [654, 328] on button "22" at bounding box center [658, 338] width 21 height 21
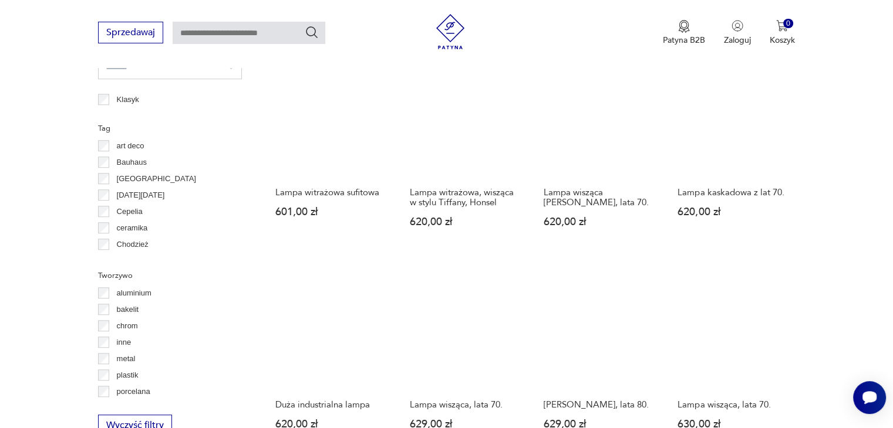
scroll to position [981, 0]
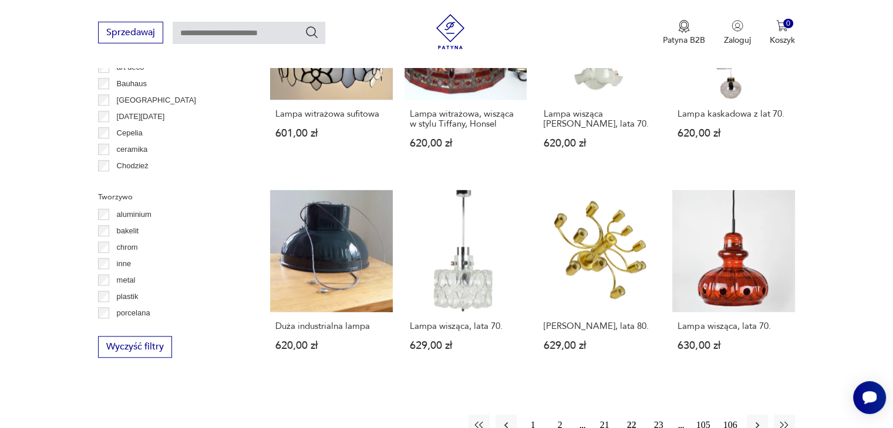
click at [653, 415] on button "23" at bounding box center [658, 425] width 21 height 21
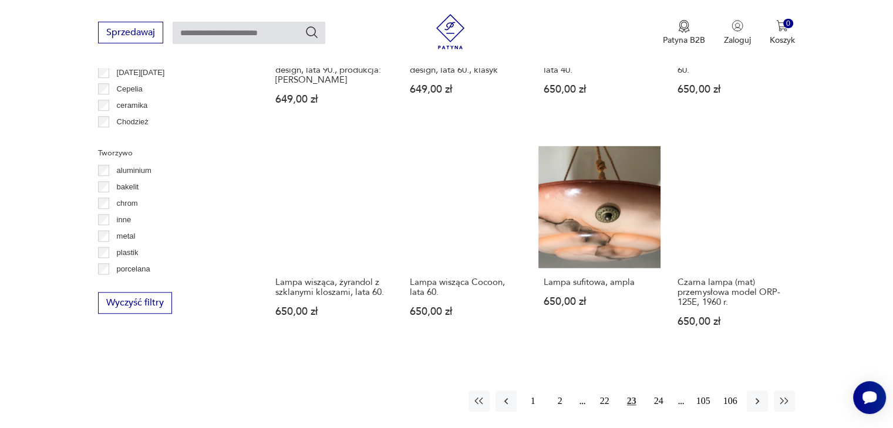
scroll to position [1039, 0]
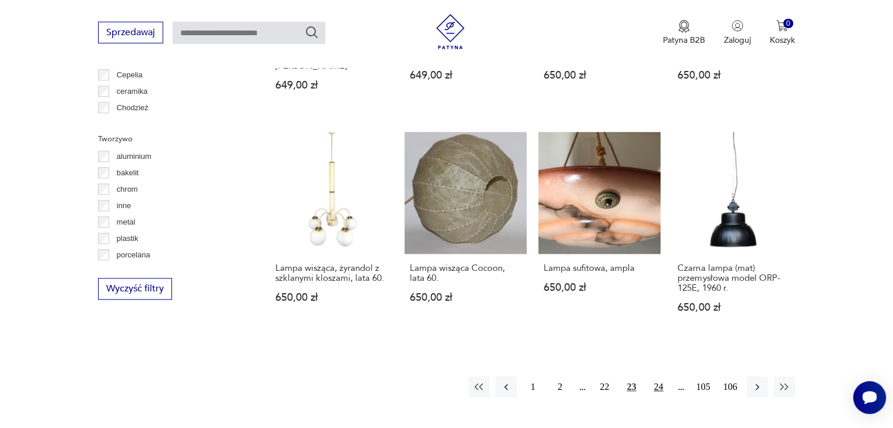
click at [663, 377] on button "24" at bounding box center [658, 387] width 21 height 21
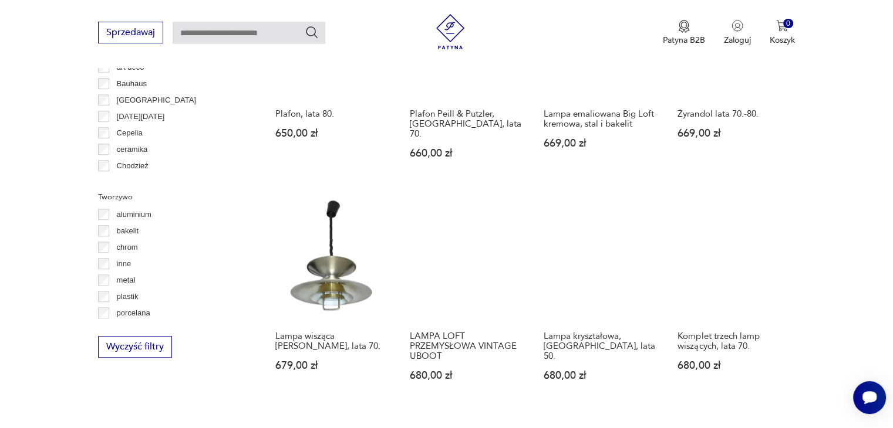
scroll to position [1040, 0]
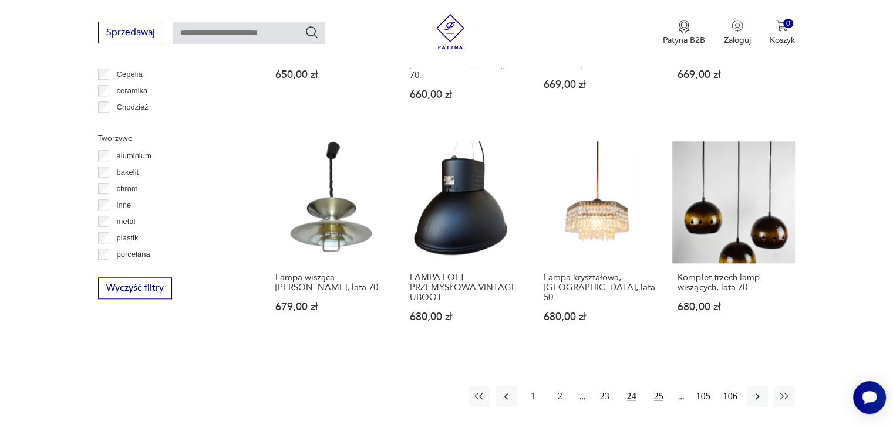
click at [651, 386] on button "25" at bounding box center [658, 396] width 21 height 21
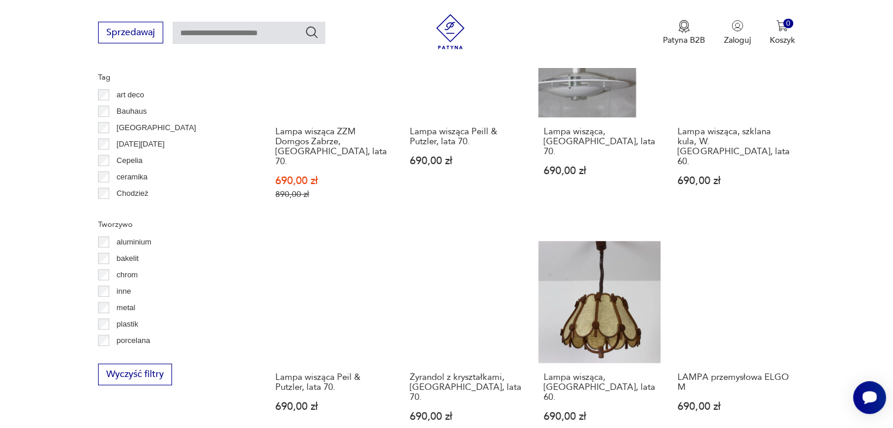
scroll to position [1039, 0]
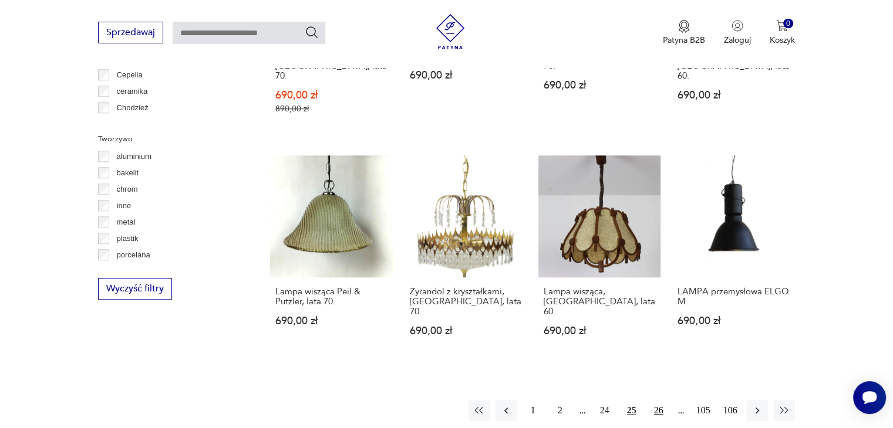
click at [654, 400] on button "26" at bounding box center [658, 410] width 21 height 21
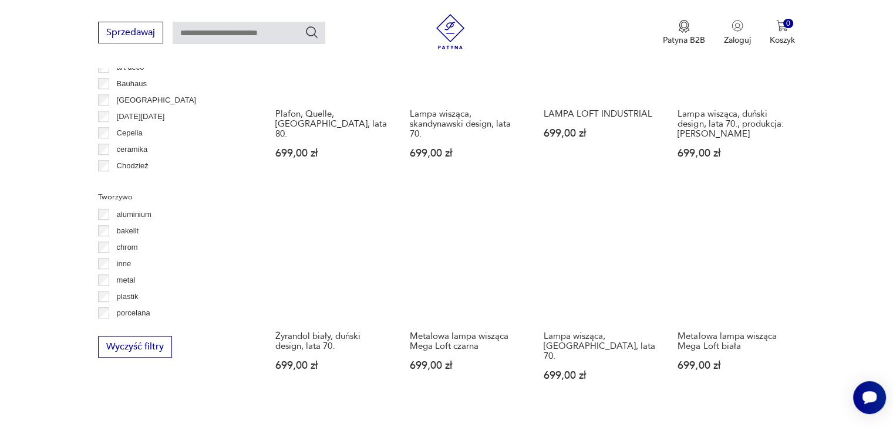
scroll to position [1157, 0]
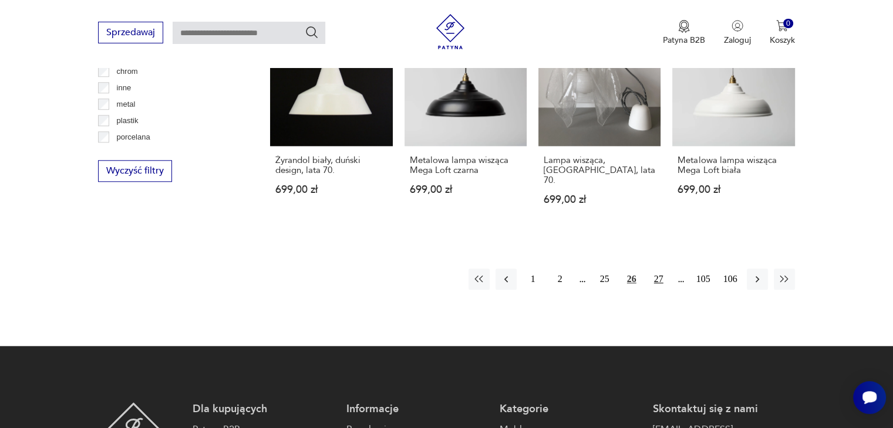
click at [657, 269] on button "27" at bounding box center [658, 279] width 21 height 21
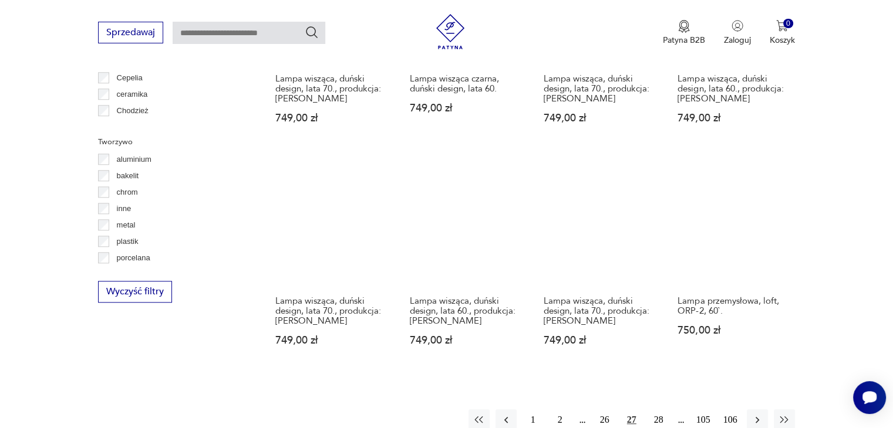
scroll to position [1039, 0]
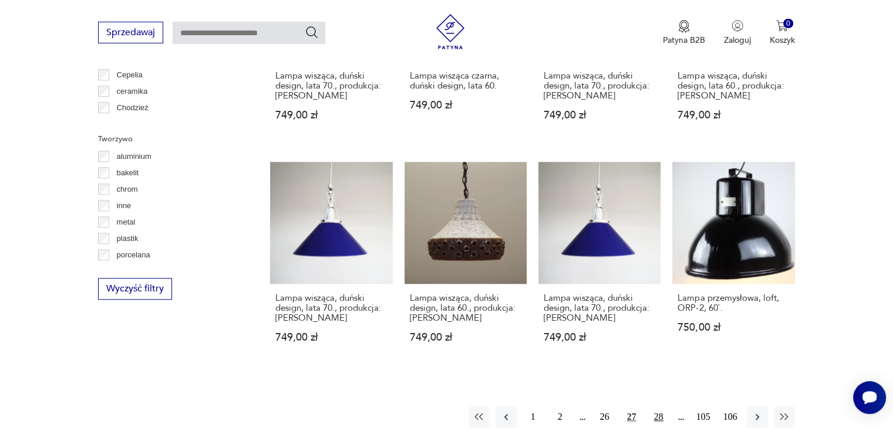
click at [654, 407] on button "28" at bounding box center [658, 417] width 21 height 21
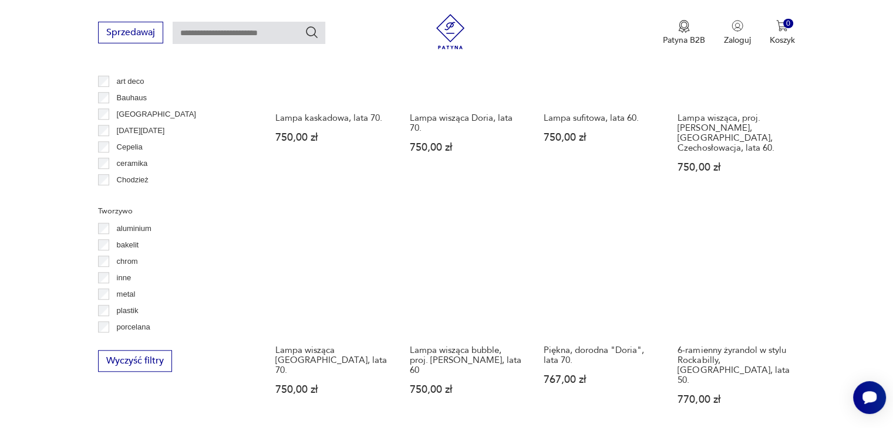
scroll to position [1040, 0]
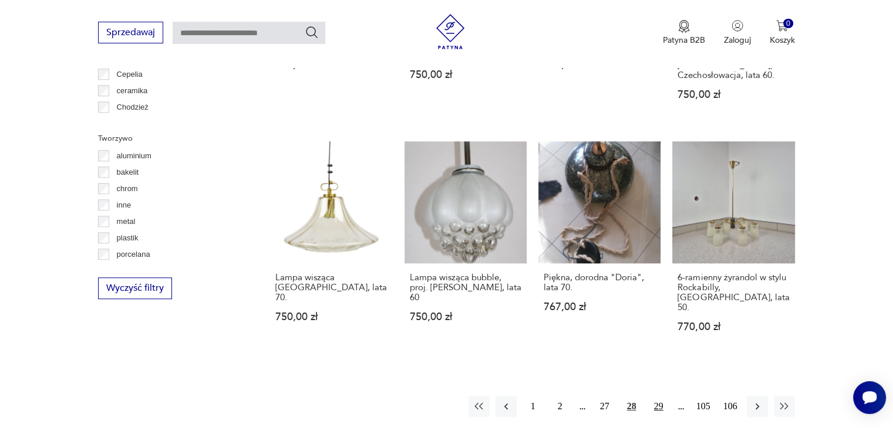
click at [658, 396] on button "29" at bounding box center [658, 406] width 21 height 21
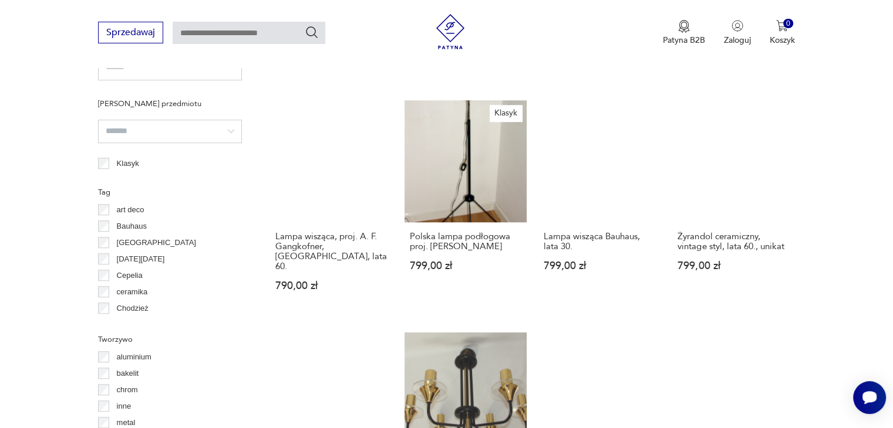
scroll to position [980, 0]
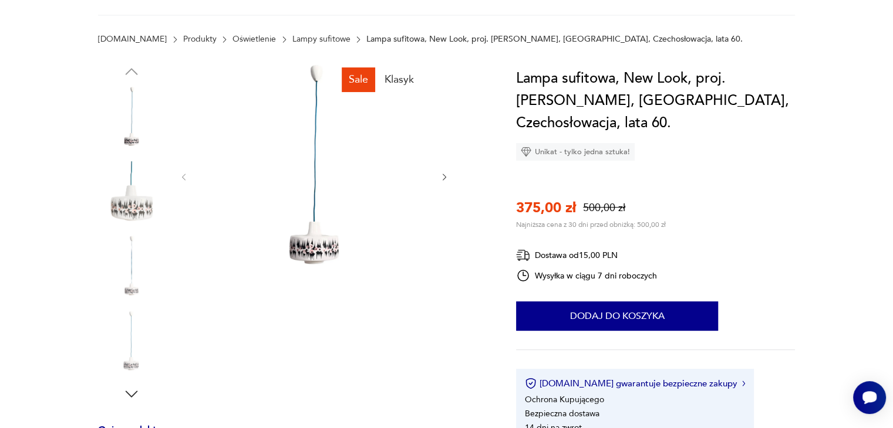
scroll to position [176, 0]
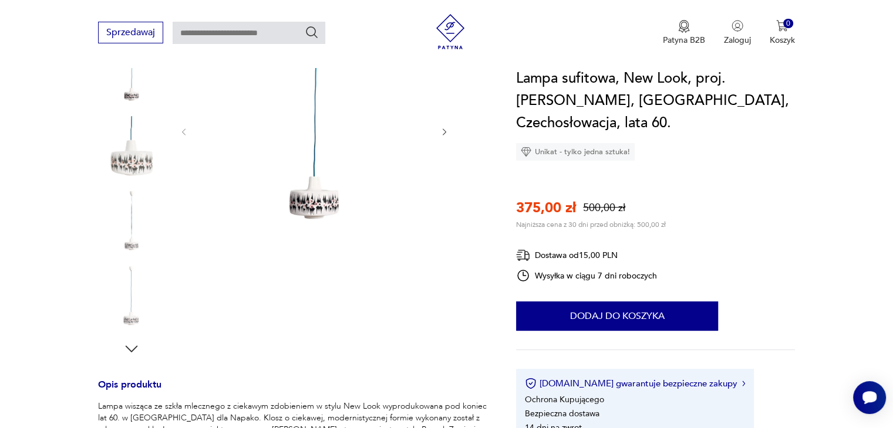
click at [140, 153] on img at bounding box center [131, 149] width 67 height 67
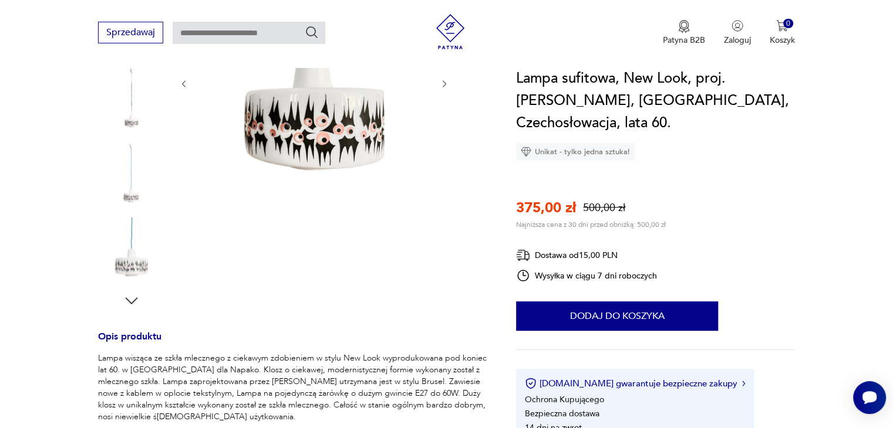
scroll to position [293, 0]
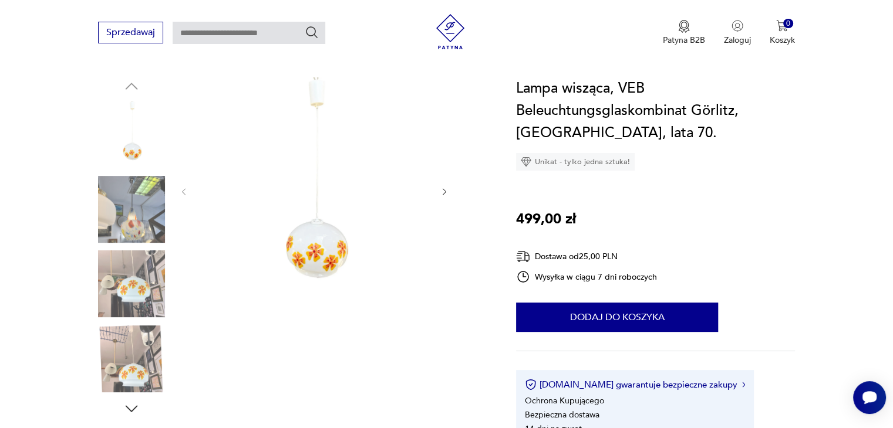
scroll to position [117, 0]
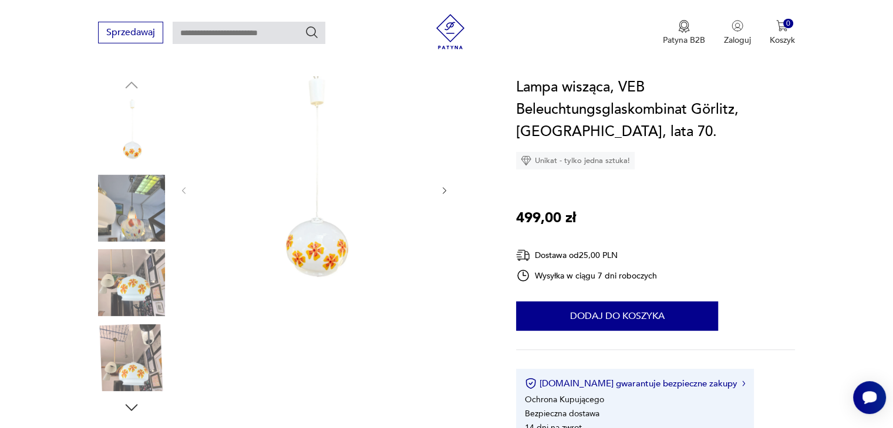
click at [123, 290] on img at bounding box center [131, 282] width 67 height 67
